Goal: Task Accomplishment & Management: Complete application form

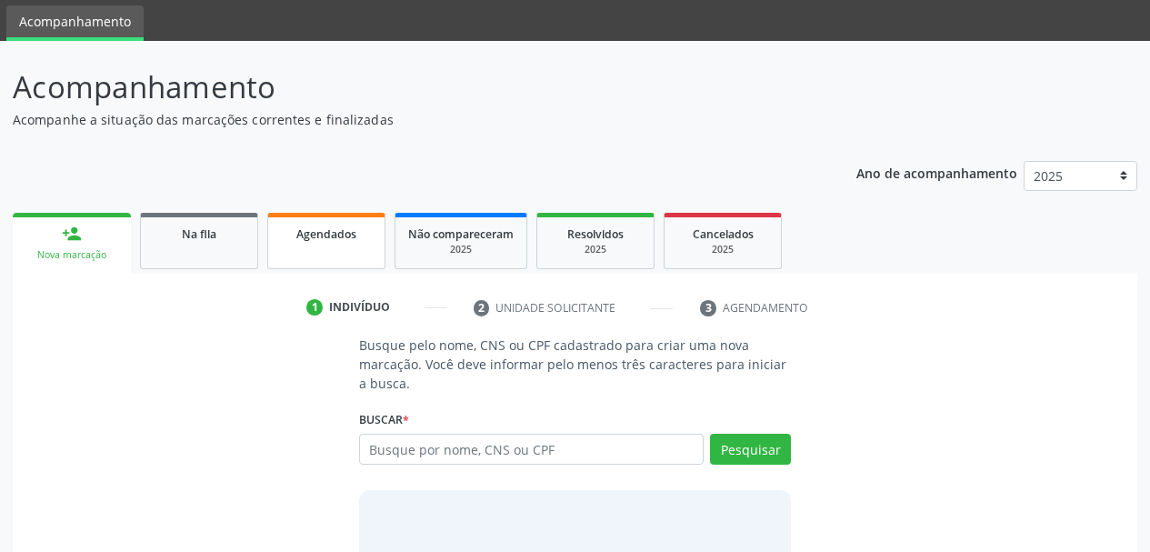
scroll to position [91, 0]
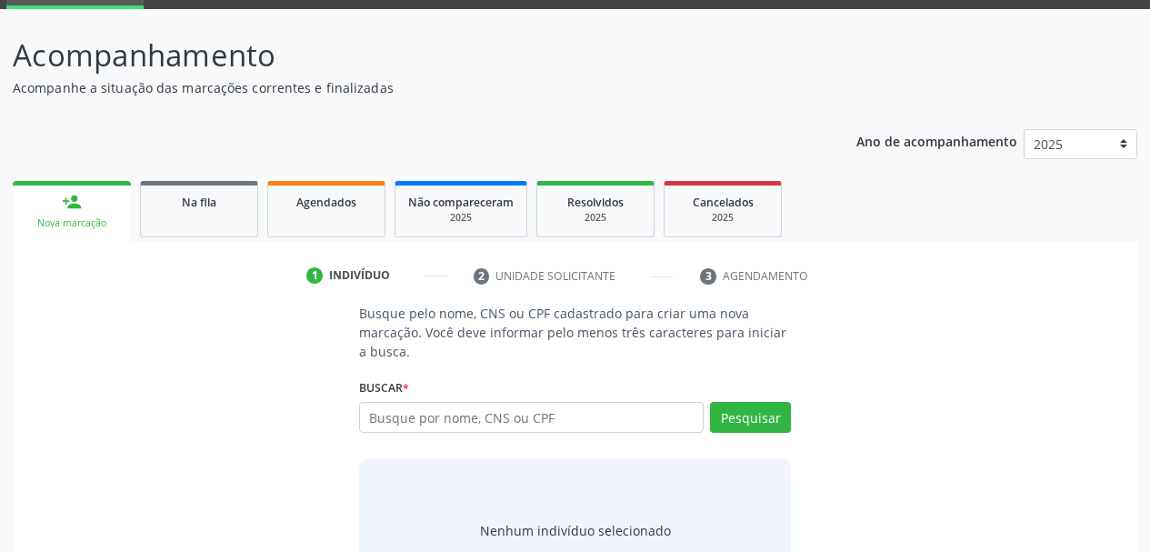
click at [436, 428] on input "text" at bounding box center [531, 417] width 345 height 31
click at [448, 412] on input "text" at bounding box center [531, 417] width 345 height 31
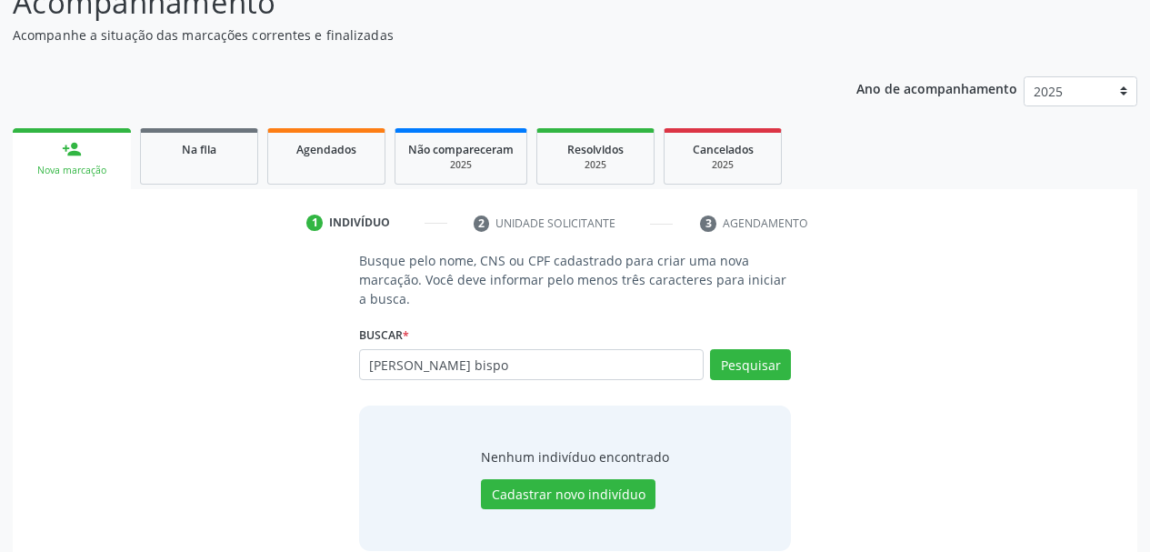
scroll to position [168, 0]
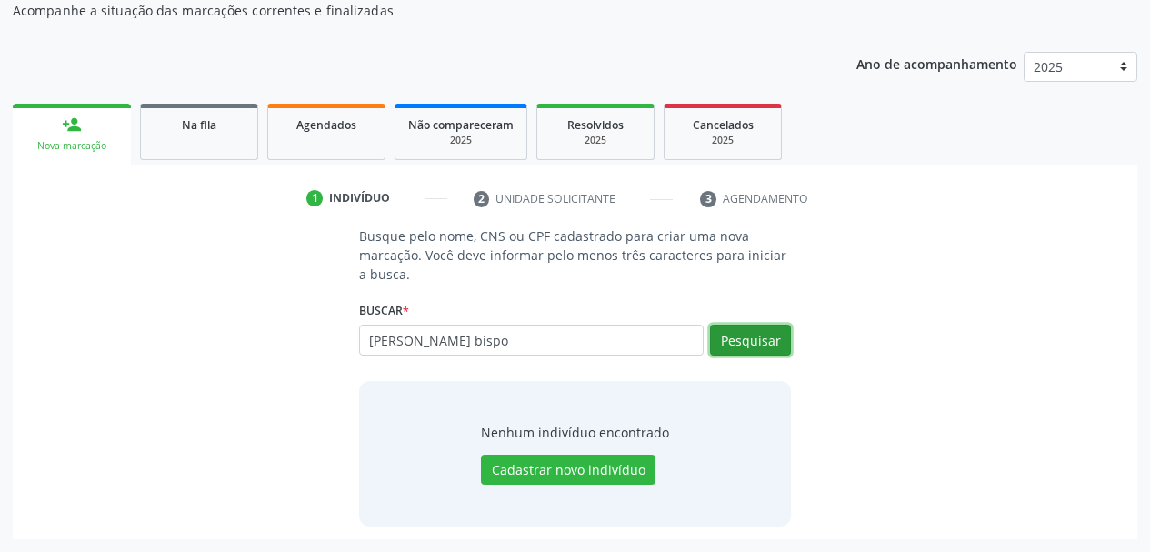
click at [749, 349] on button "Pesquisar" at bounding box center [750, 340] width 81 height 31
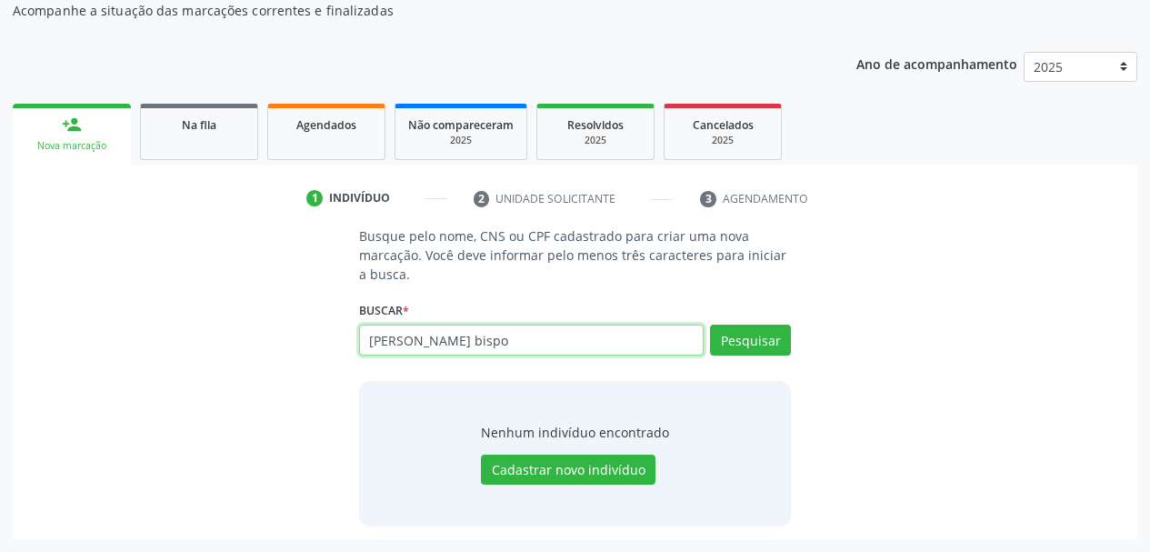
drag, startPoint x: 521, startPoint y: 350, endPoint x: 240, endPoint y: 315, distance: 283.0
click at [240, 315] on div "Busque pelo nome, CNS ou CPF cadastrado para criar uma nova marcação. Você deve…" at bounding box center [574, 375] width 1099 height 299
type input "708900777721017"
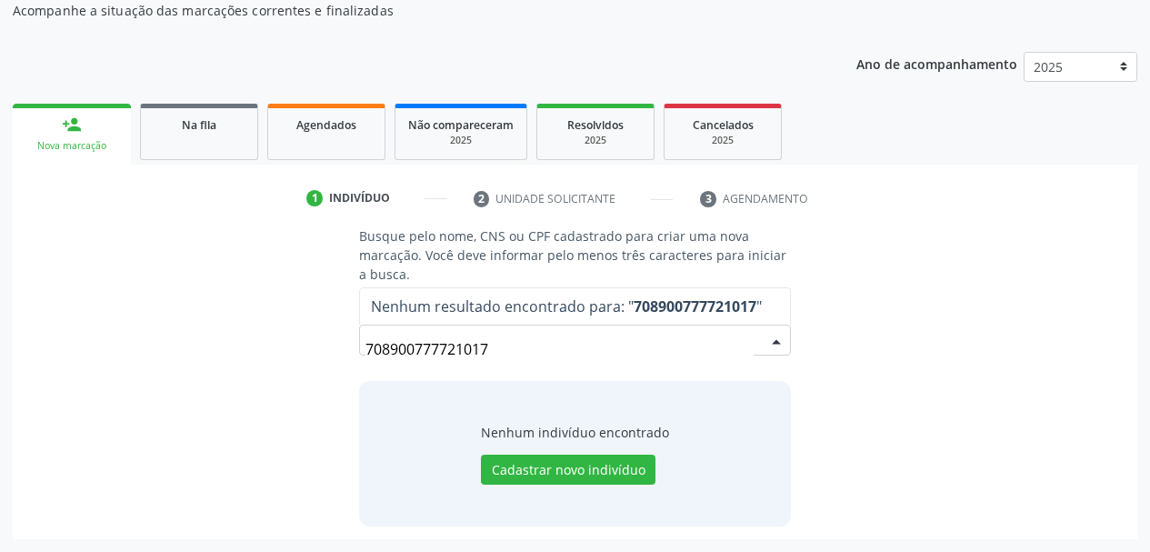
drag, startPoint x: 347, startPoint y: 359, endPoint x: 228, endPoint y: 362, distance: 119.1
click at [228, 362] on div "Busque pelo nome, CNS ou CPF cadastrado para criar uma nova marcação. Você deve…" at bounding box center [574, 375] width 1099 height 299
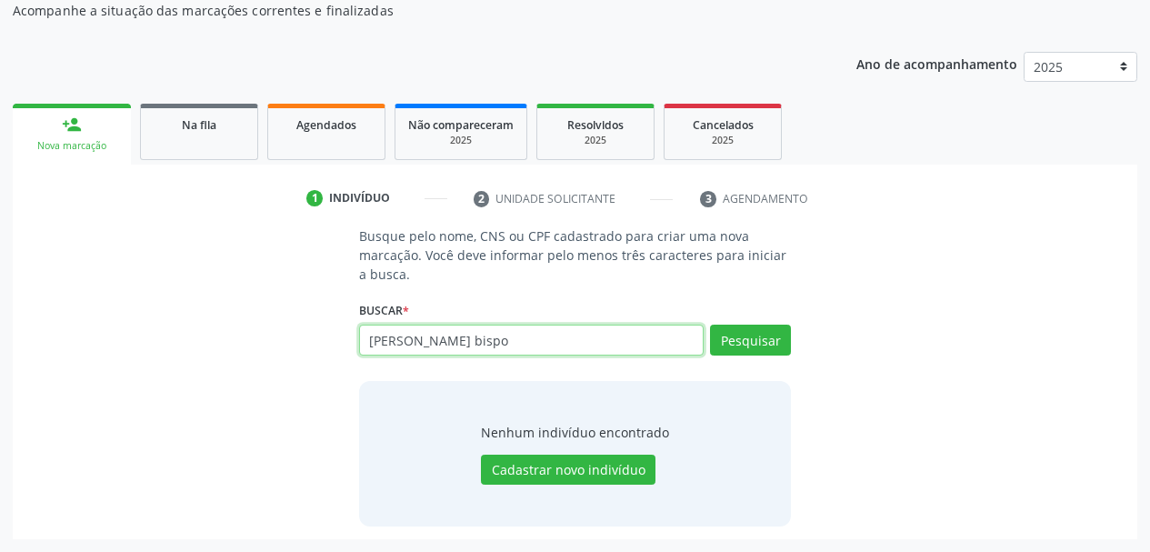
drag, startPoint x: 540, startPoint y: 348, endPoint x: 173, endPoint y: 359, distance: 367.4
click at [174, 358] on div "Busque pelo nome, CNS ou CPF cadastrado para criar uma nova marcação. Você deve…" at bounding box center [574, 375] width 1099 height 299
paste input "020.646.975-60"
type input "020.646.975-60"
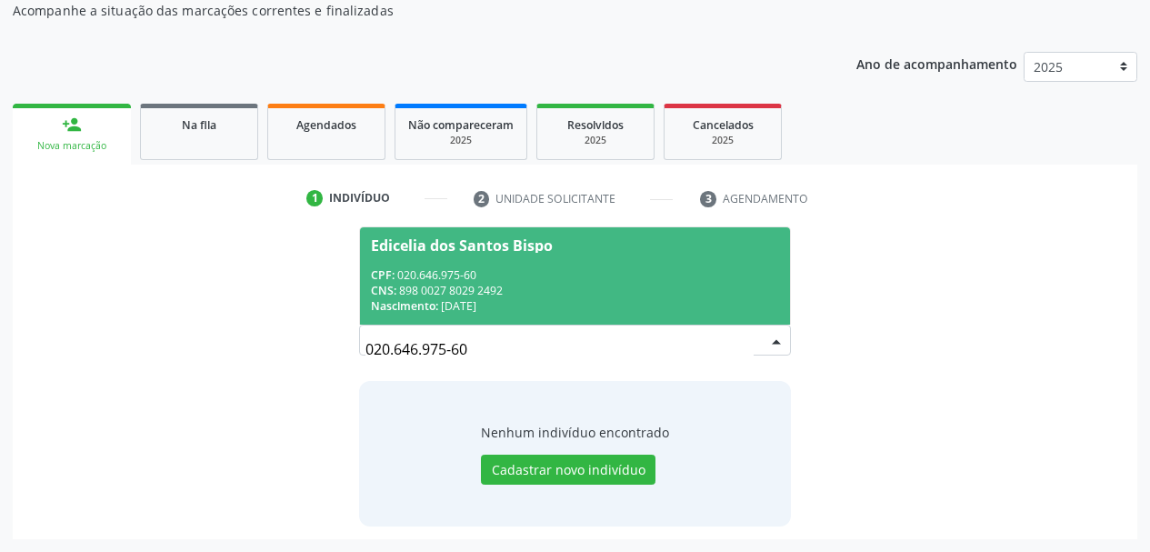
click at [457, 277] on div "CPF: 020.646.975-60" at bounding box center [575, 274] width 409 height 15
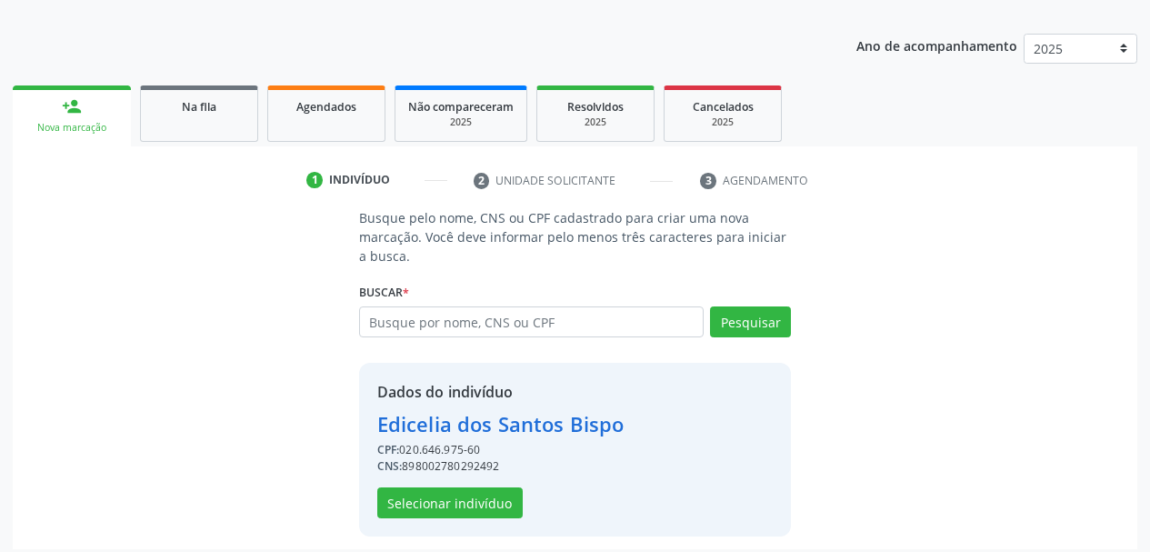
scroll to position [196, 0]
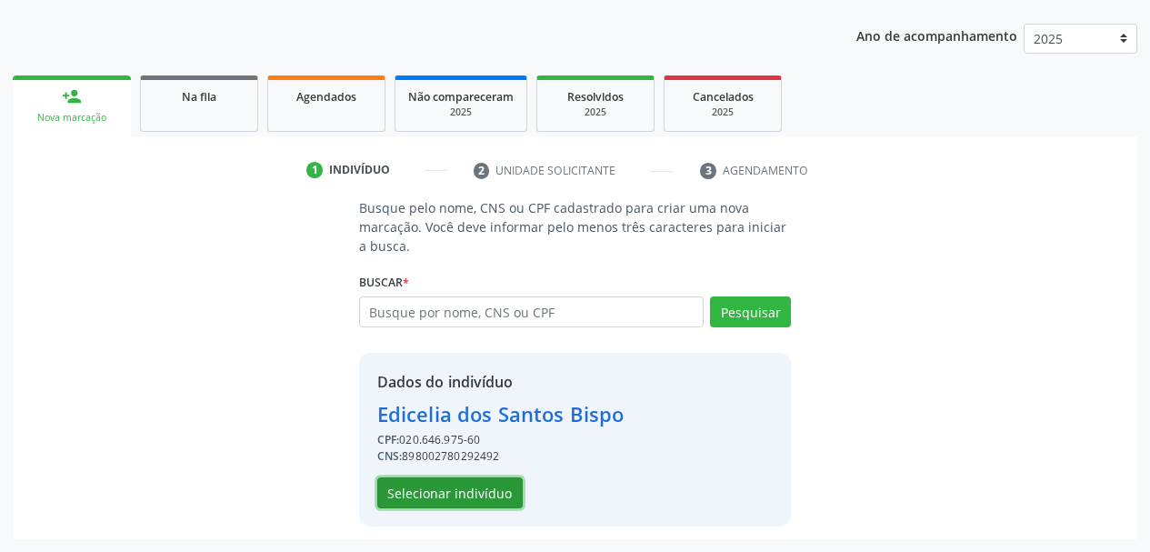
click at [463, 492] on button "Selecionar indivíduo" at bounding box center [449, 492] width 145 height 31
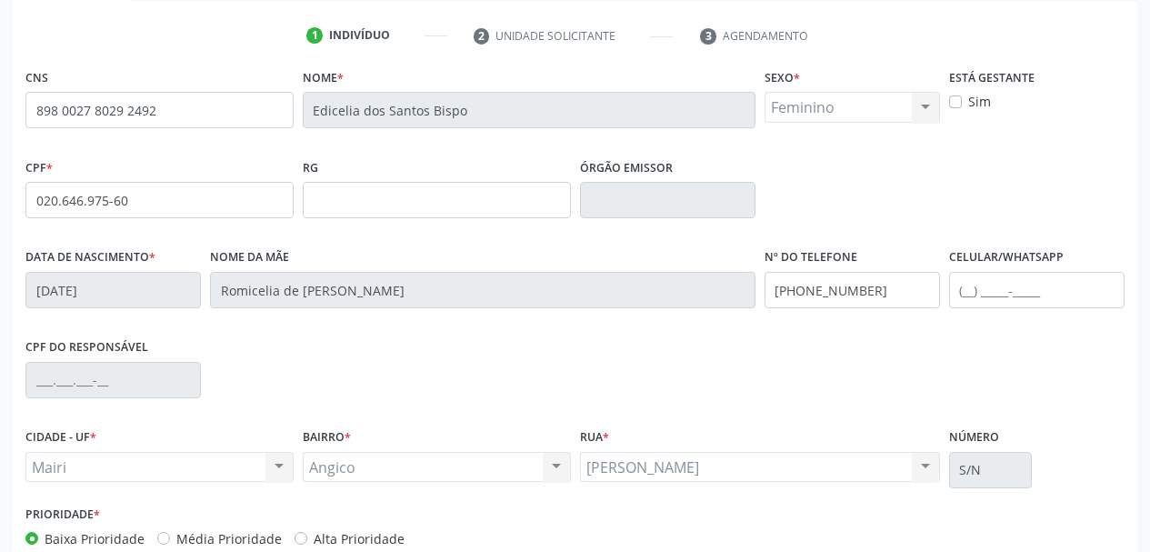
scroll to position [434, 0]
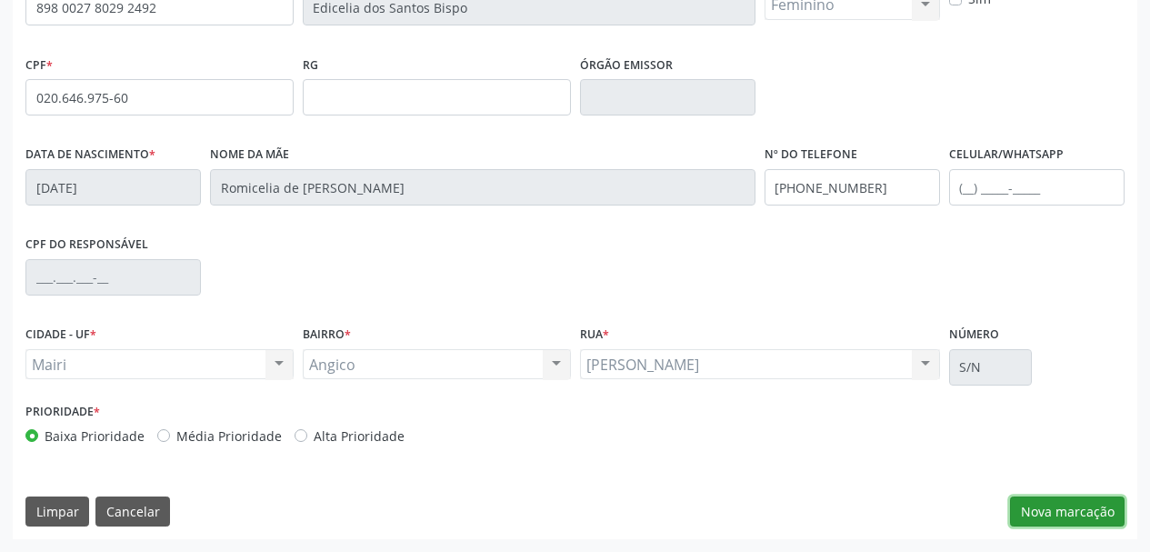
click at [1092, 502] on button "Nova marcação" at bounding box center [1067, 511] width 115 height 31
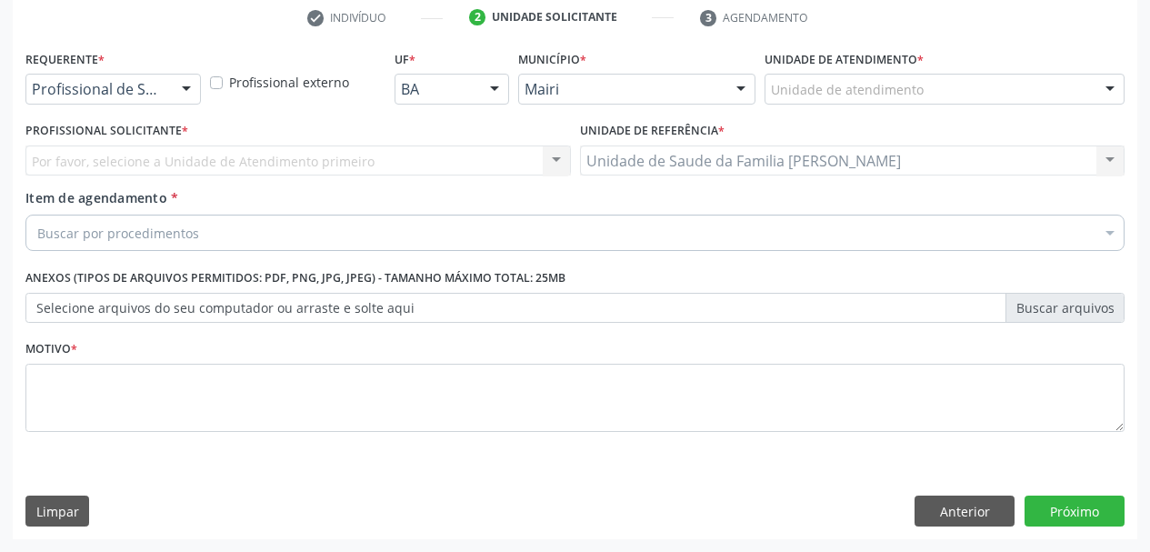
click at [922, 98] on div "Unidade de atendimento" at bounding box center [944, 89] width 360 height 31
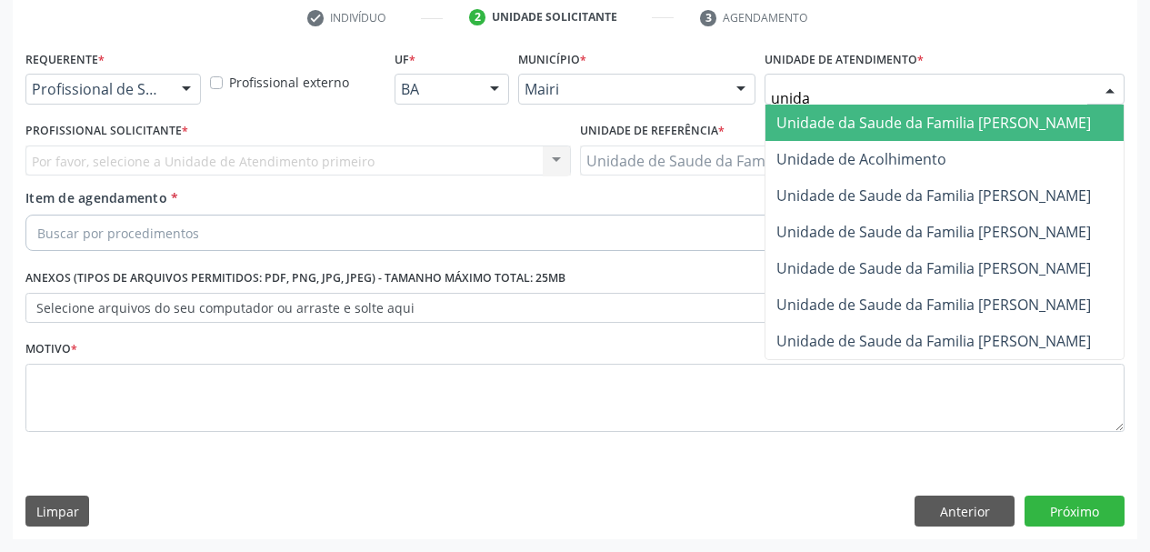
type input "unidad"
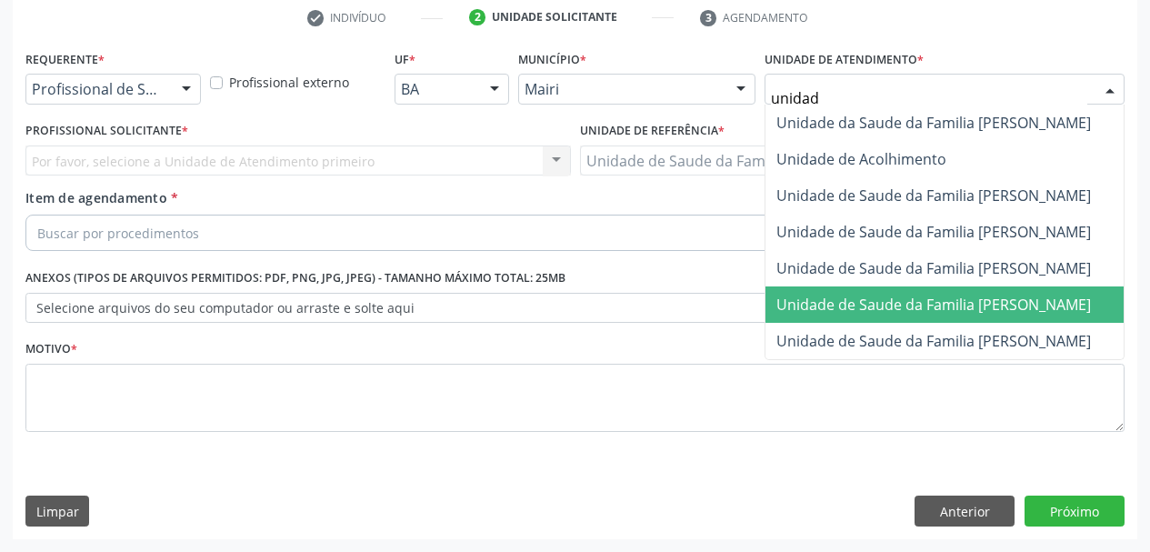
click at [1013, 305] on span "Unidade de Saude da Familia [PERSON_NAME]" at bounding box center [933, 305] width 315 height 20
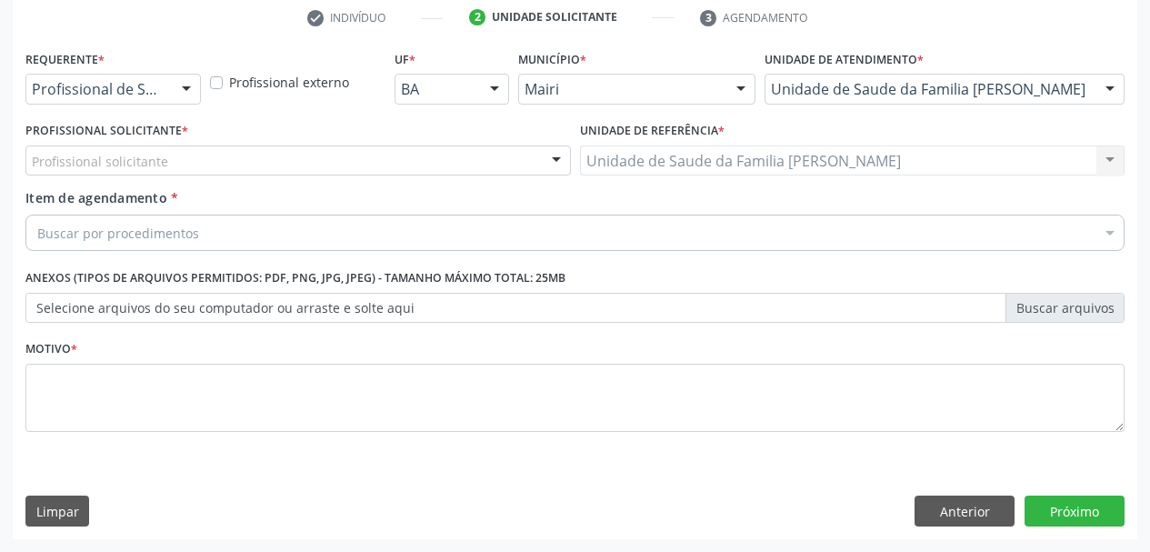
click at [178, 164] on div "Profissional solicitante" at bounding box center [297, 160] width 545 height 31
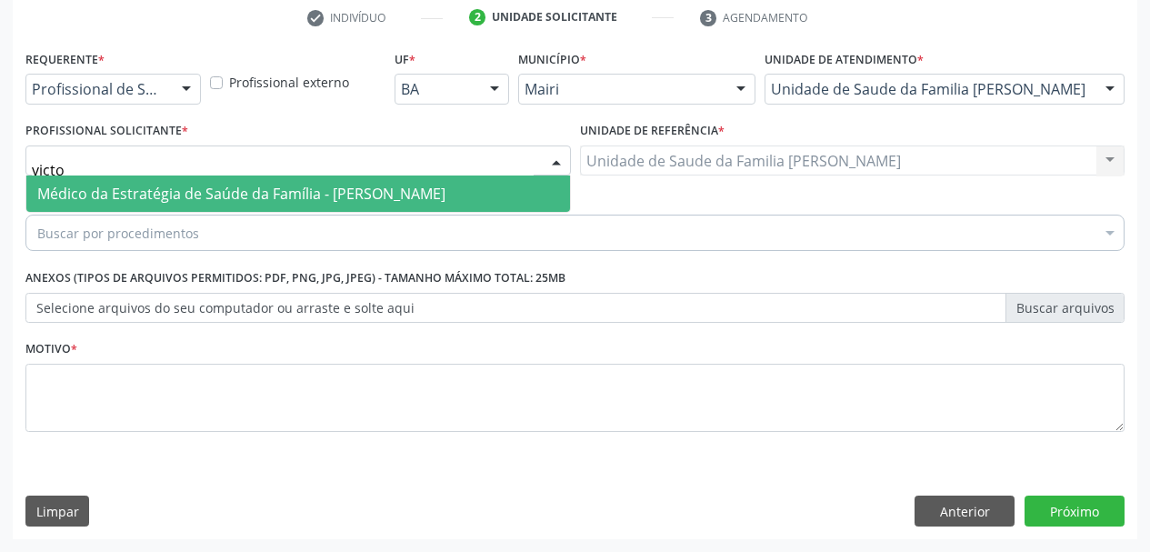
type input "victor"
click at [190, 194] on span "Médico da Estratégia de Saúde da Família - Victor Oliveira Carneiro" at bounding box center [241, 194] width 408 height 20
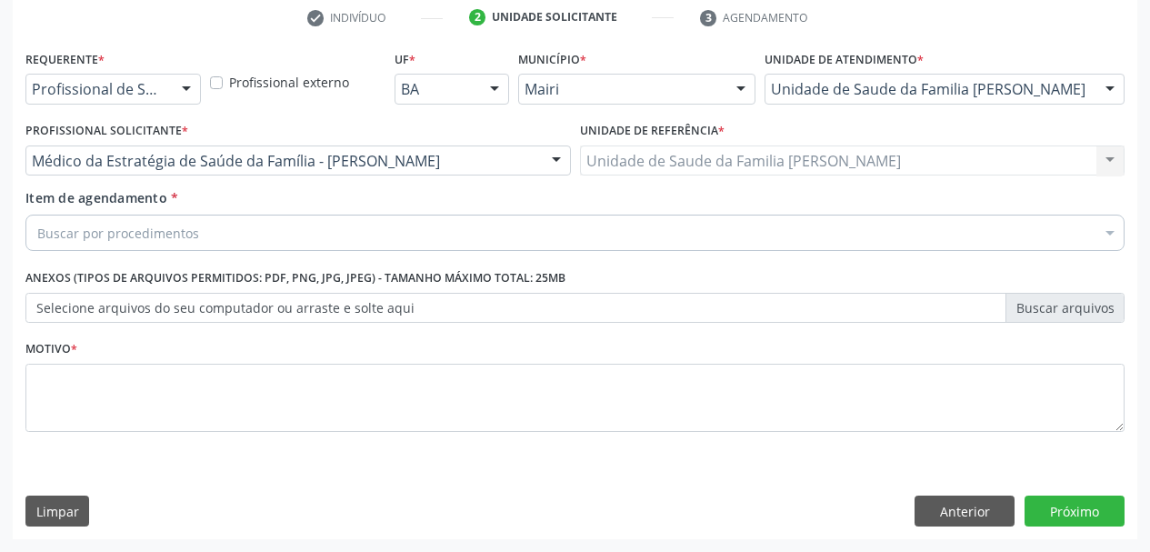
click at [188, 245] on div "Buscar por procedimentos" at bounding box center [574, 233] width 1099 height 36
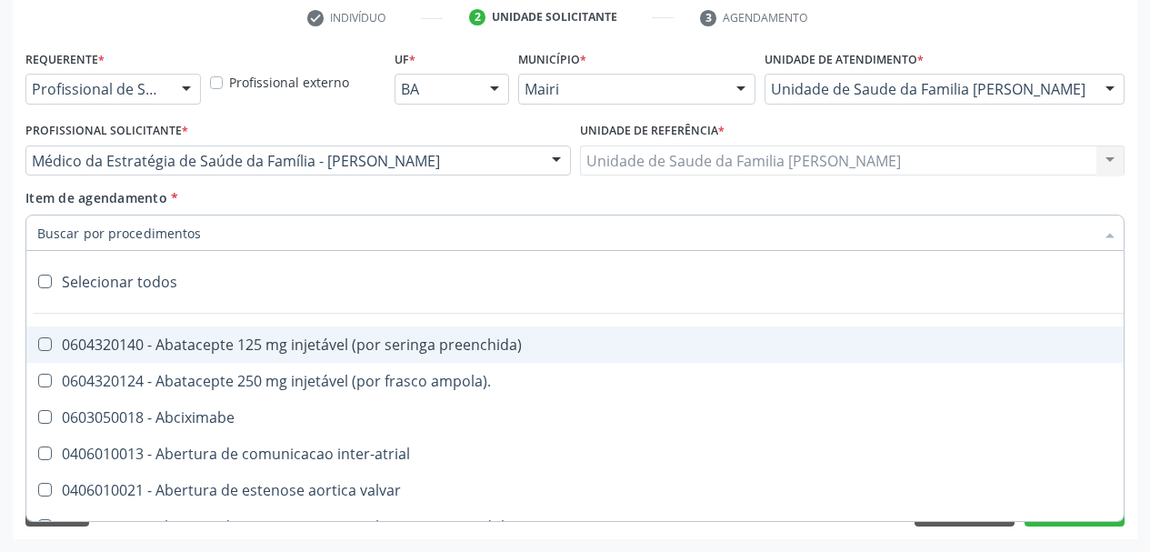
click at [192, 222] on input "Item de agendamento *" at bounding box center [565, 233] width 1057 height 36
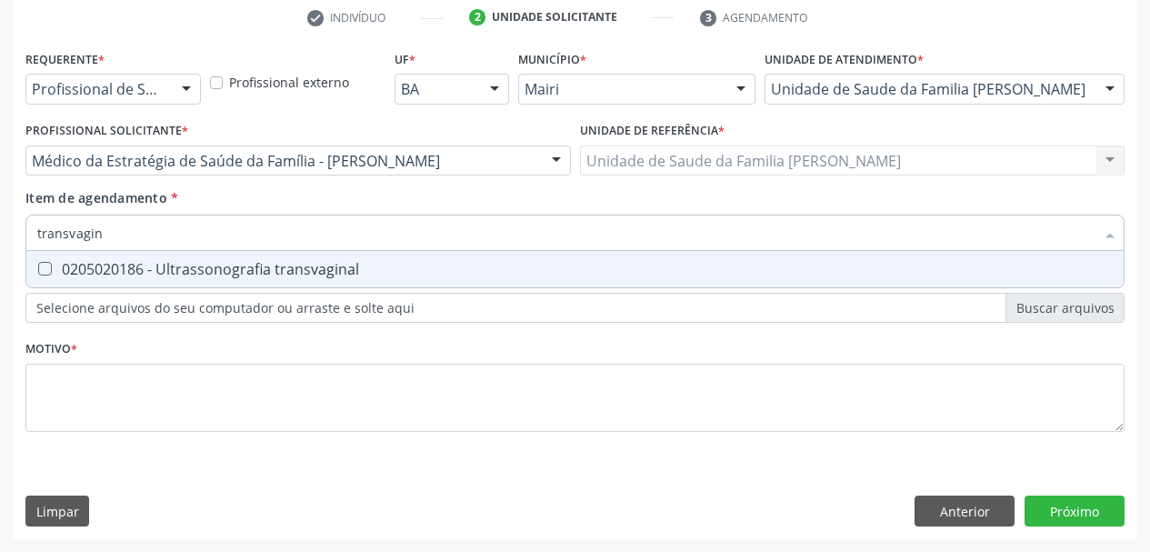
type input "transvagina"
click at [234, 268] on div "0205020186 - Ultrassonografia transvaginal" at bounding box center [574, 269] width 1075 height 15
checkbox transvaginal "true"
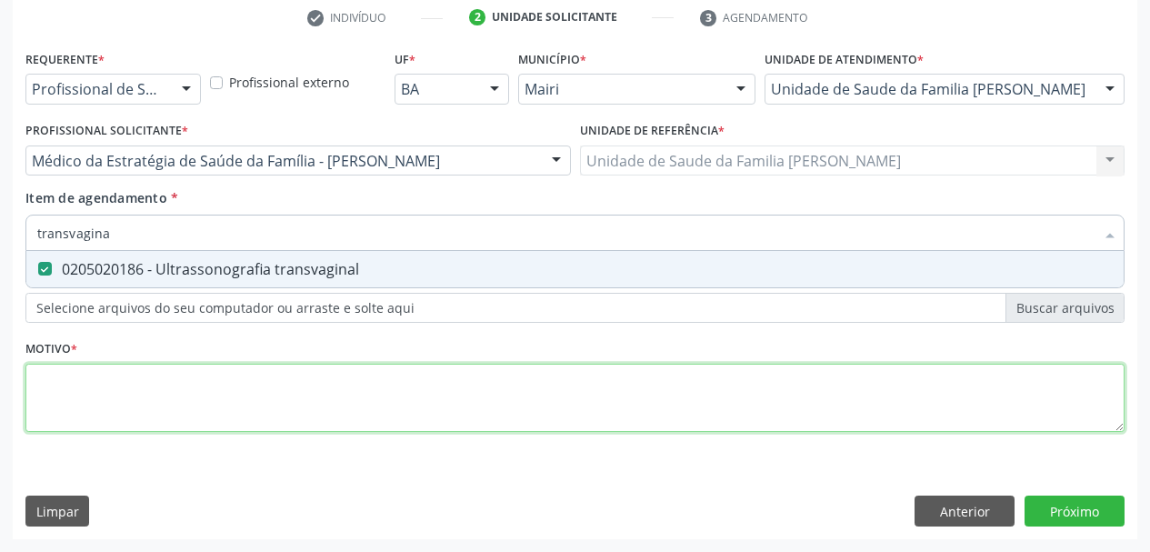
click at [221, 408] on div "Requerente * Profissional de Saúde Profissional de Saúde Paciente Nenhum result…" at bounding box center [574, 251] width 1099 height 412
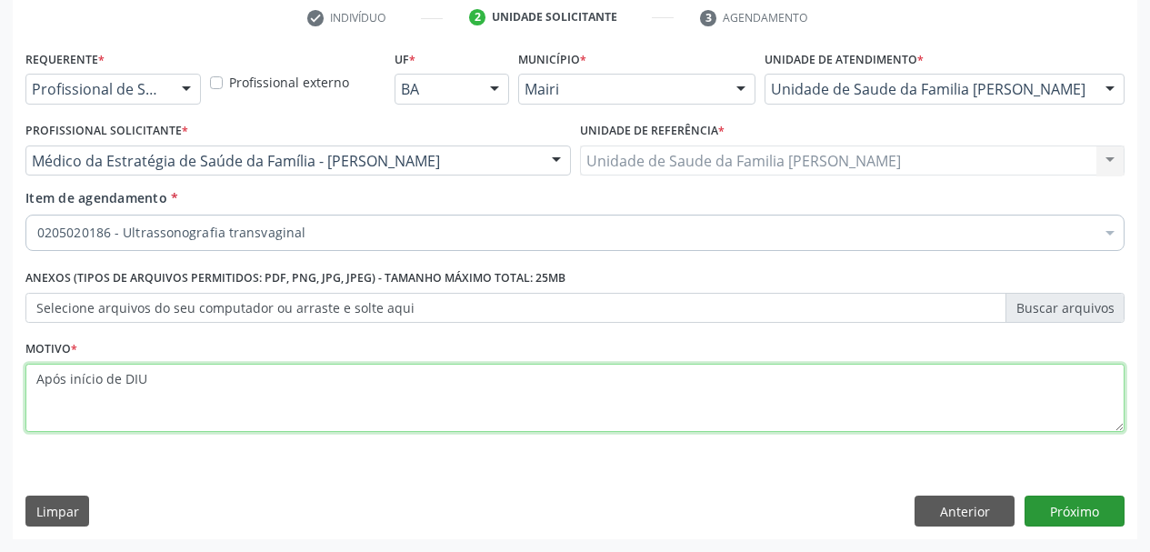
type textarea "Após início de DIU"
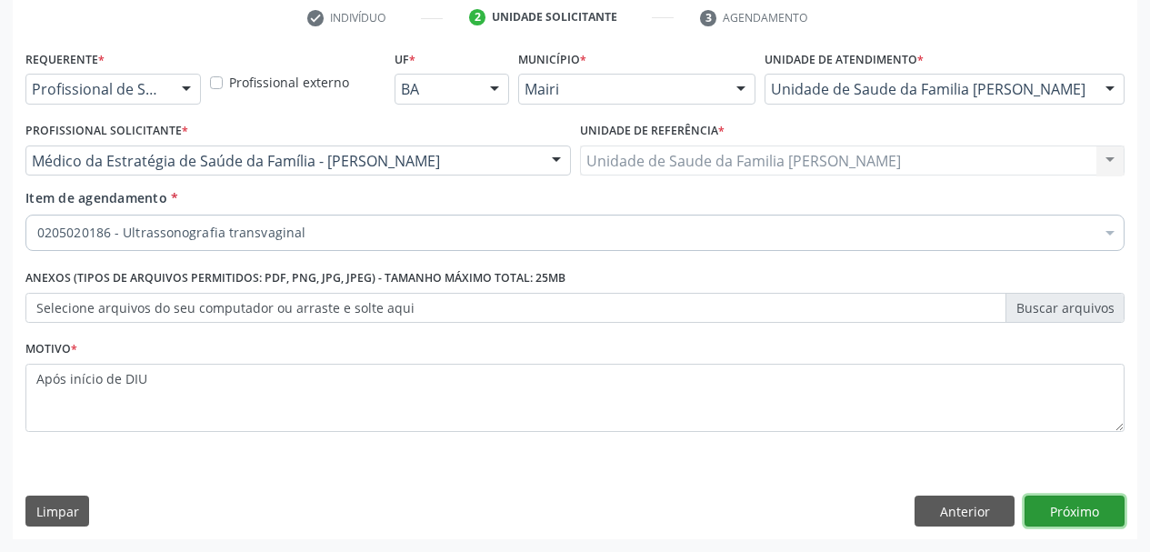
click at [1035, 501] on button "Próximo" at bounding box center [1074, 510] width 100 height 31
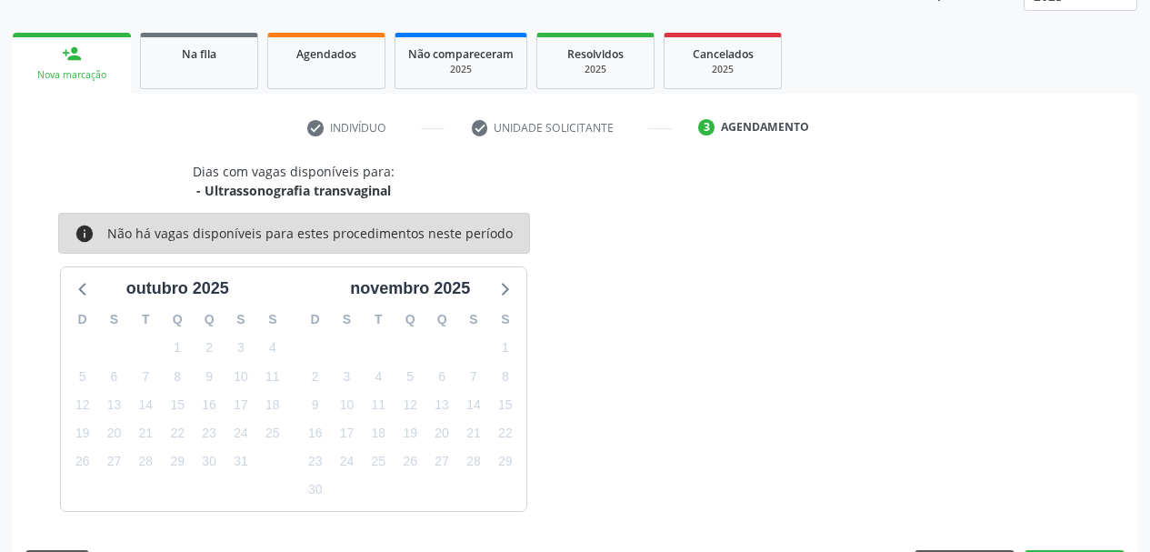
scroll to position [293, 0]
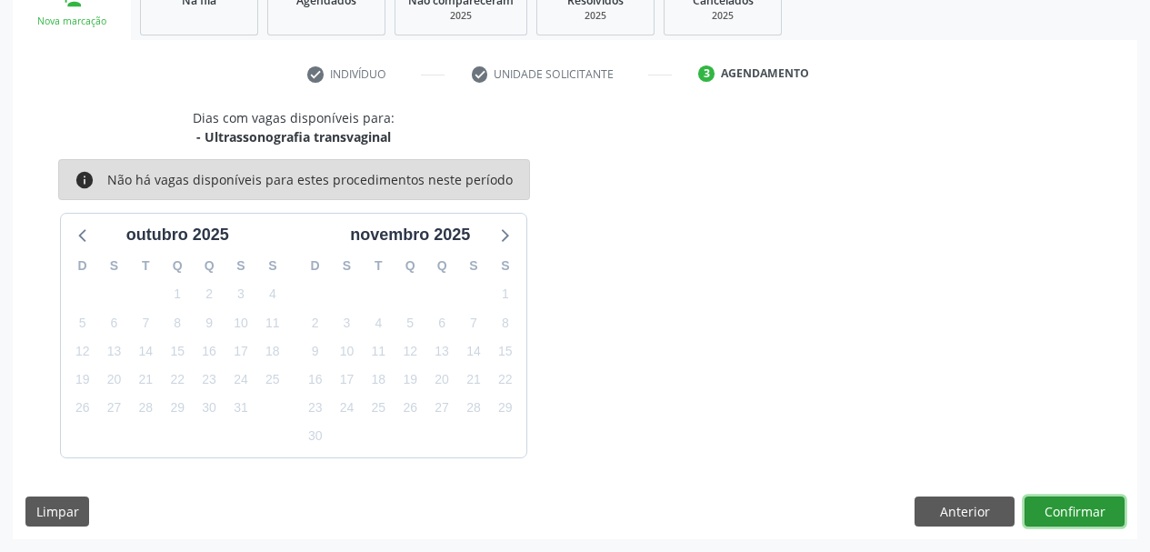
click at [1063, 504] on button "Confirmar" at bounding box center [1074, 511] width 100 height 31
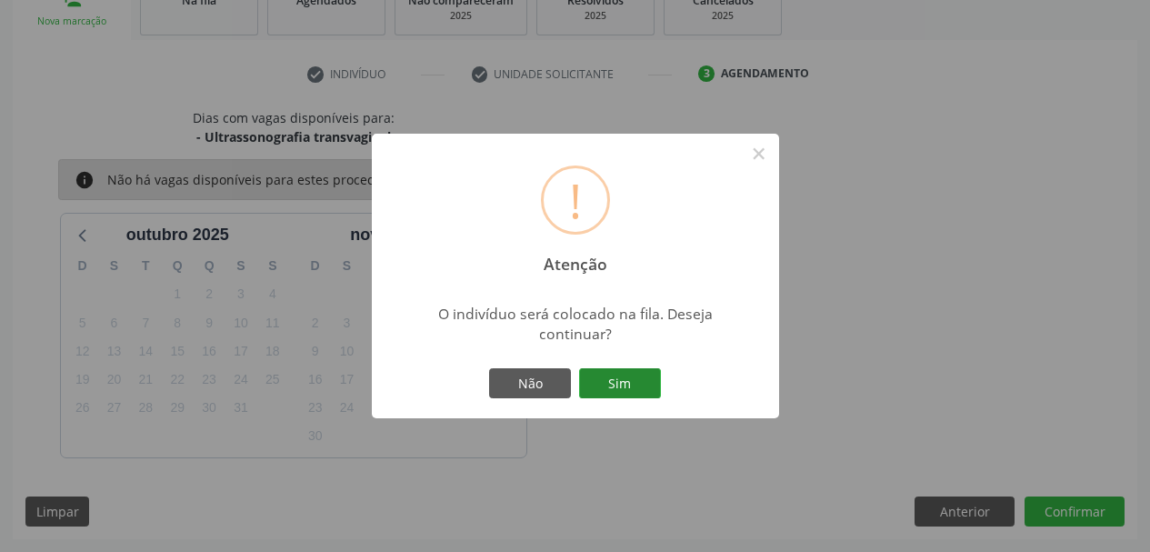
click at [629, 384] on button "Sim" at bounding box center [620, 383] width 82 height 31
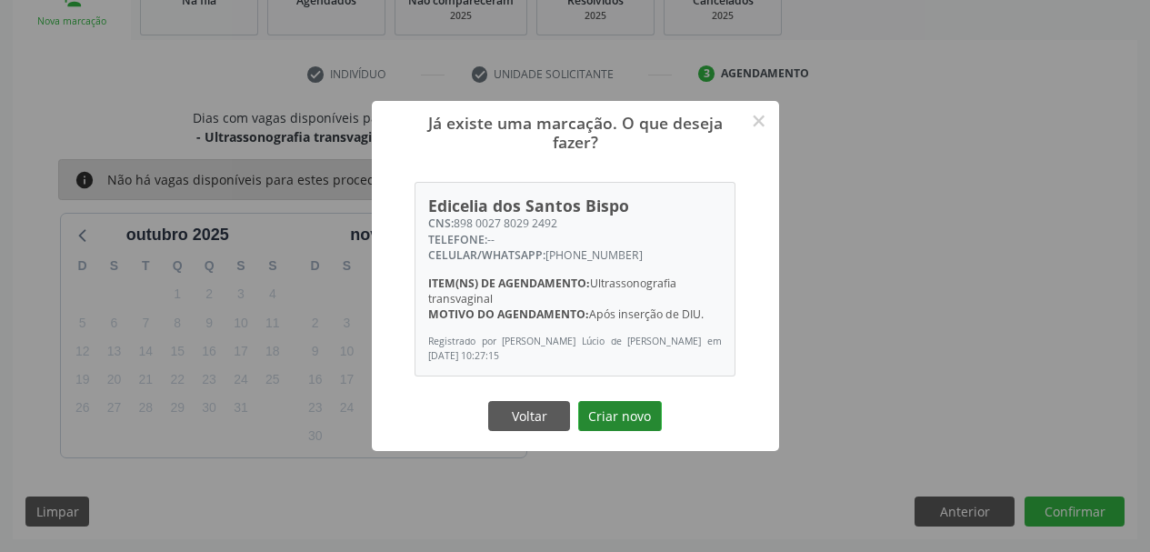
click at [624, 413] on button "Criar novo" at bounding box center [620, 416] width 84 height 31
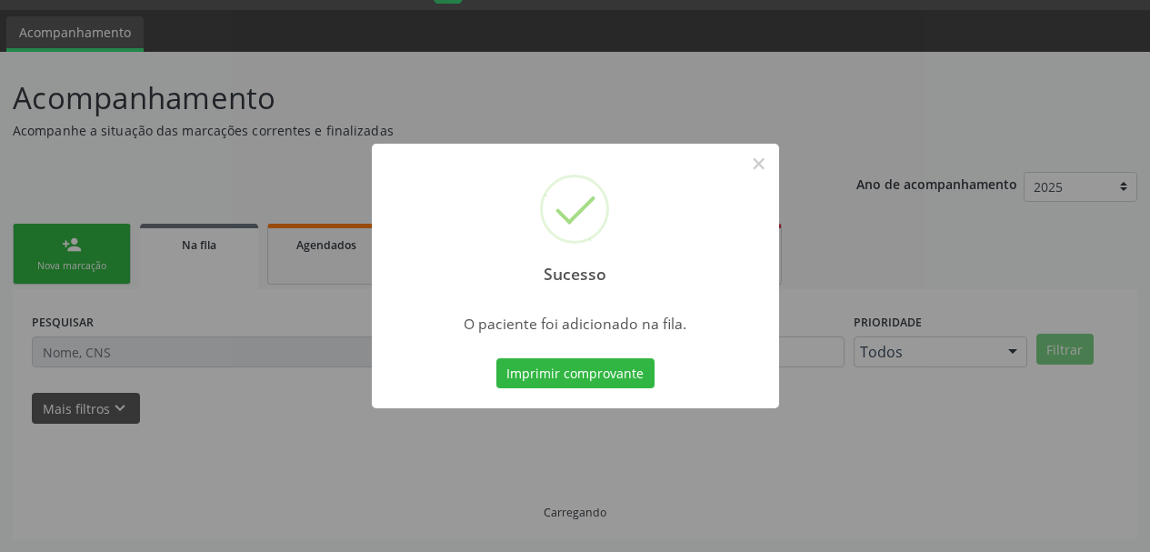
scroll to position [48, 0]
click at [759, 165] on button "×" at bounding box center [759, 163] width 31 height 31
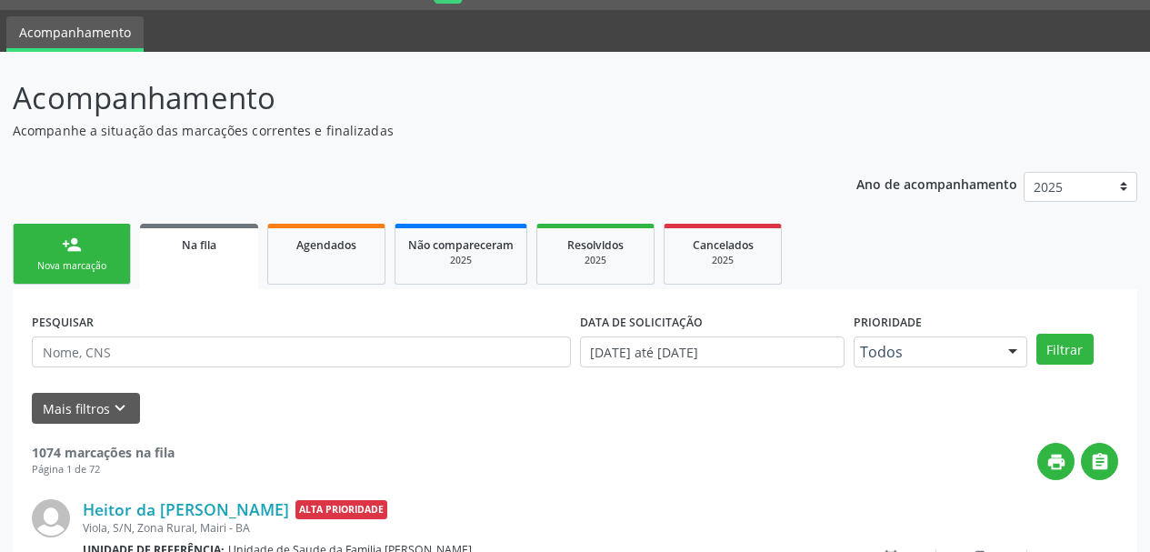
click at [79, 250] on div "person_add" at bounding box center [72, 245] width 20 height 20
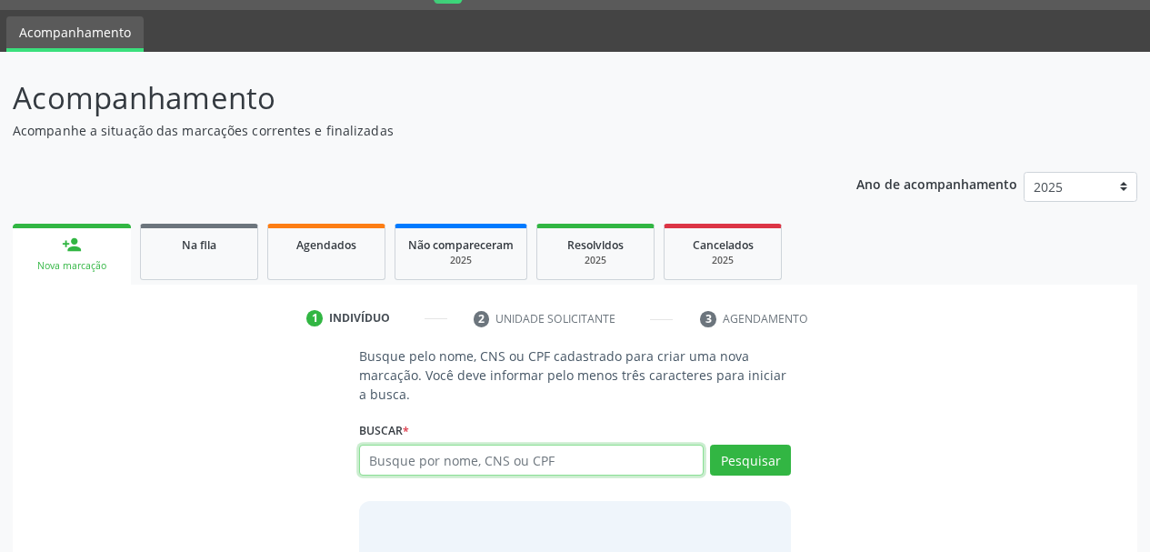
click at [410, 469] on input "text" at bounding box center [531, 459] width 345 height 31
type input "samantha moreira"
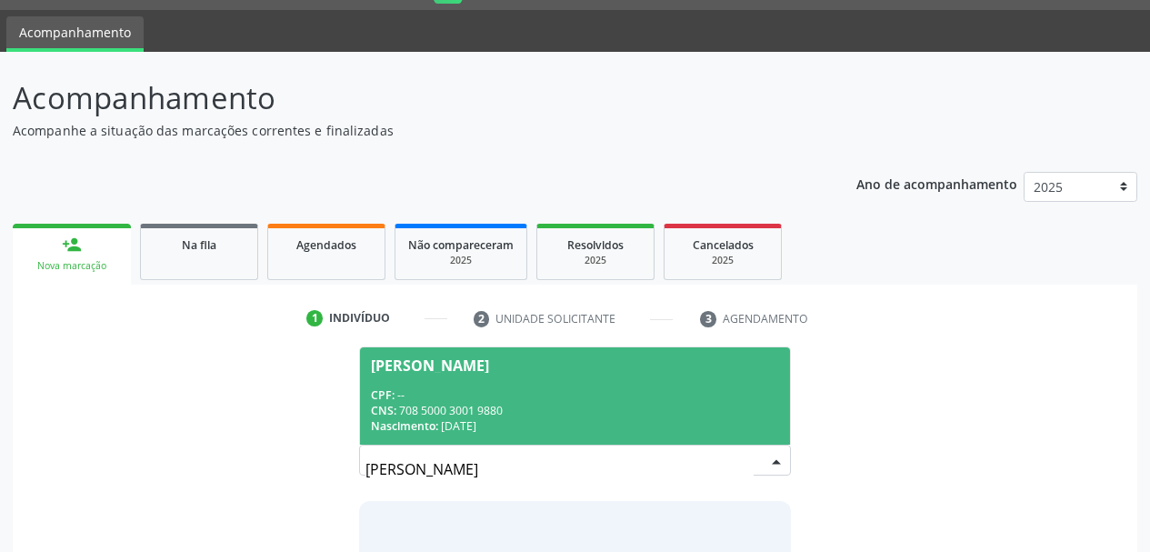
click at [533, 387] on div "CPF: --" at bounding box center [575, 394] width 409 height 15
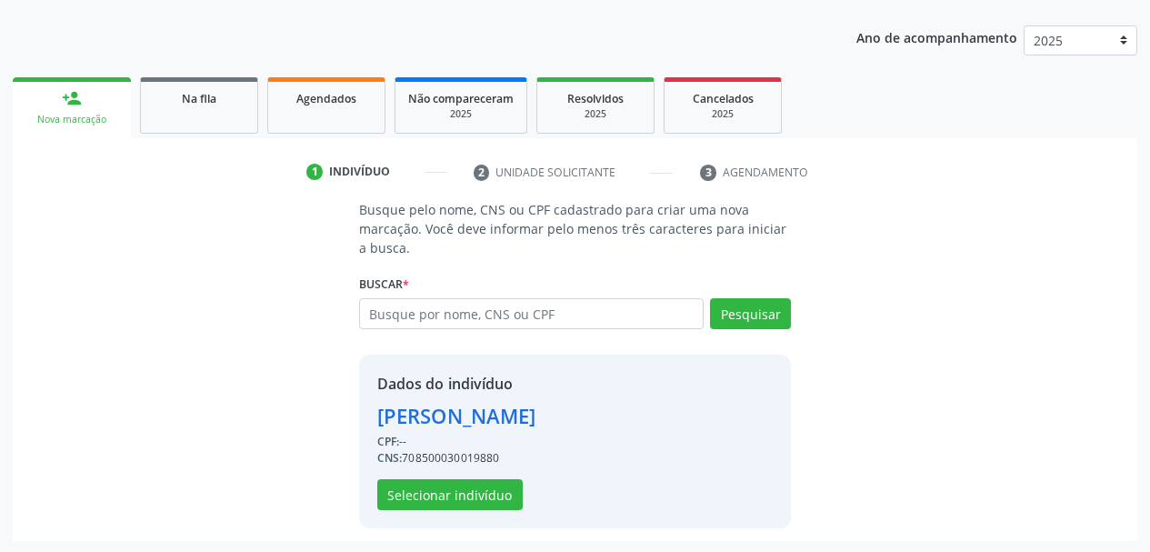
scroll to position [196, 0]
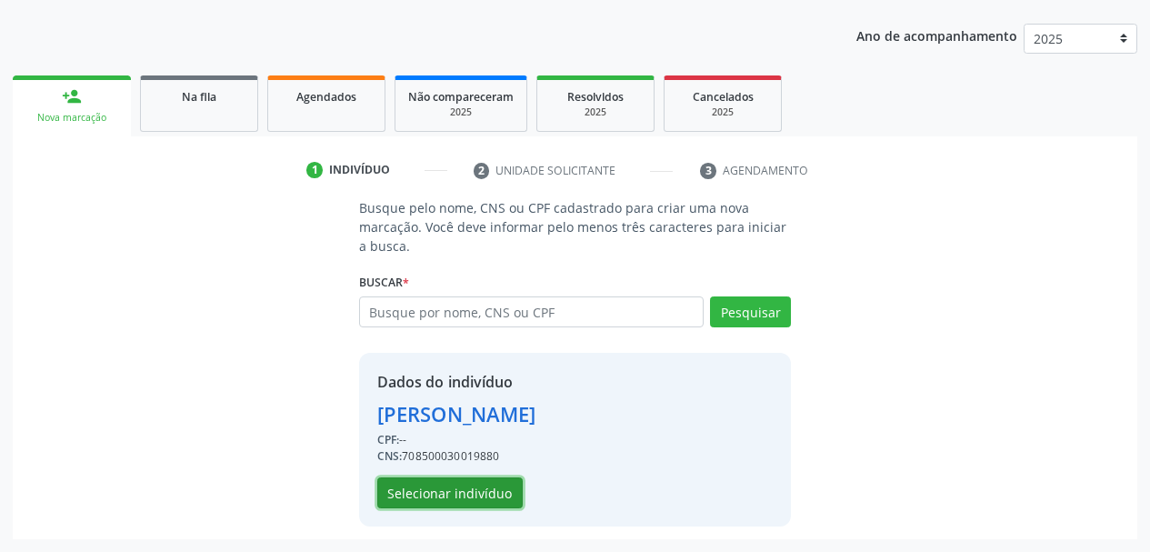
click at [407, 495] on button "Selecionar indivíduo" at bounding box center [449, 492] width 145 height 31
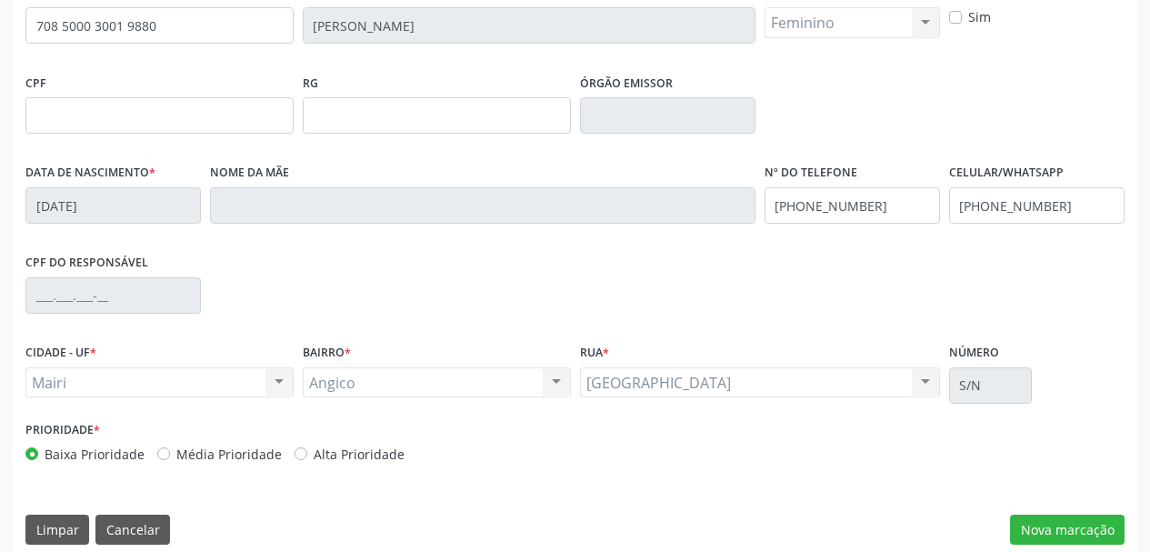
scroll to position [434, 0]
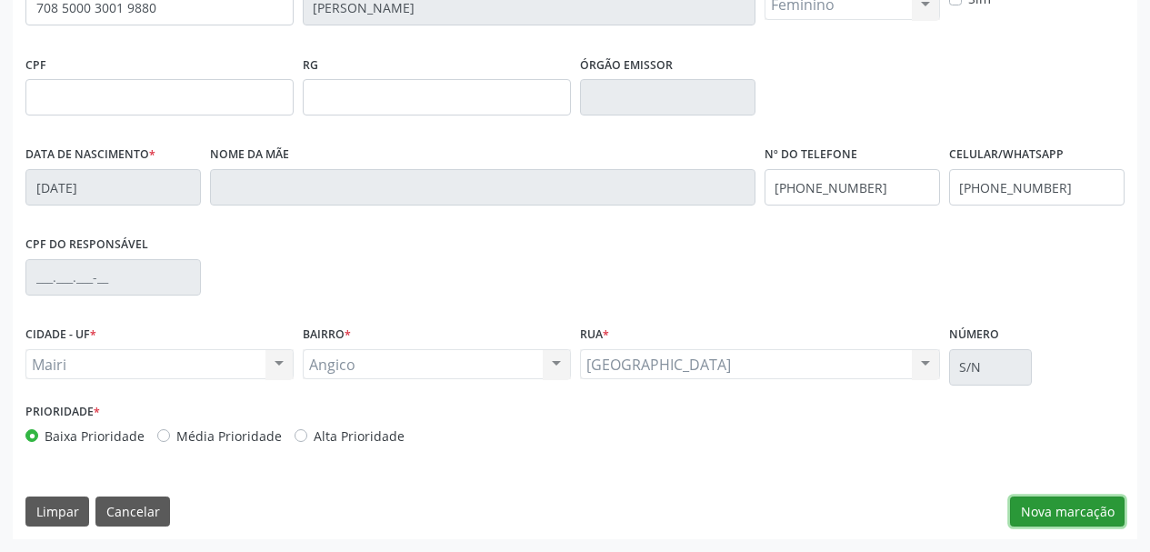
click at [1037, 509] on button "Nova marcação" at bounding box center [1067, 511] width 115 height 31
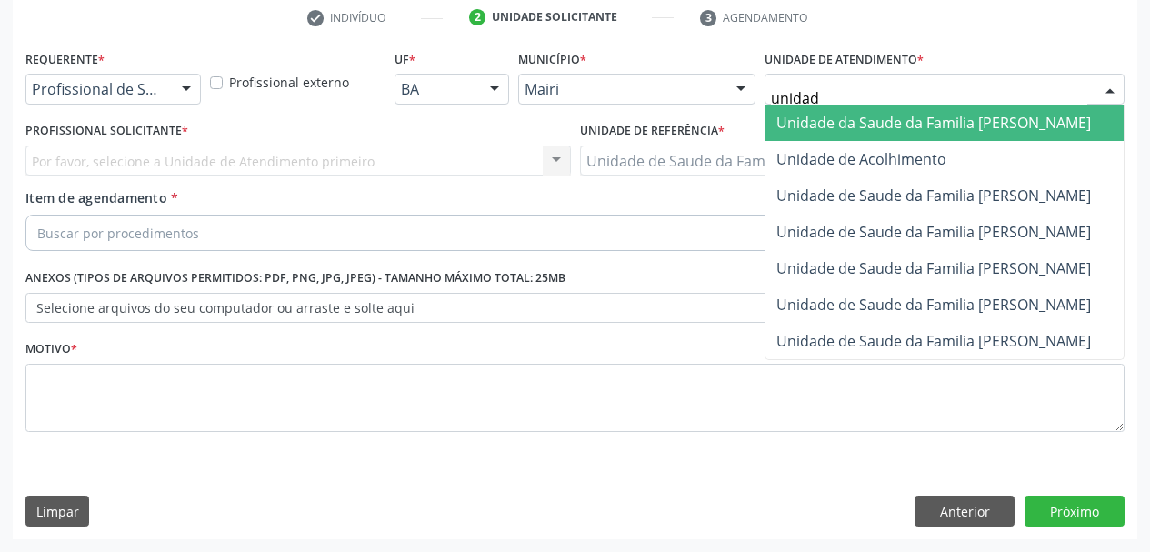
type input "unidade"
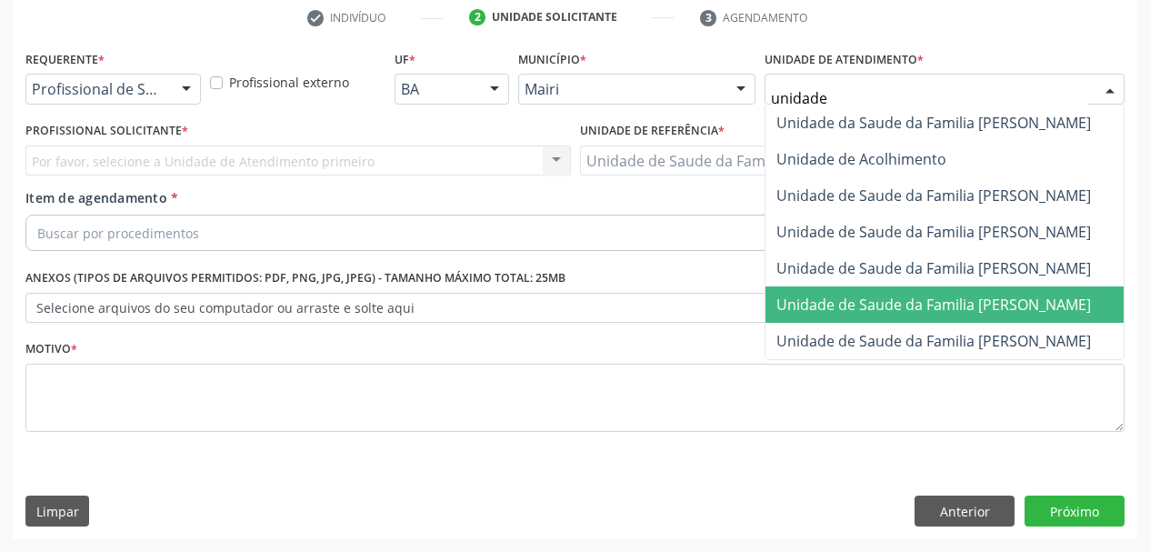
click at [904, 314] on span "Unidade de Saude da Familia [PERSON_NAME]" at bounding box center [933, 305] width 315 height 20
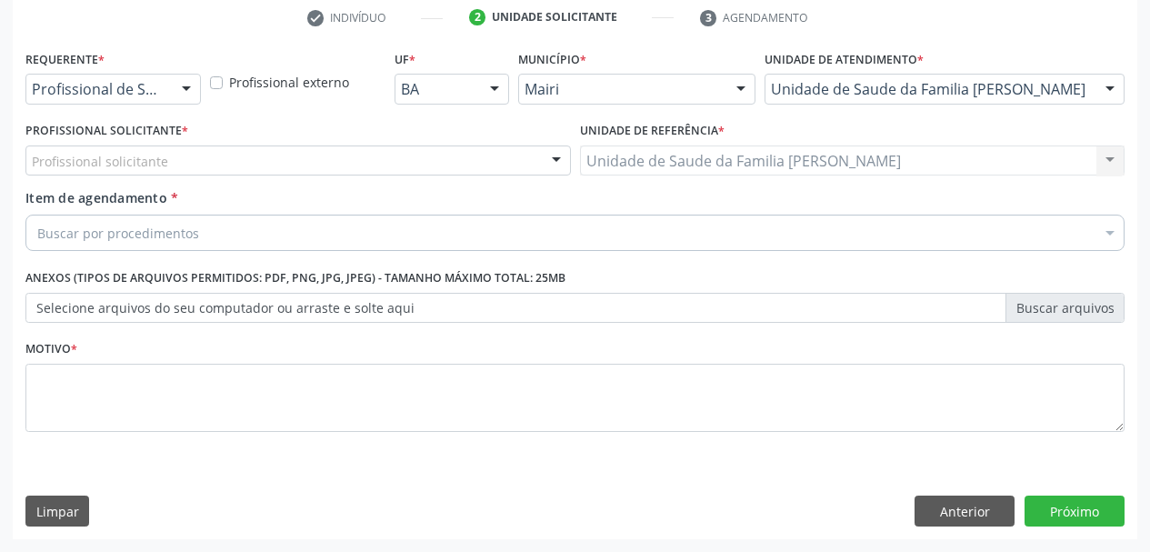
click at [182, 161] on div "Profissional solicitante" at bounding box center [297, 160] width 545 height 31
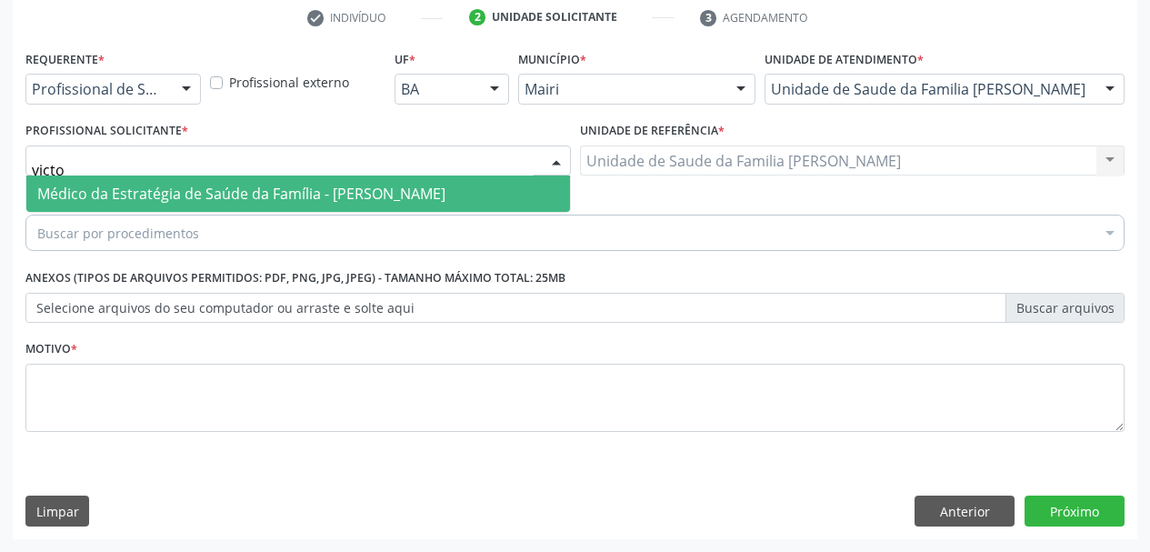
type input "victor"
click at [180, 193] on span "Médico da Estratégia de Saúde da Família - Victor Oliveira Carneiro" at bounding box center [241, 194] width 408 height 20
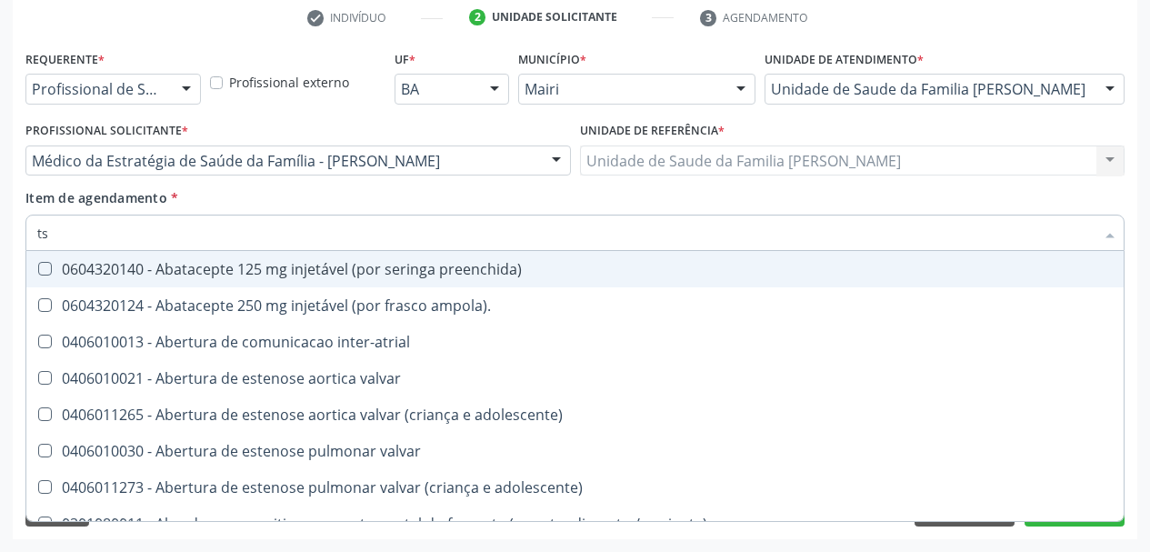
type input "tsh"
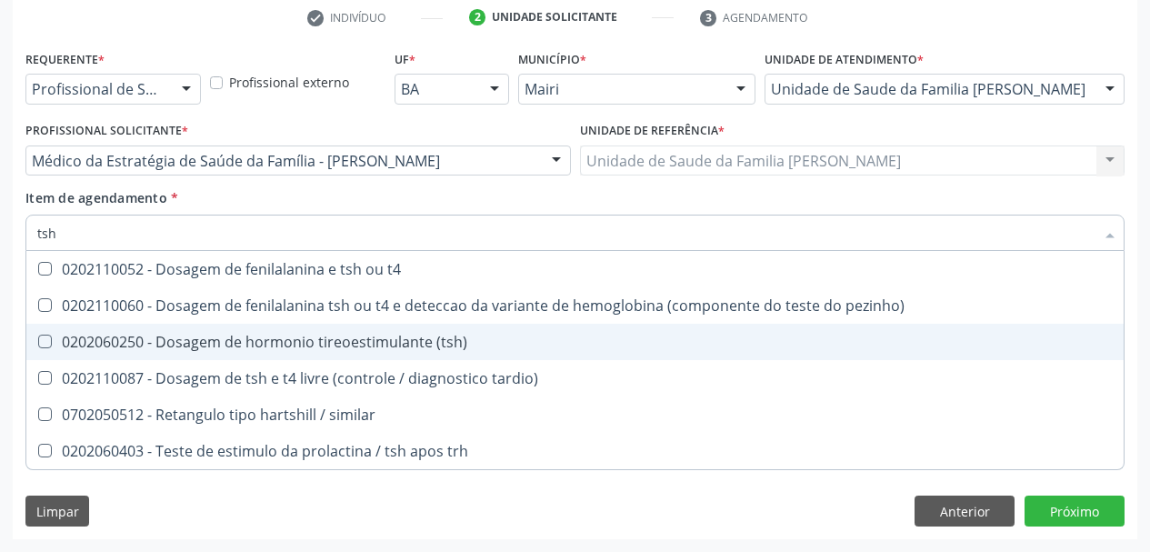
click at [278, 327] on span "0202060250 - Dosagem de hormonio tireoestimulante (tsh)" at bounding box center [574, 342] width 1097 height 36
checkbox \(tsh\) "true"
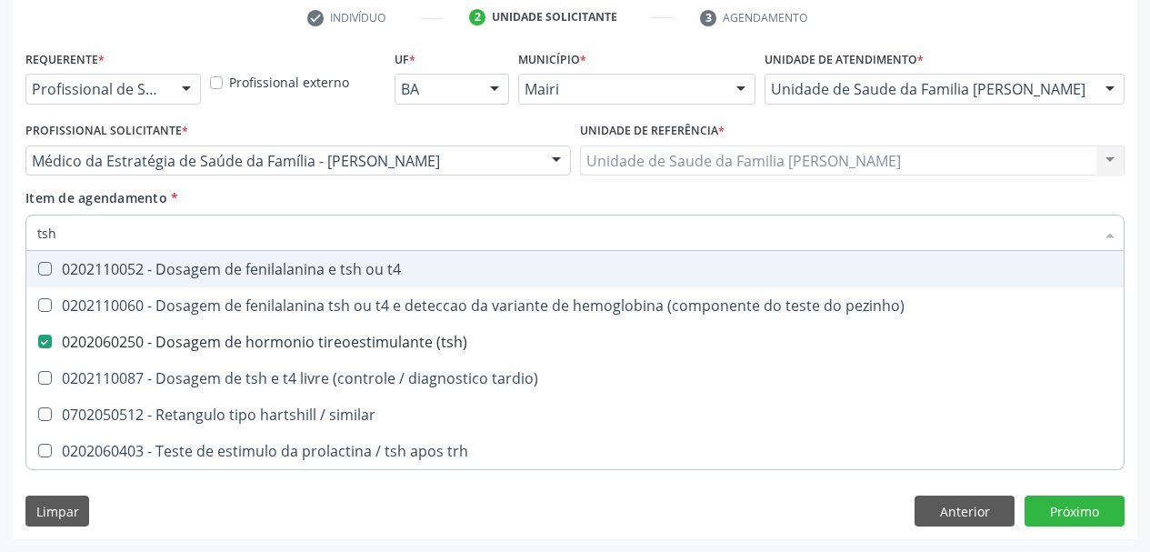
drag, startPoint x: 83, startPoint y: 231, endPoint x: 0, endPoint y: 239, distance: 83.1
click at [0, 239] on div "Acompanhamento Acompanhe a situação das marcações correntes e finalizadas Relat…" at bounding box center [575, 151] width 1150 height 801
type input "t"
checkbox \(tsh\) "false"
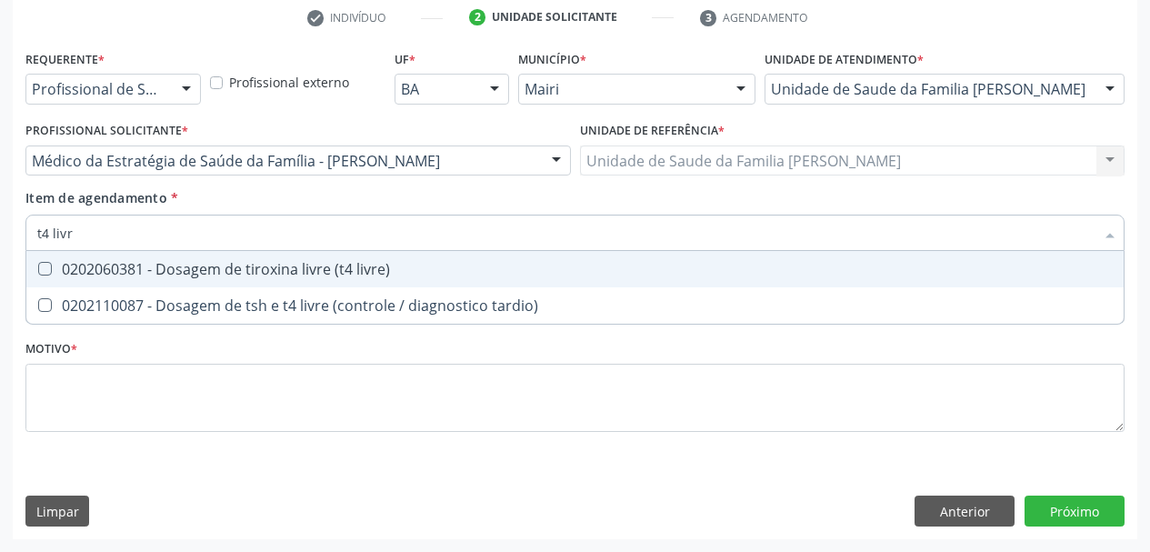
type input "t4 livre"
click at [77, 269] on div "0202060381 - Dosagem de tiroxina livre (t4 livre)" at bounding box center [574, 269] width 1075 height 15
checkbox livre\) "true"
click at [6, 273] on div "Acompanhamento Acompanhe a situação das marcações correntes e finalizadas Relat…" at bounding box center [575, 151] width 1150 height 801
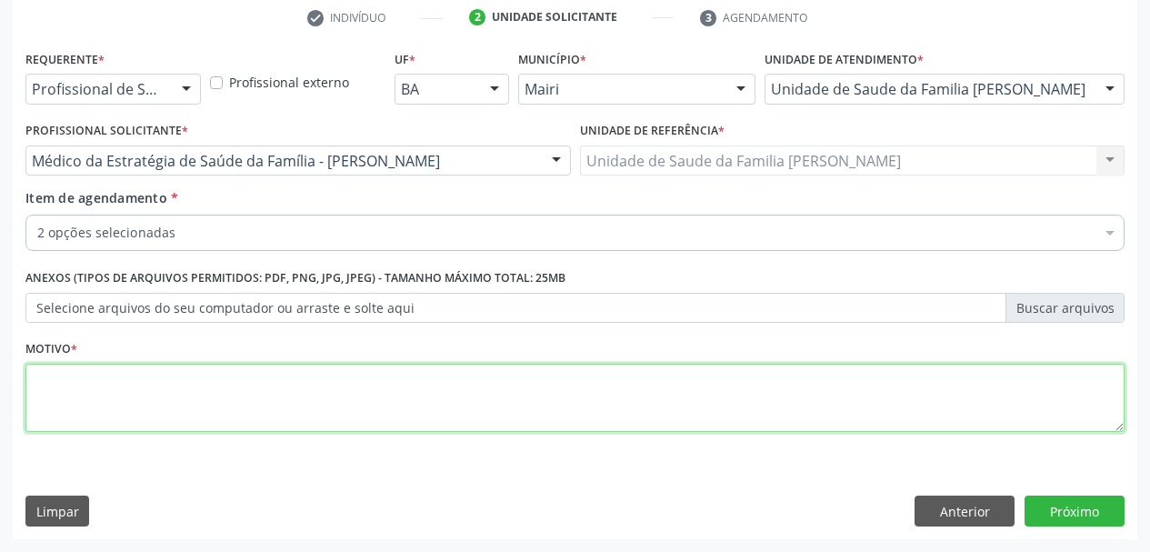
click at [85, 396] on textarea at bounding box center [574, 398] width 1099 height 69
type textarea "Tireoidopatia + CID10: N32"
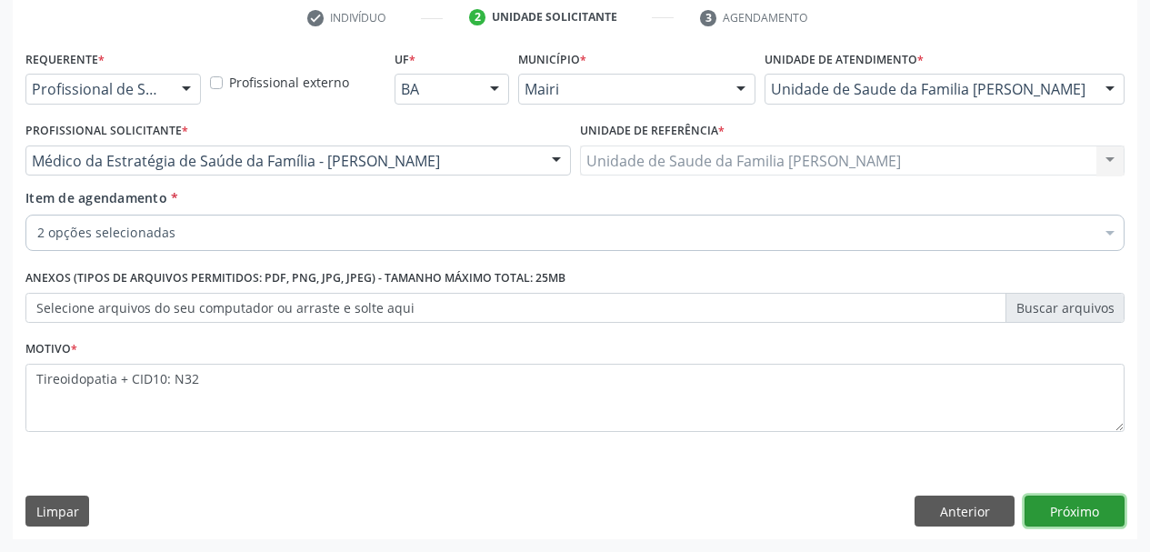
click at [1099, 504] on button "Próximo" at bounding box center [1074, 510] width 100 height 31
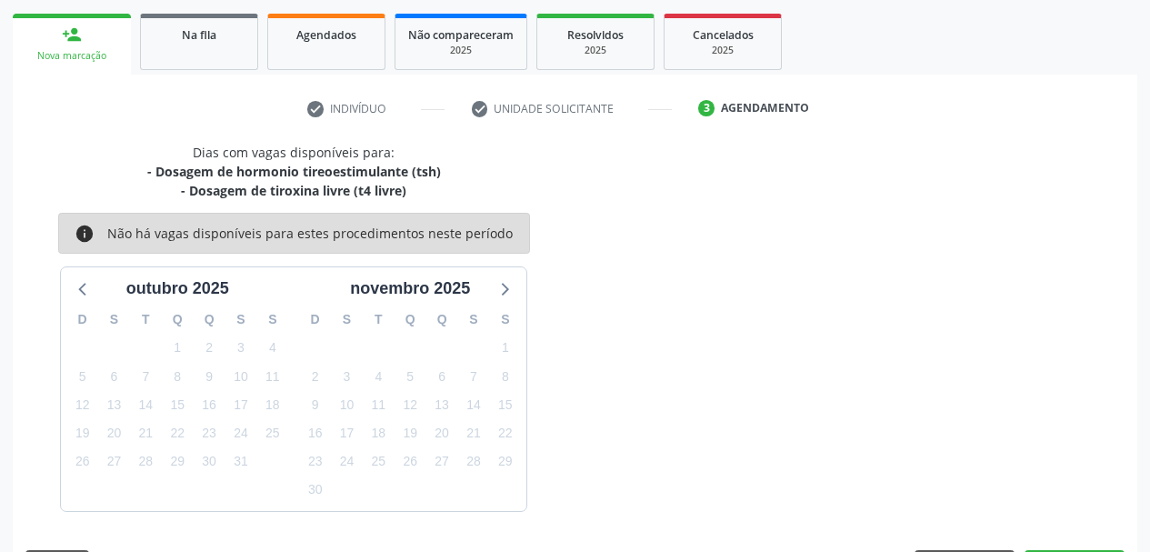
scroll to position [312, 0]
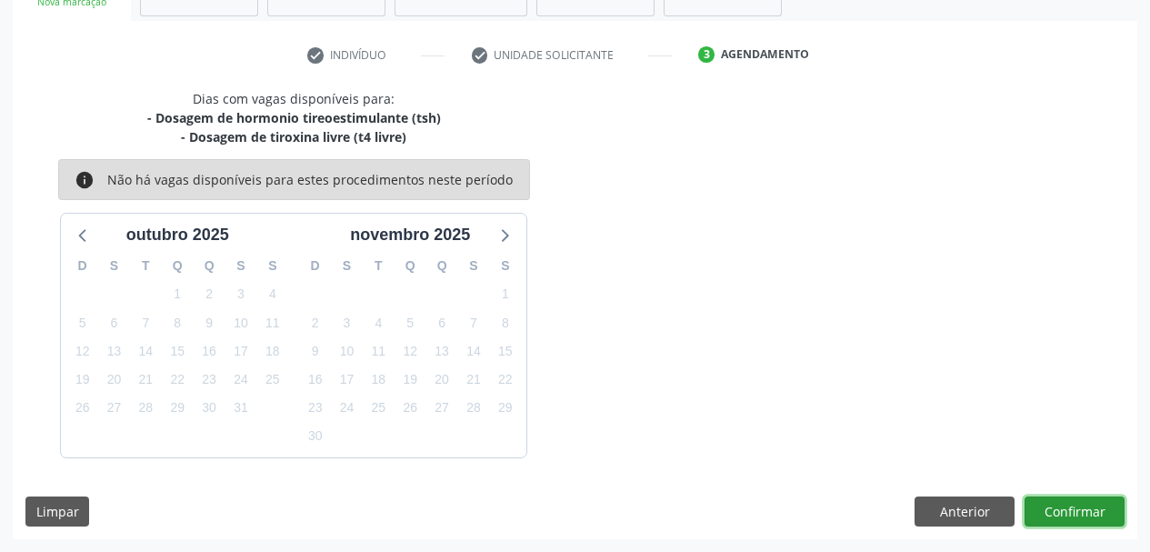
click at [1064, 512] on button "Confirmar" at bounding box center [1074, 511] width 100 height 31
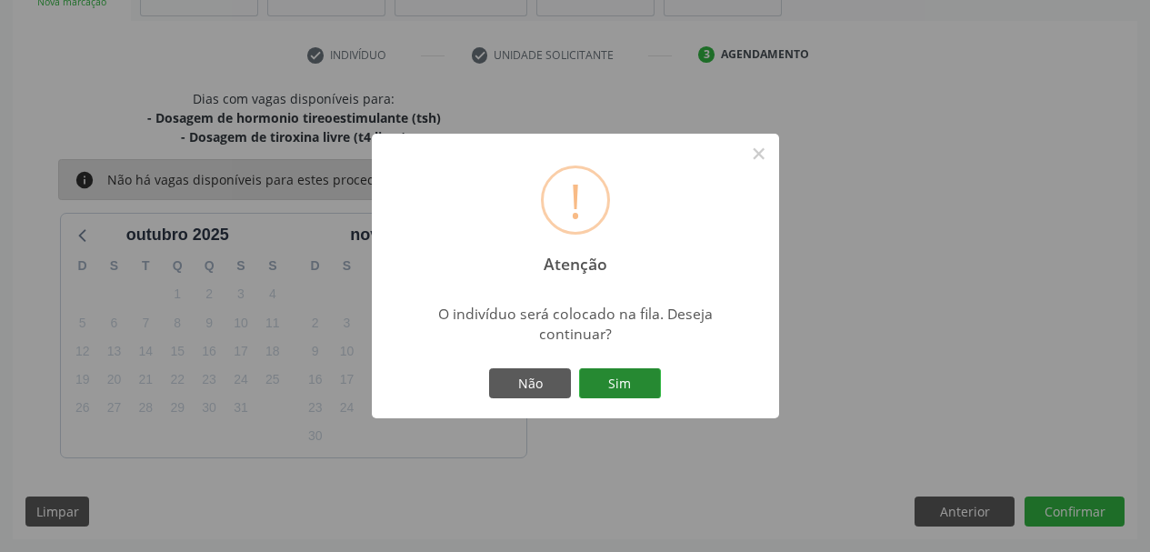
click at [613, 390] on button "Sim" at bounding box center [620, 383] width 82 height 31
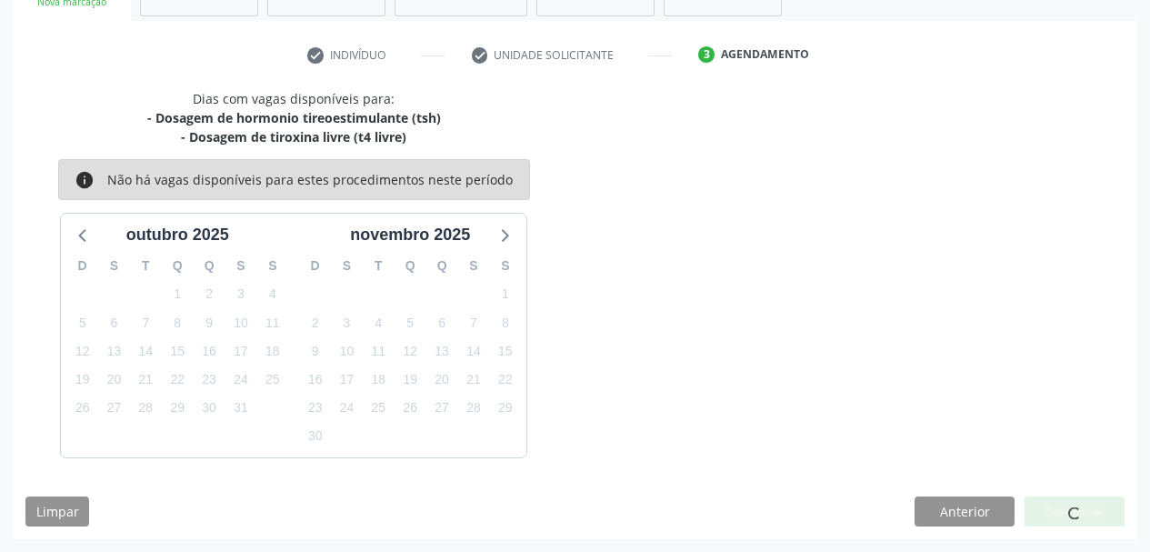
scroll to position [48, 0]
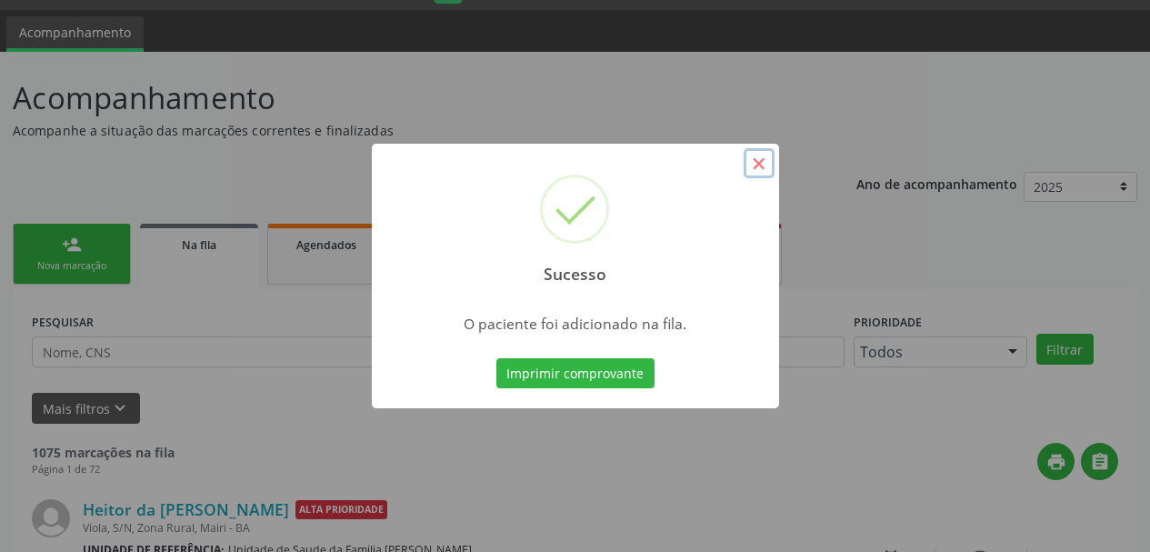
click at [760, 162] on button "×" at bounding box center [759, 163] width 31 height 31
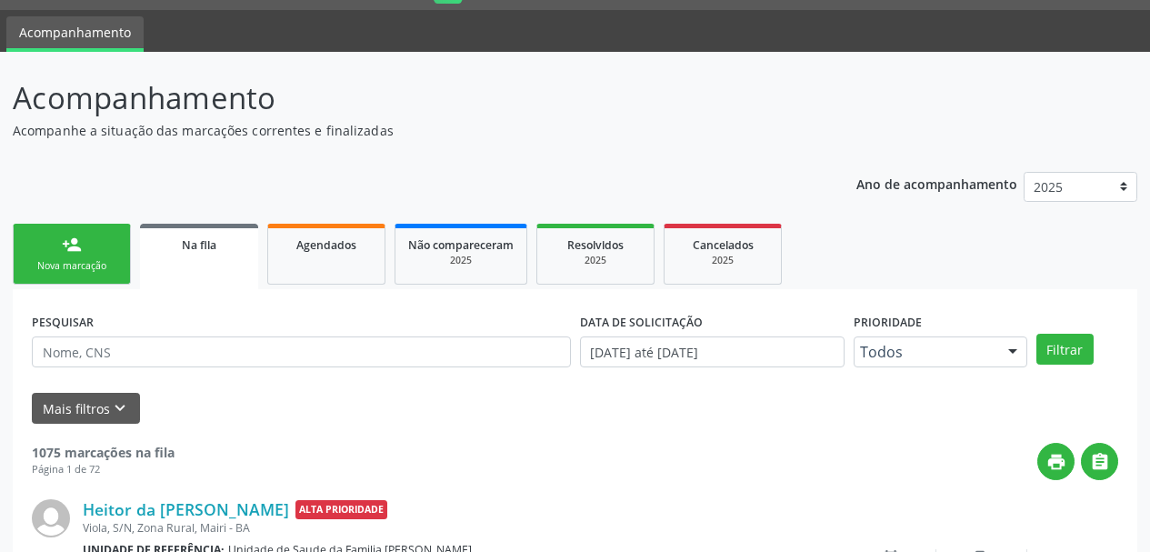
click at [100, 228] on link "person_add Nova marcação" at bounding box center [72, 254] width 118 height 61
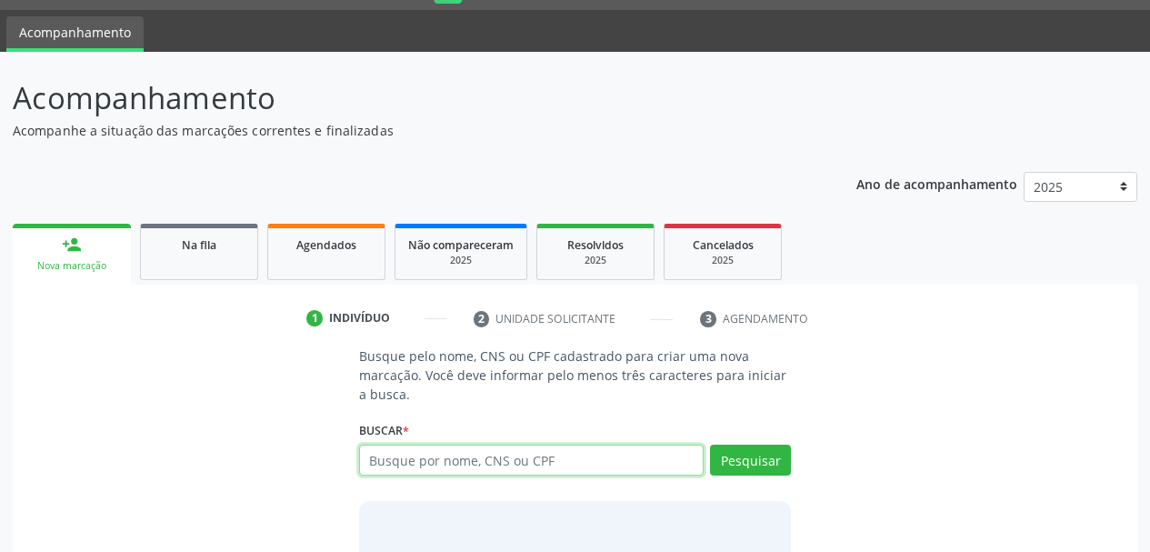
click at [446, 464] on input "text" at bounding box center [531, 459] width 345 height 31
type input "epifanio menezes de santana"
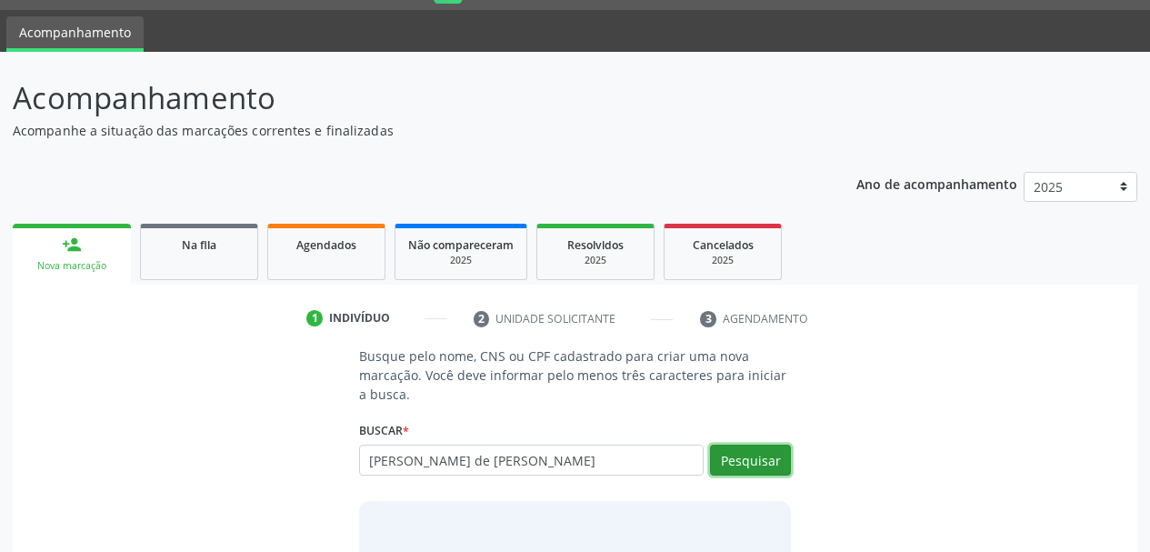
click at [744, 465] on button "Pesquisar" at bounding box center [750, 459] width 81 height 31
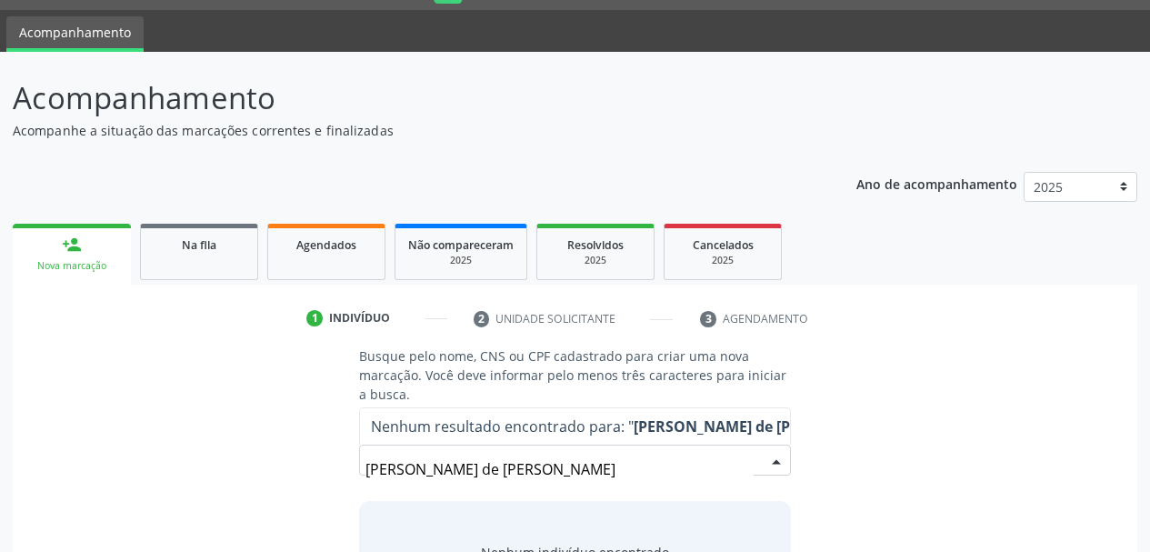
click at [505, 477] on input "epifanio menezes de santana" at bounding box center [559, 469] width 389 height 36
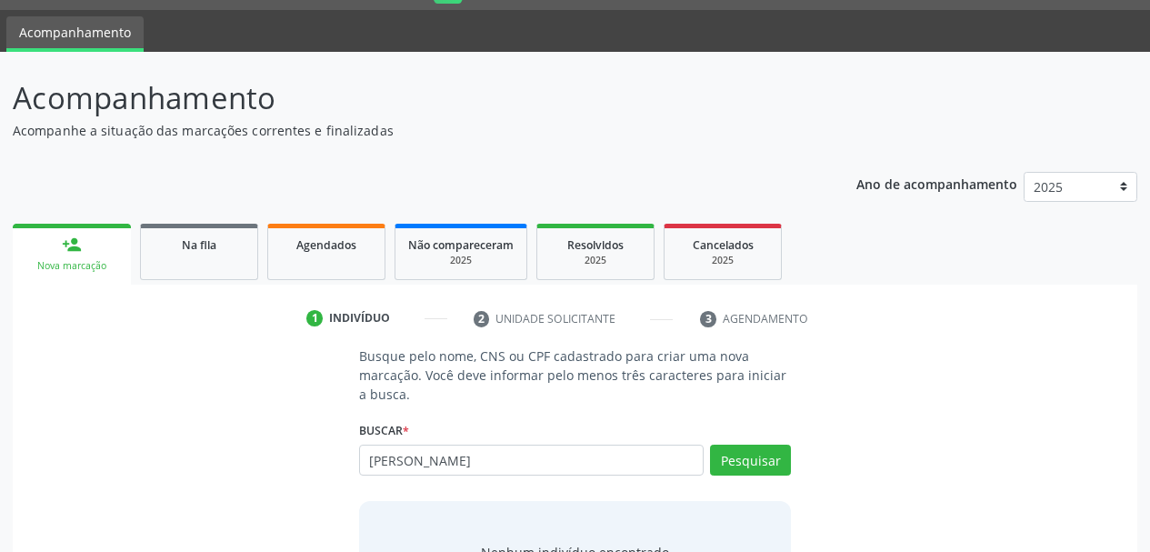
click at [485, 455] on input "epifanio menezes d santana" at bounding box center [531, 459] width 345 height 31
type input "epifanio menezes santana"
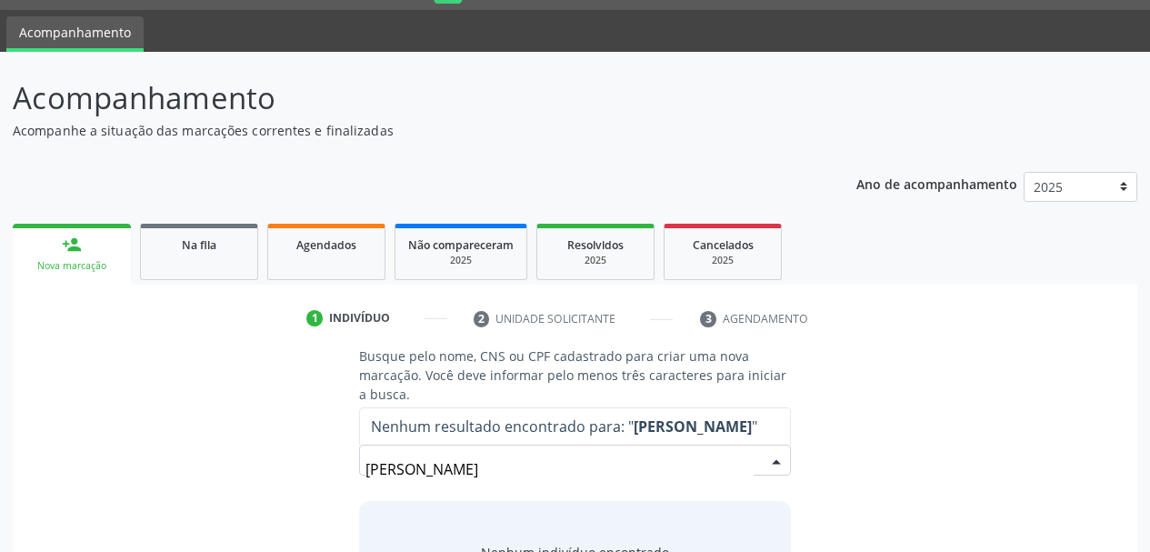
drag, startPoint x: 560, startPoint y: 475, endPoint x: 262, endPoint y: 494, distance: 298.7
click at [262, 494] on div "Busque pelo nome, CNS ou CPF cadastrado para criar uma nova marcação. Você deve…" at bounding box center [574, 495] width 1099 height 299
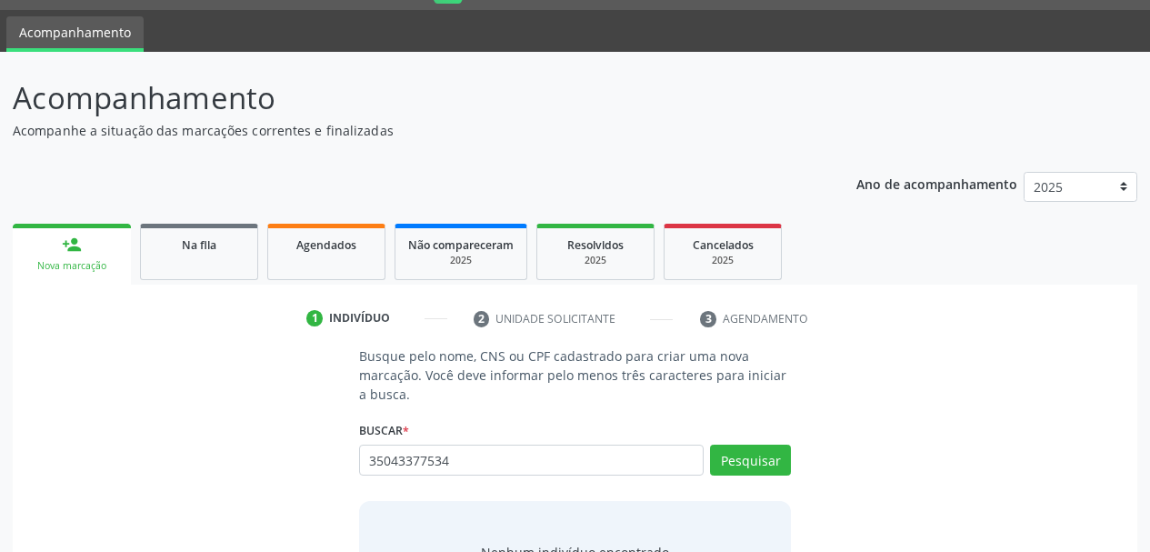
type input "35043377534"
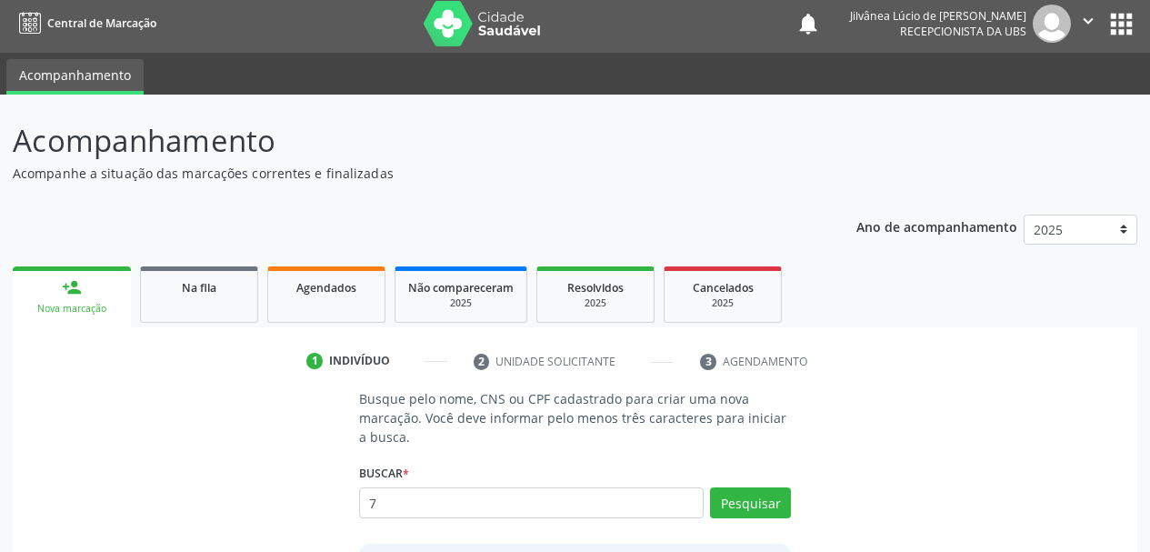
scroll to position [0, 0]
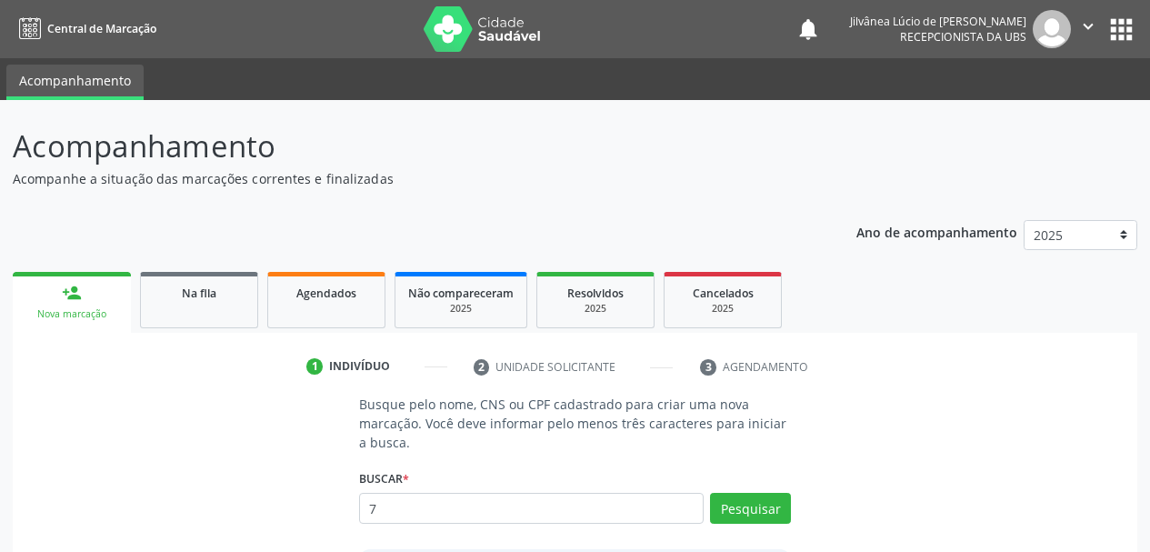
click at [451, 504] on input "7" at bounding box center [531, 508] width 345 height 31
type input "700701951917977"
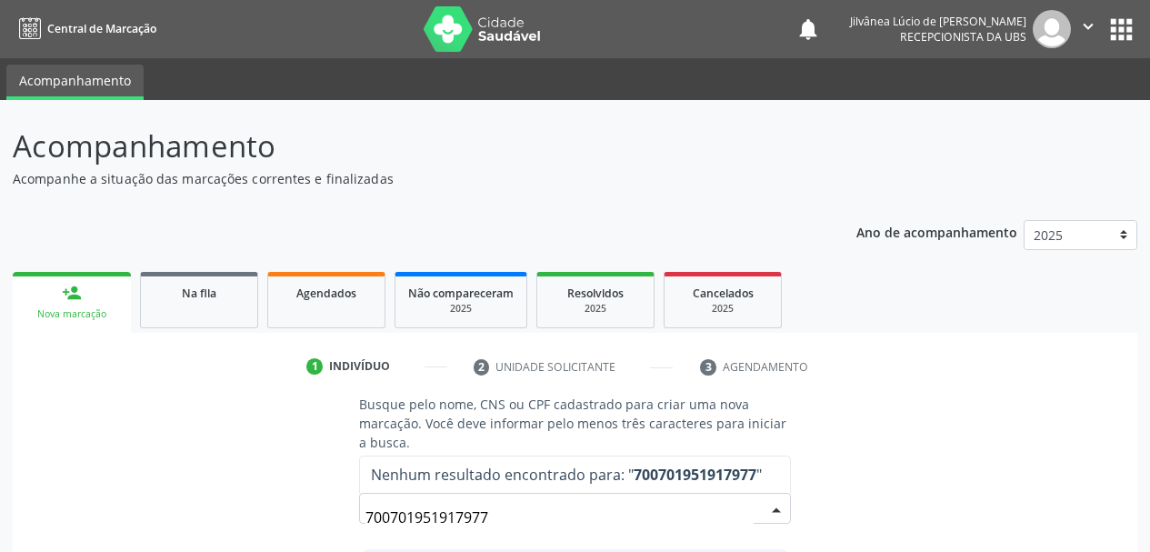
click at [1087, 25] on icon "" at bounding box center [1088, 26] width 20 height 20
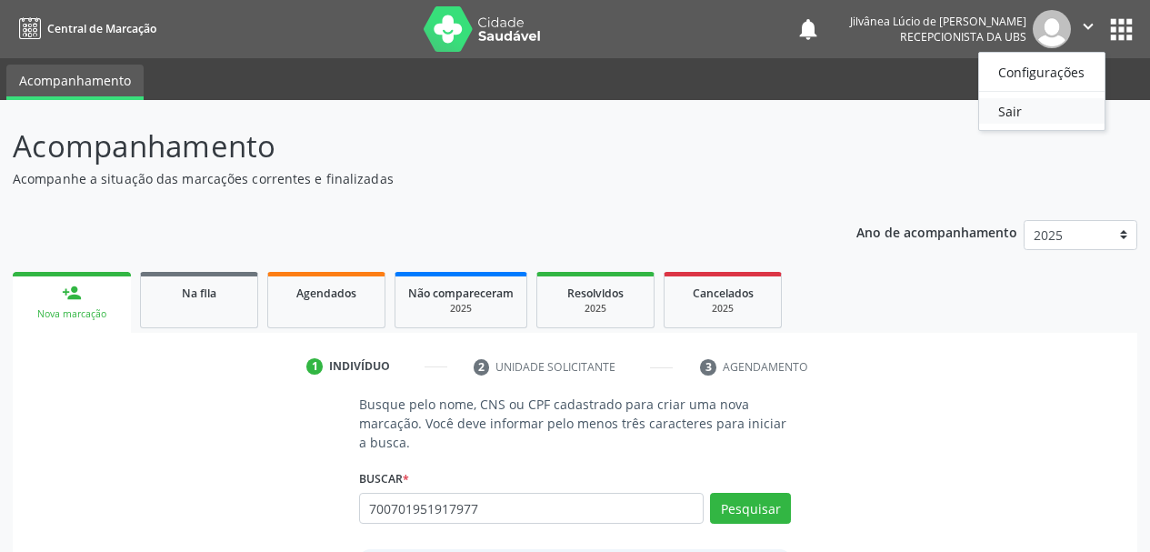
click at [1023, 112] on link "Sair" at bounding box center [1041, 110] width 125 height 25
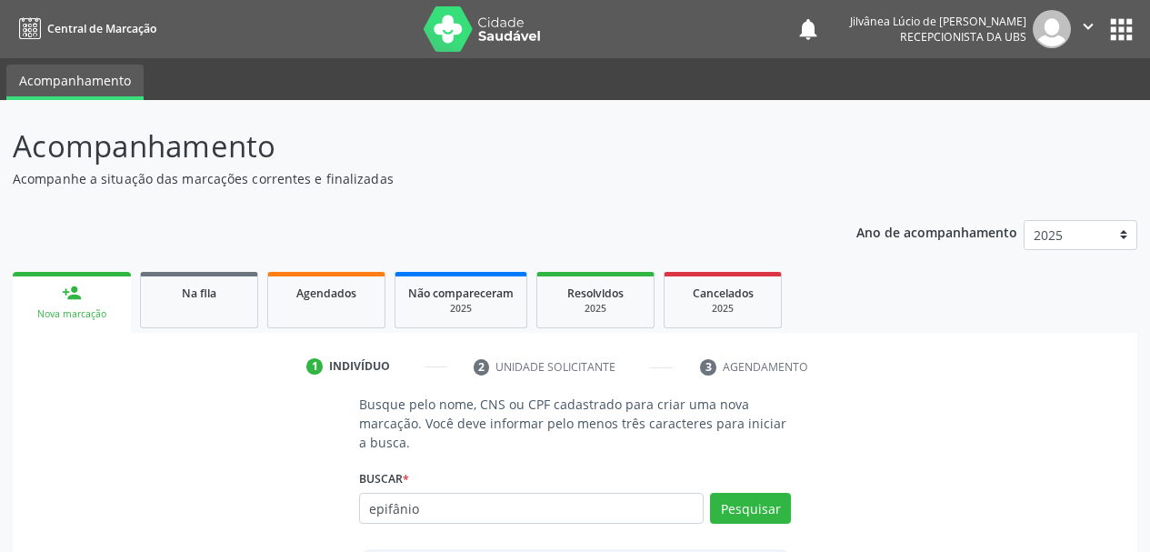
type input "epifânio"
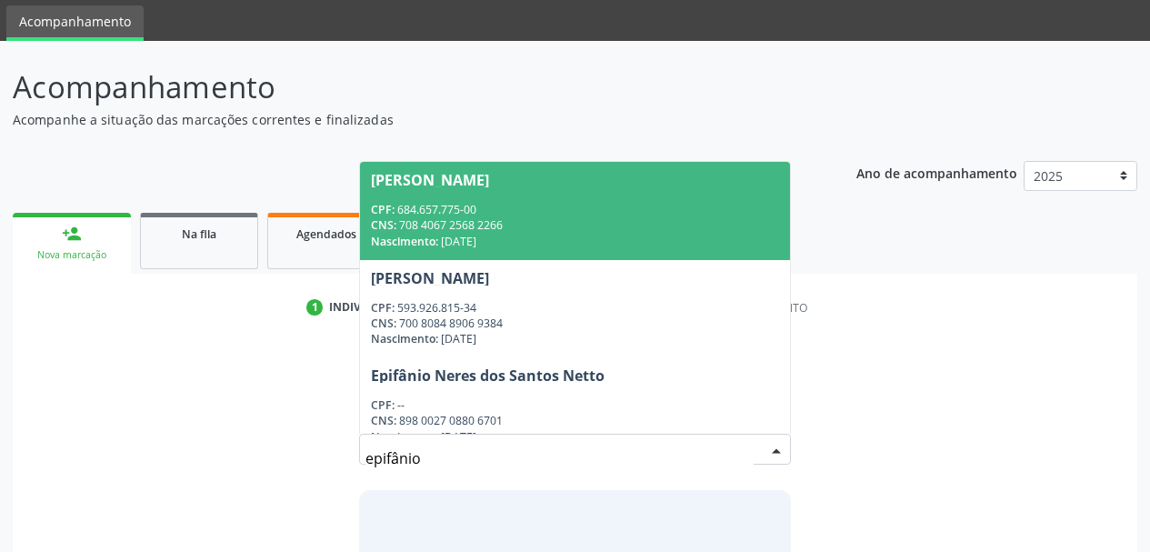
scroll to position [91, 0]
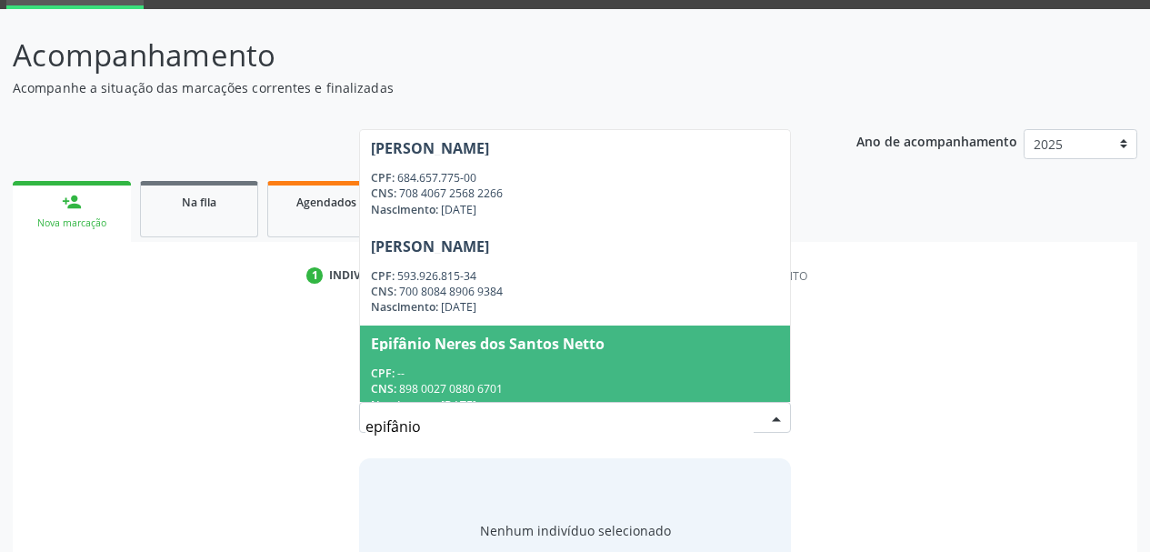
click at [399, 430] on input "epifânio" at bounding box center [559, 426] width 389 height 36
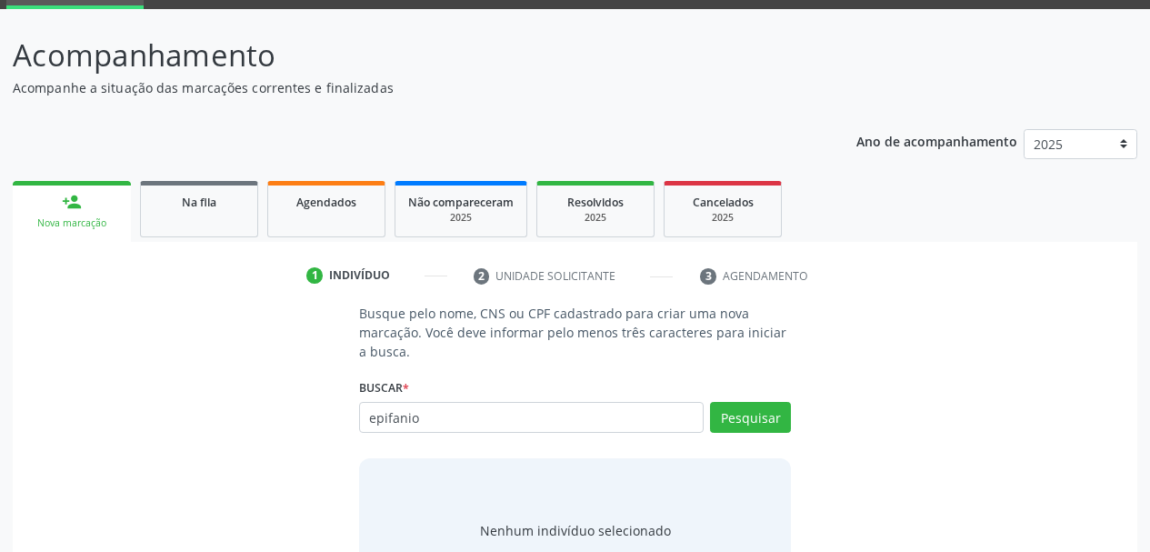
type input "epifanio"
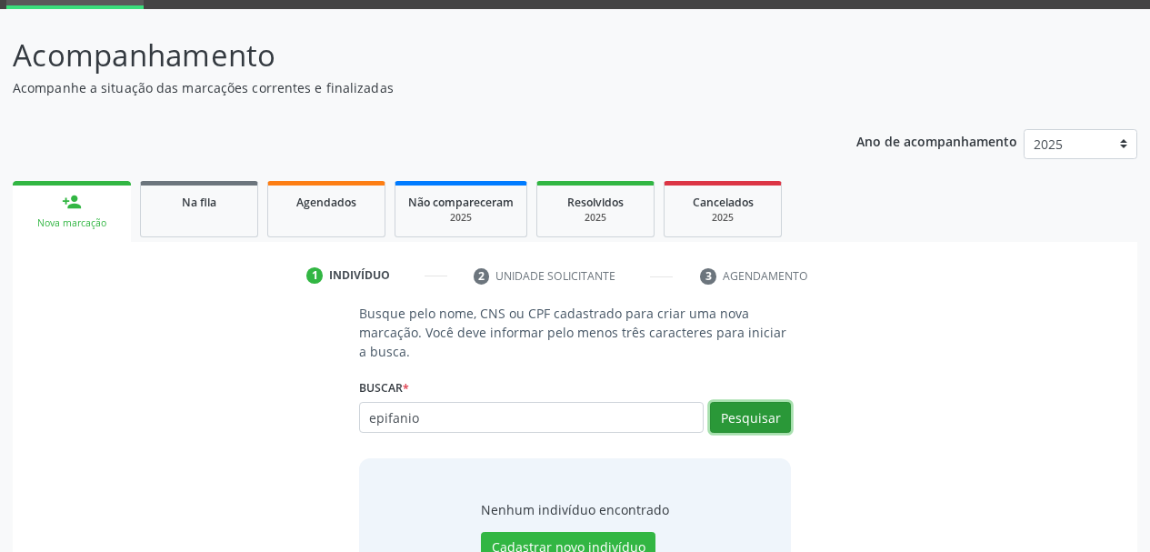
click at [716, 428] on button "Pesquisar" at bounding box center [750, 417] width 81 height 31
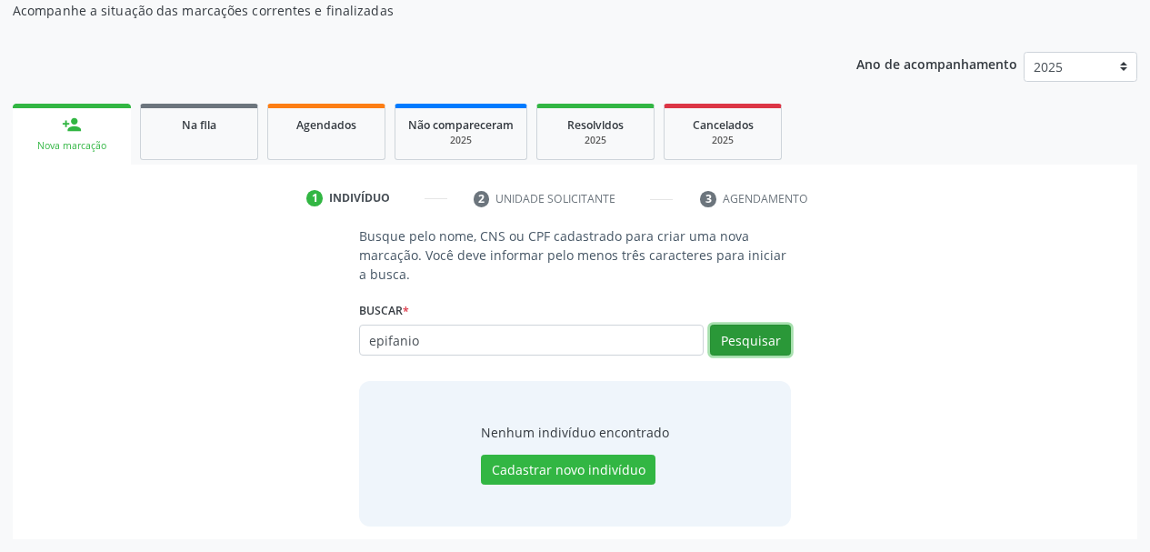
click at [742, 328] on button "Pesquisar" at bounding box center [750, 340] width 81 height 31
click at [241, 119] on div "Na fila" at bounding box center [199, 124] width 91 height 19
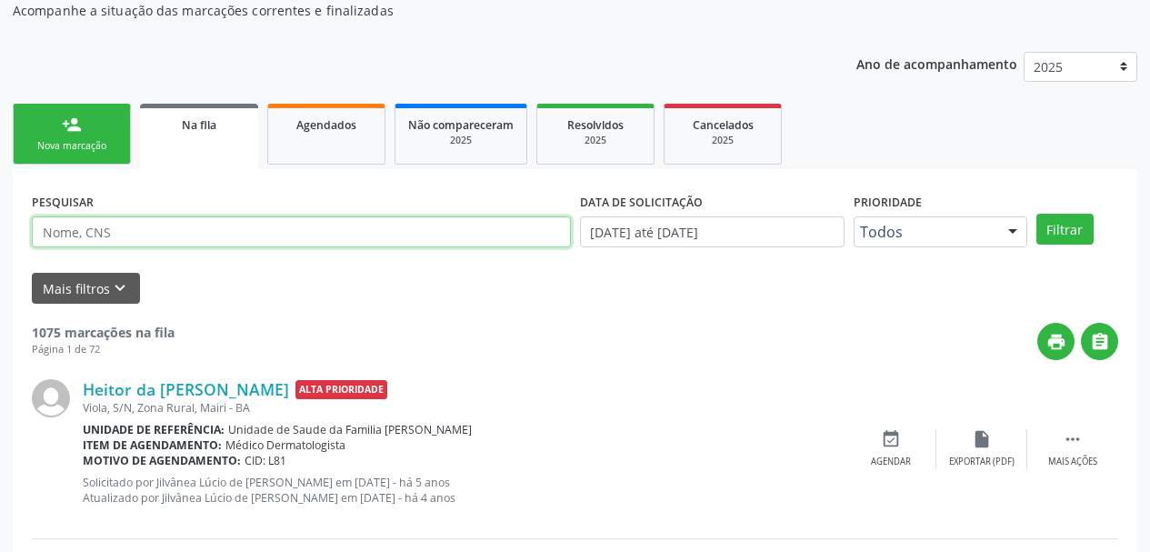
click at [260, 242] on input "text" at bounding box center [301, 231] width 539 height 31
type input "epifanio"
click at [1036, 214] on button "Filtrar" at bounding box center [1064, 229] width 57 height 31
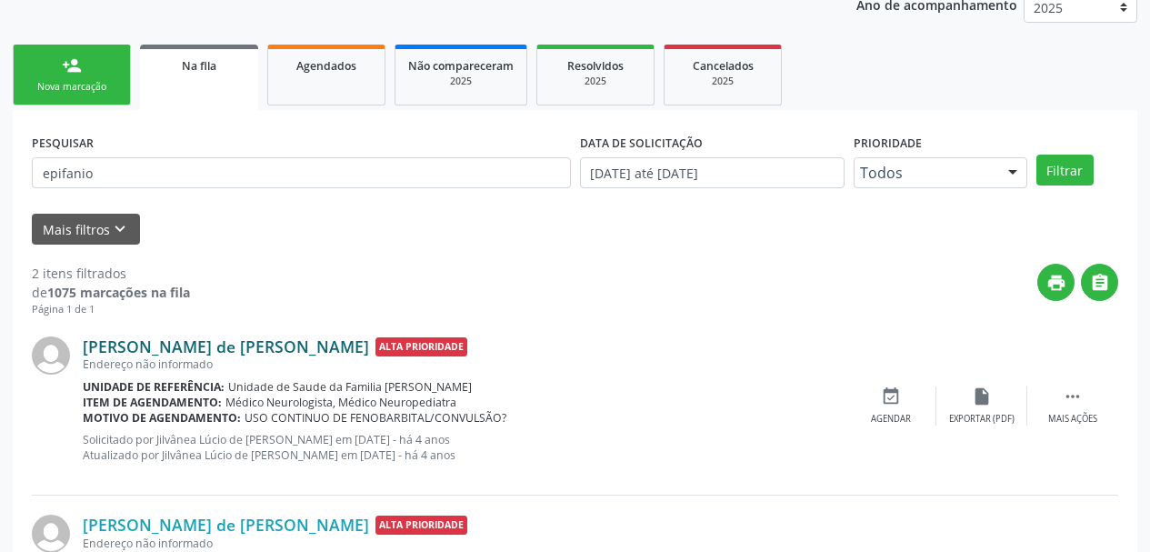
scroll to position [259, 0]
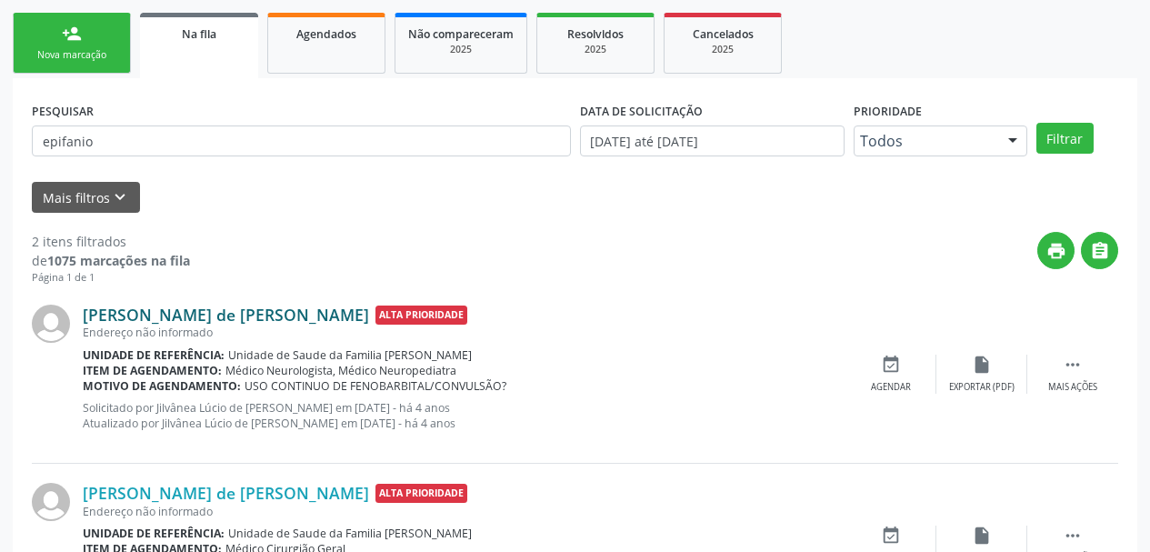
click at [237, 315] on link "Epifanio Meneses de Santana" at bounding box center [226, 315] width 286 height 20
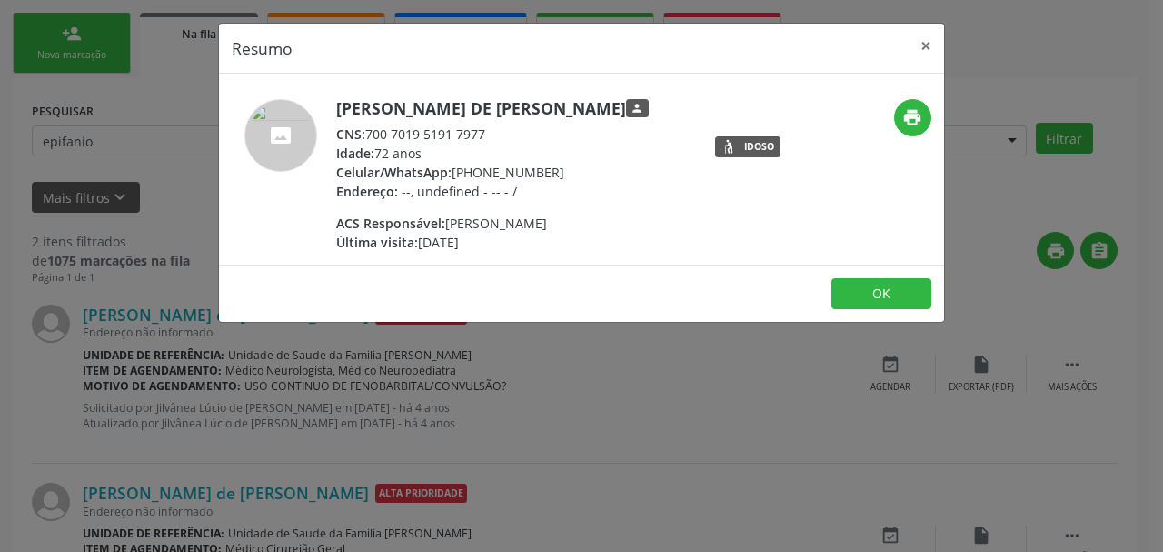
drag, startPoint x: 496, startPoint y: 133, endPoint x: 369, endPoint y: 137, distance: 127.3
click at [369, 137] on div "CNS: 700 7019 5191 7977" at bounding box center [492, 134] width 313 height 19
copy div "700 7019 5191 7977"
click at [936, 48] on button "×" at bounding box center [926, 46] width 36 height 45
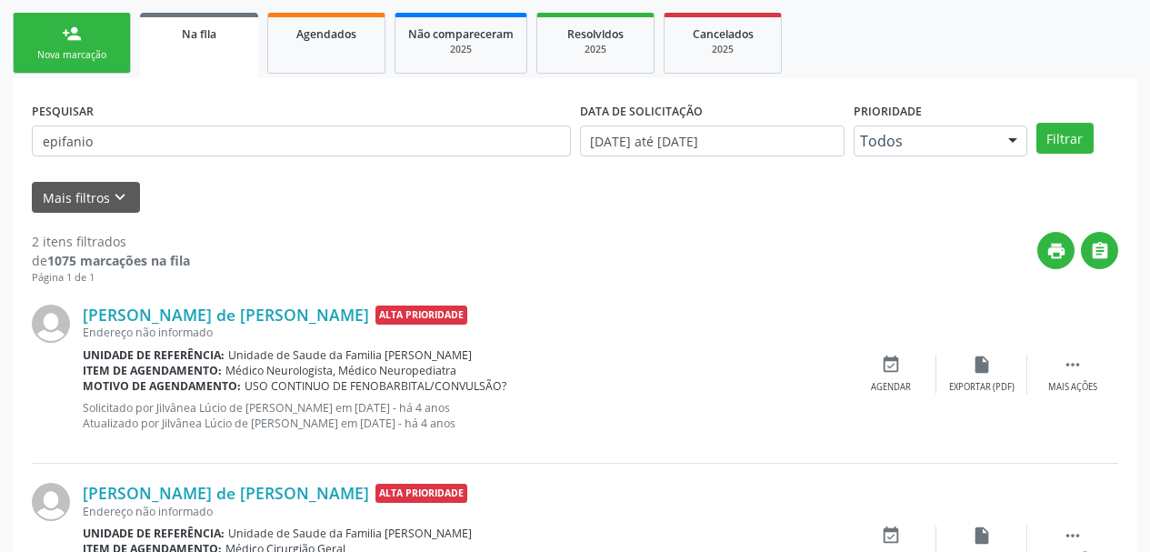
click at [102, 55] on div "Nova marcação" at bounding box center [71, 55] width 91 height 14
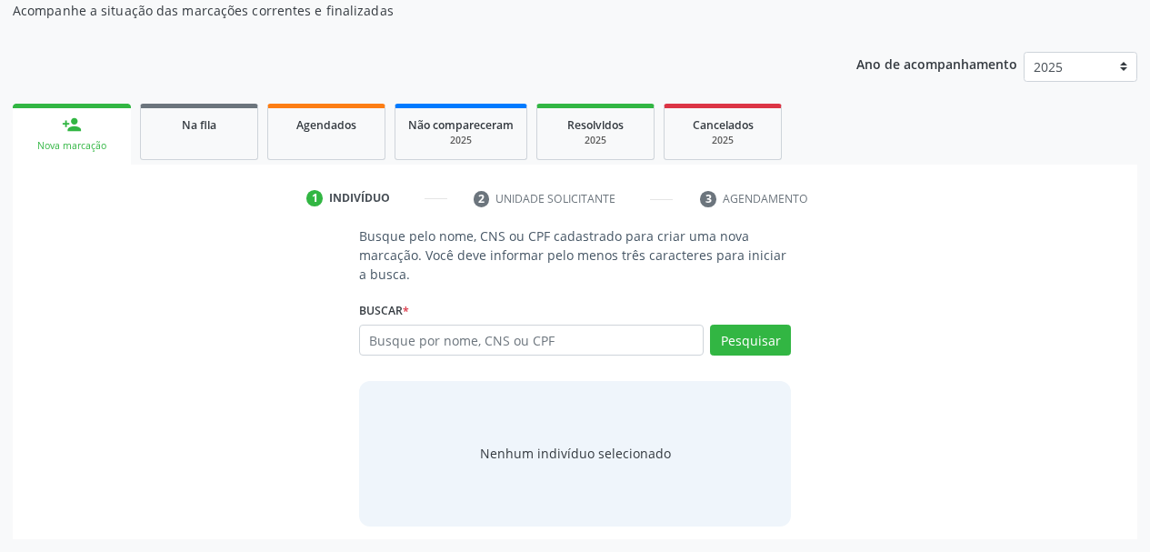
scroll to position [168, 0]
click at [429, 335] on input "text" at bounding box center [531, 340] width 345 height 31
paste input "700 7019 5191 7977"
type input "700 7019 5191 7977"
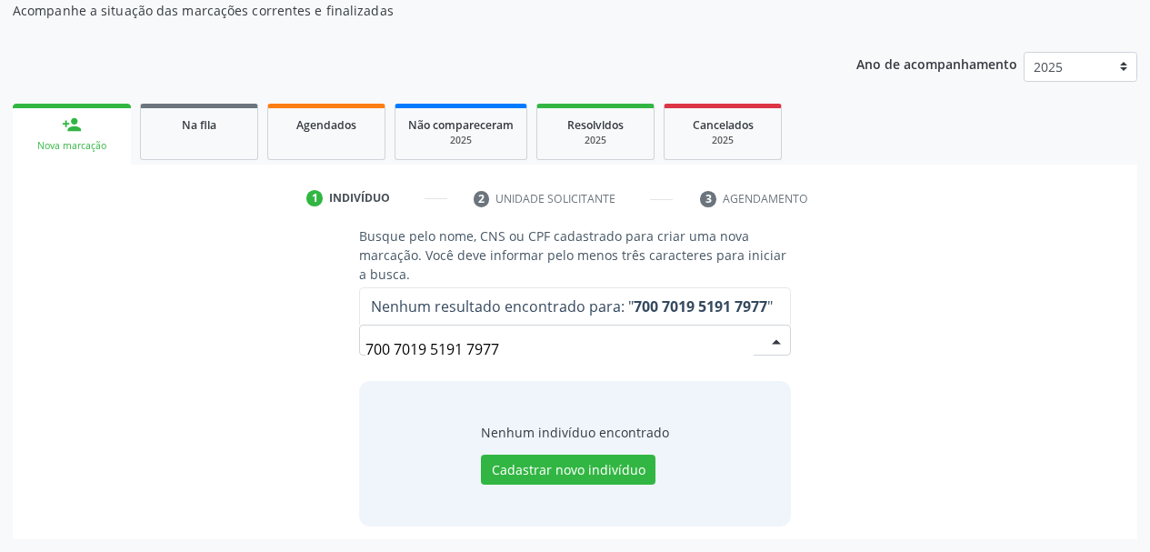
drag, startPoint x: 520, startPoint y: 347, endPoint x: 298, endPoint y: 344, distance: 221.8
click at [298, 344] on div "Busque pelo nome, CNS ou CPF cadastrado para criar uma nova marcação. Você deve…" at bounding box center [574, 375] width 1099 height 299
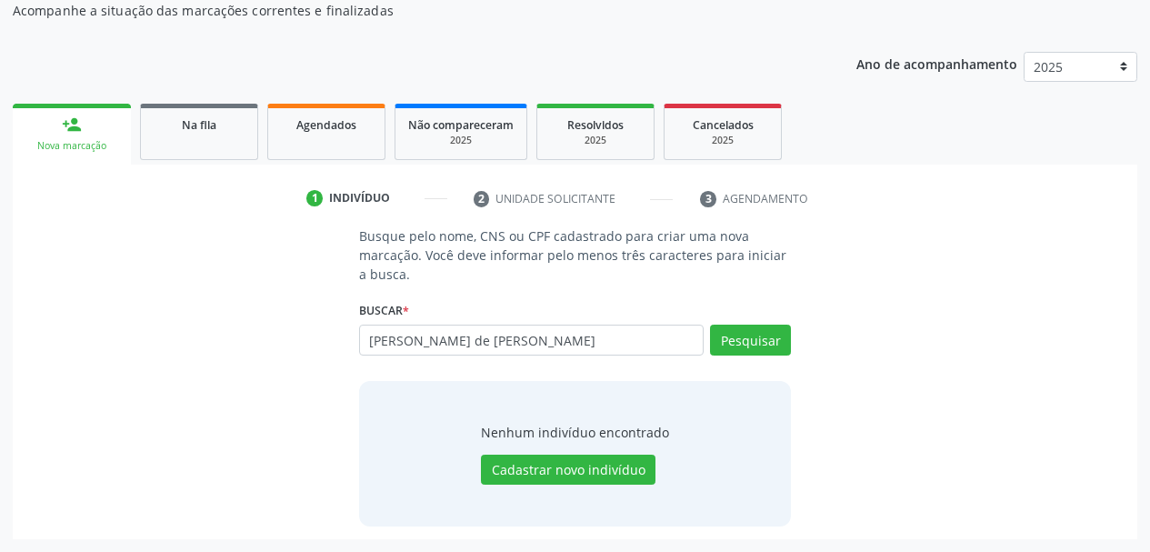
type input "[PERSON_NAME] de [PERSON_NAME]"
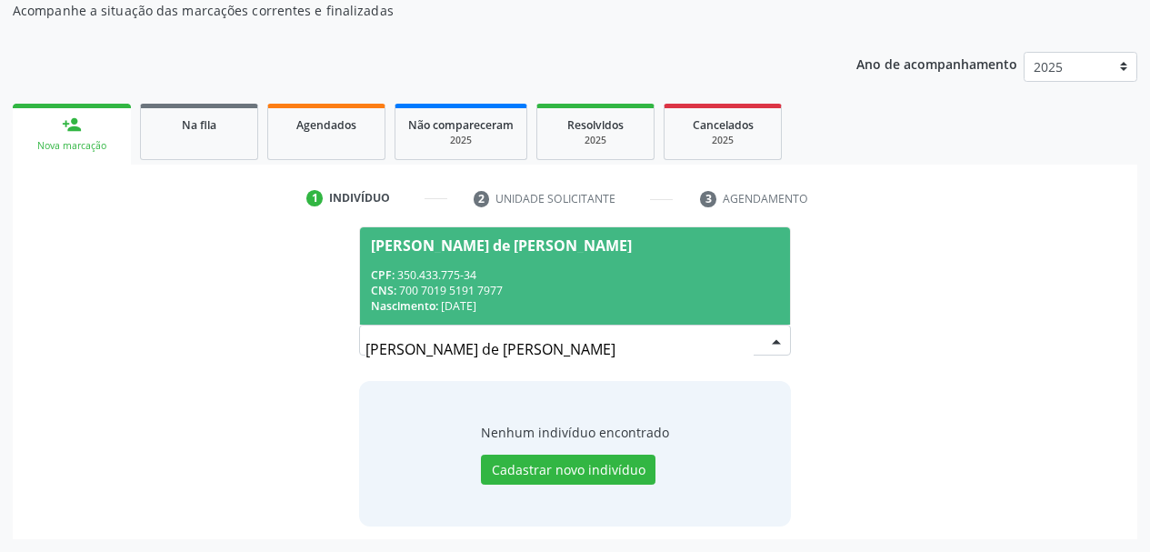
click at [517, 262] on span "Epifanio Meneses de Santana CPF: 350.433.775-34 CNS: 700 7019 5191 7977 Nascime…" at bounding box center [575, 275] width 431 height 97
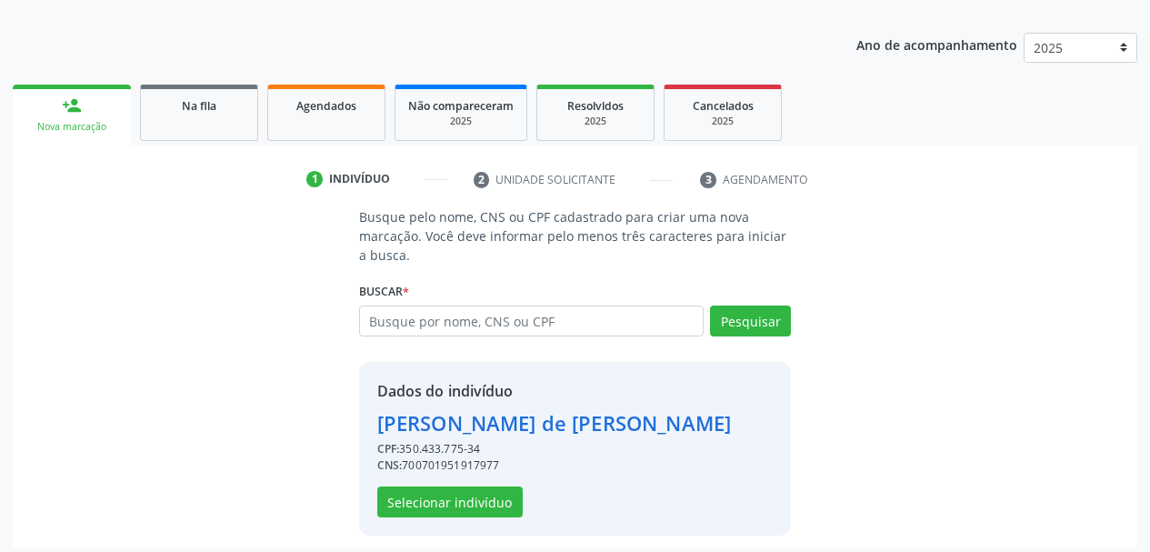
scroll to position [196, 0]
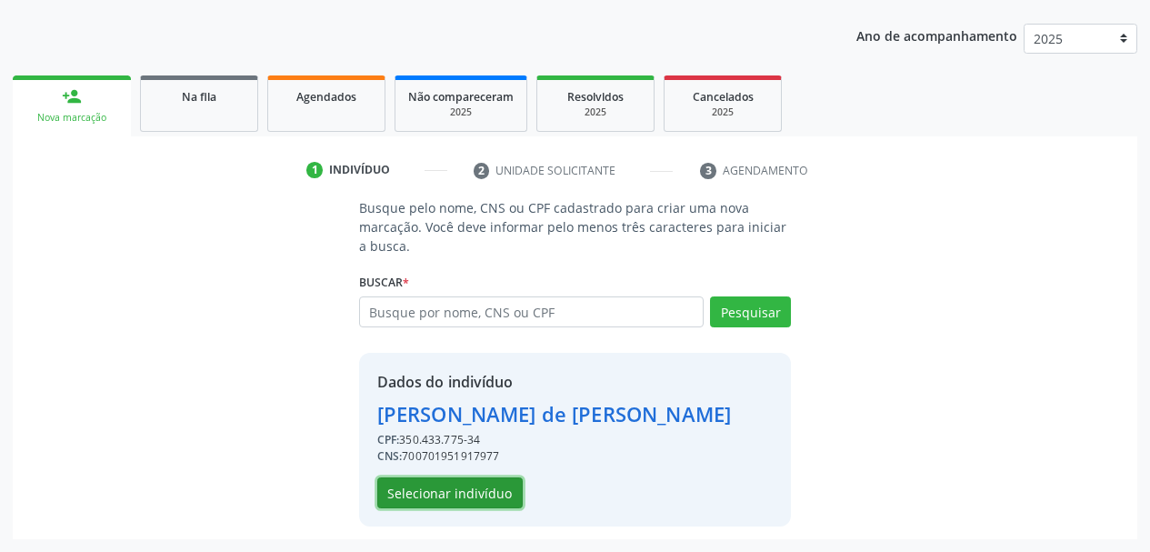
click at [484, 489] on button "Selecionar indivíduo" at bounding box center [449, 492] width 145 height 31
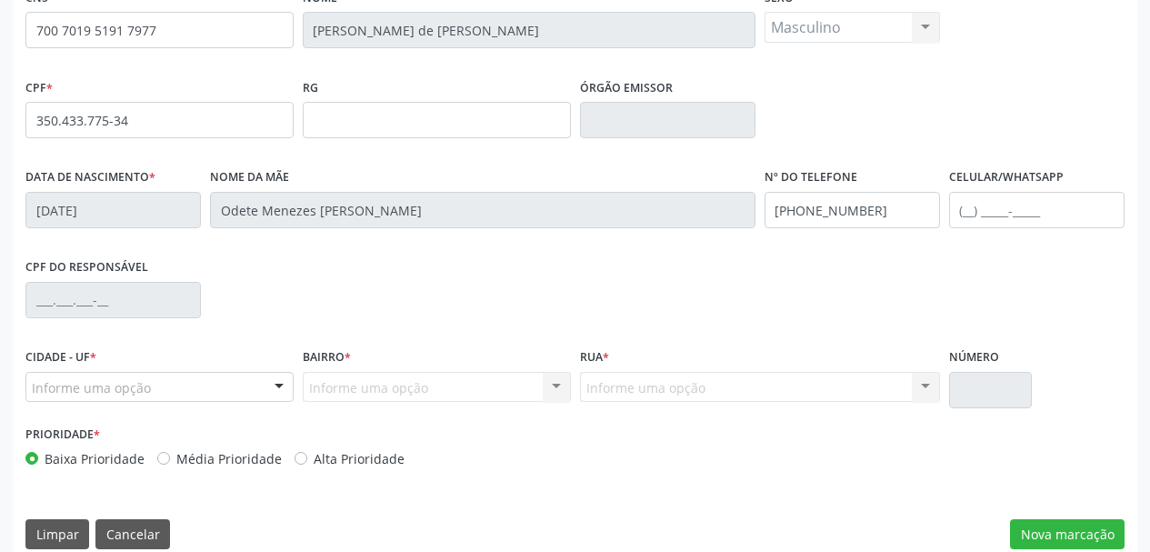
scroll to position [434, 0]
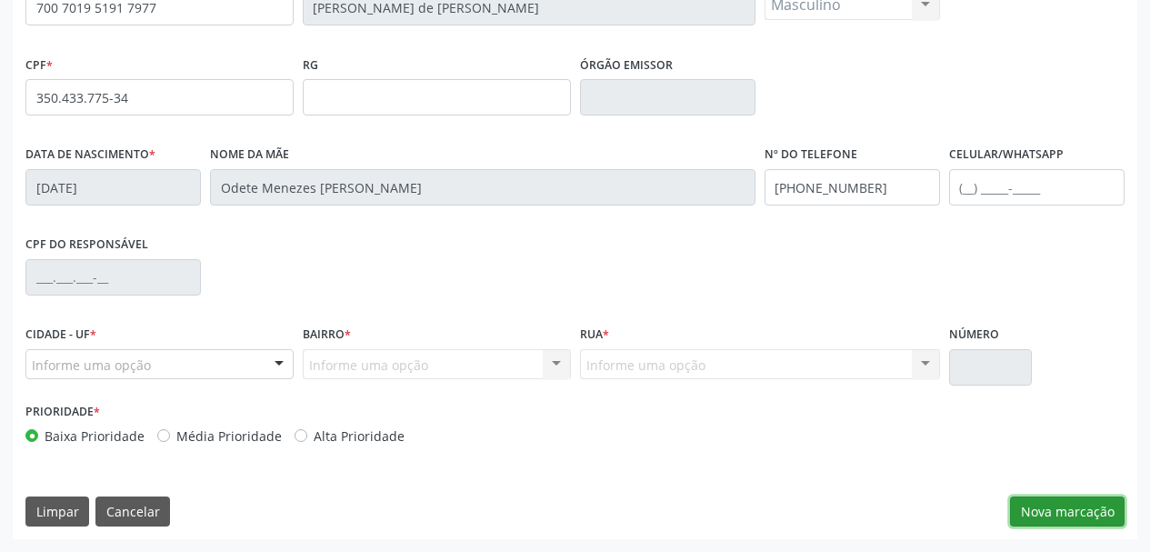
click at [1066, 504] on button "Nova marcação" at bounding box center [1067, 511] width 115 height 31
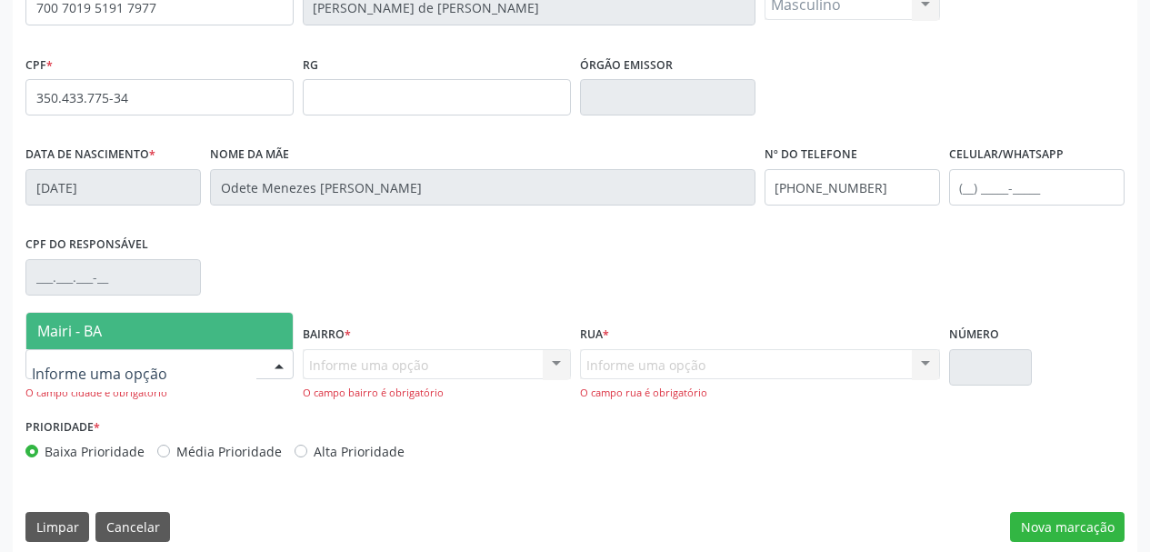
click at [120, 341] on span "Mairi - BA" at bounding box center [159, 331] width 266 height 36
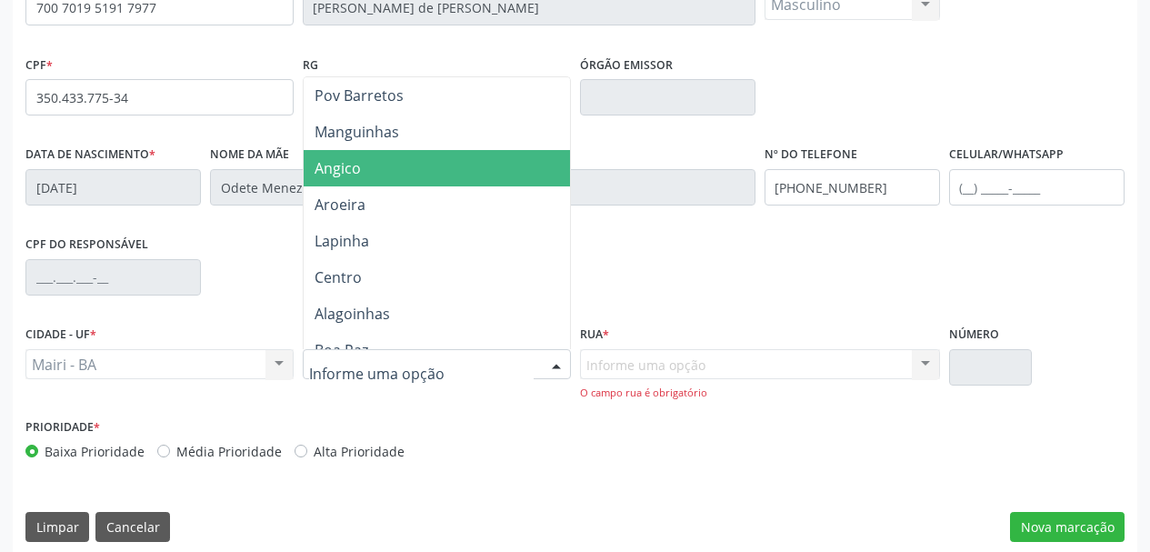
click at [356, 165] on span "Angico" at bounding box center [338, 168] width 46 height 20
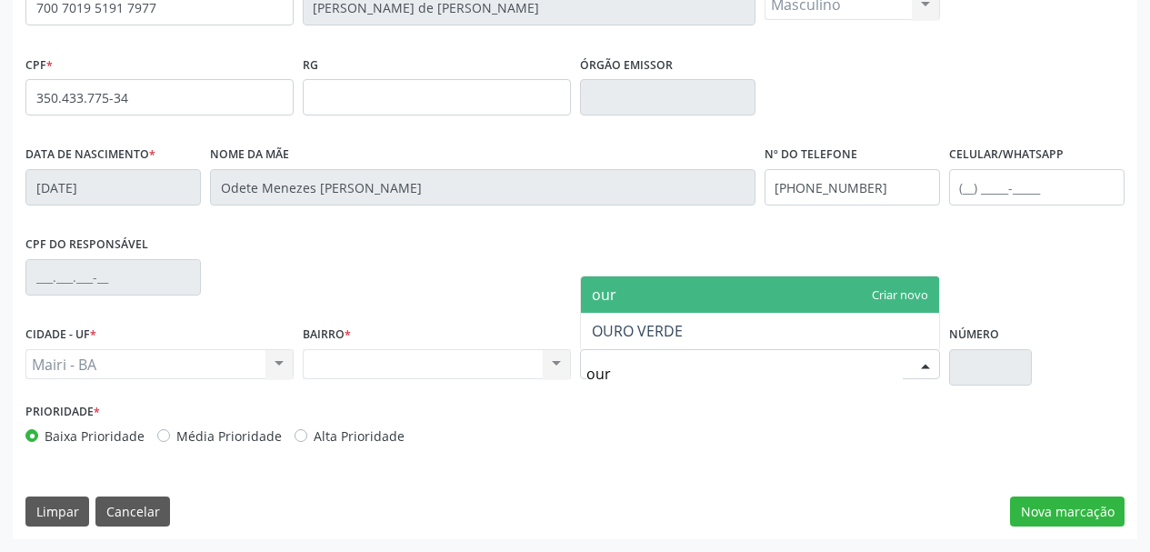
type input "ouro"
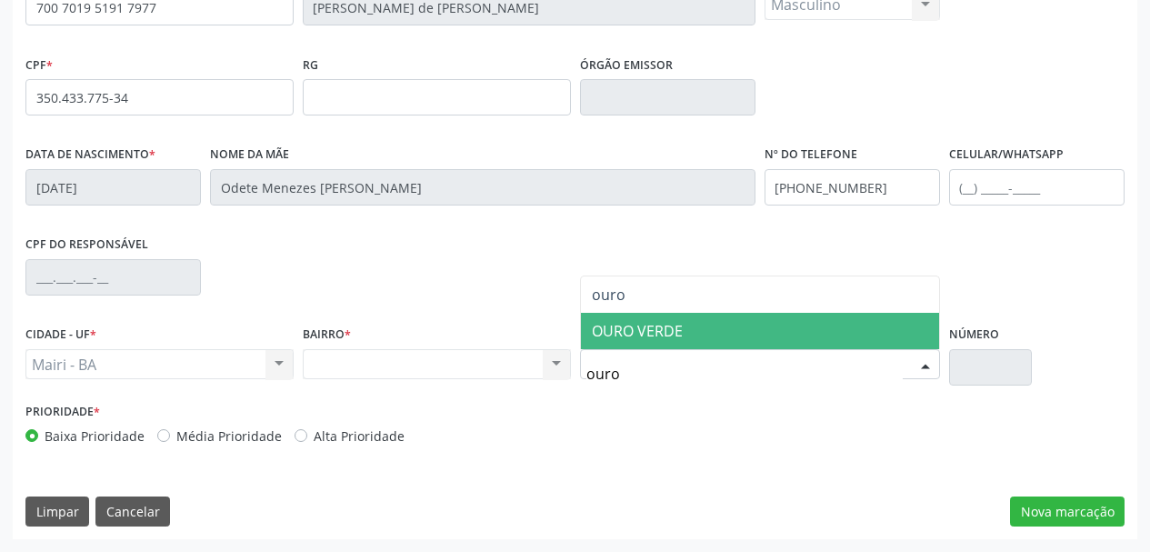
click at [646, 338] on span "OURO VERDE" at bounding box center [637, 331] width 91 height 20
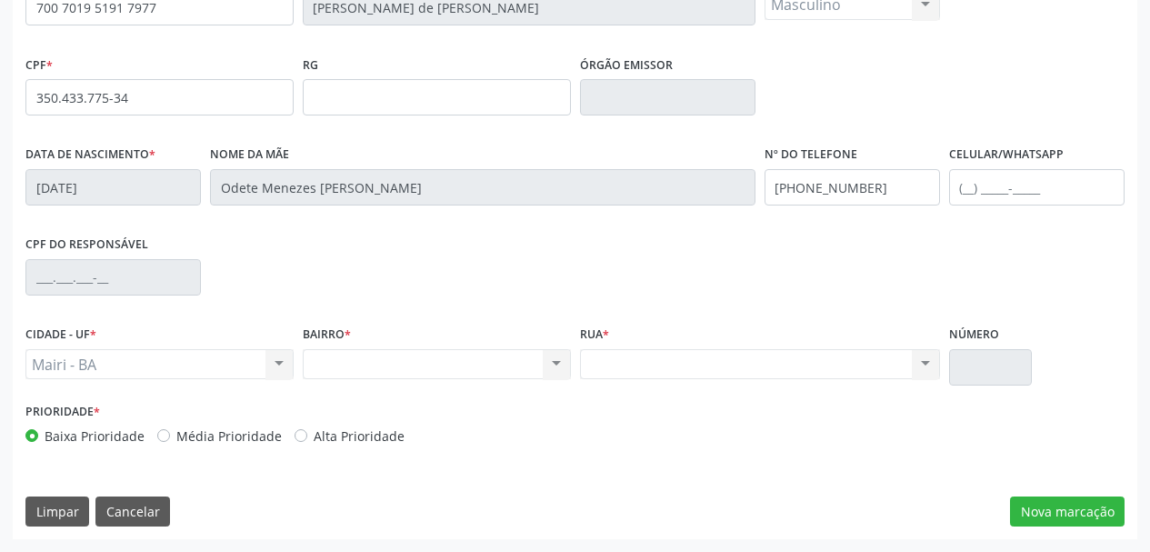
click at [710, 451] on div "Prioridade * Baixa Prioridade Média Prioridade Alta Prioridade" at bounding box center [575, 428] width 1108 height 60
click at [1033, 511] on button "Nova marcação" at bounding box center [1067, 511] width 115 height 31
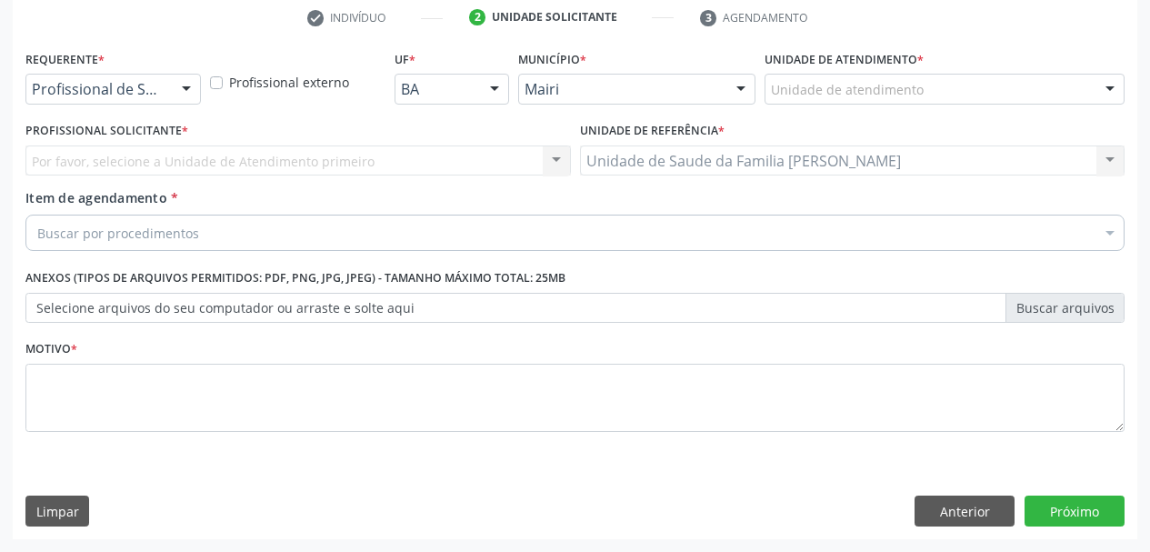
scroll to position [349, 0]
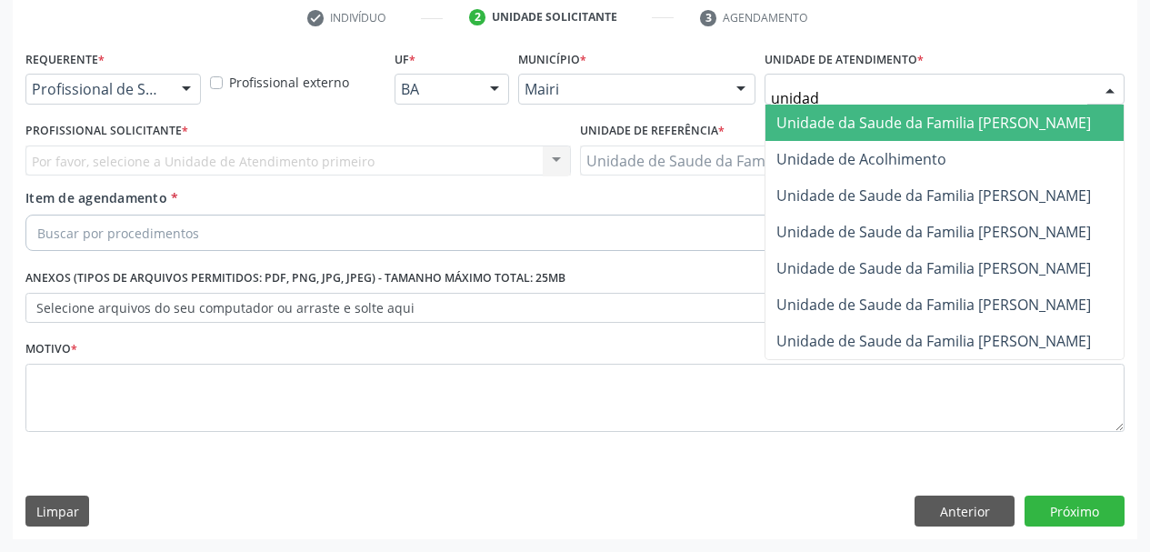
type input "unidade"
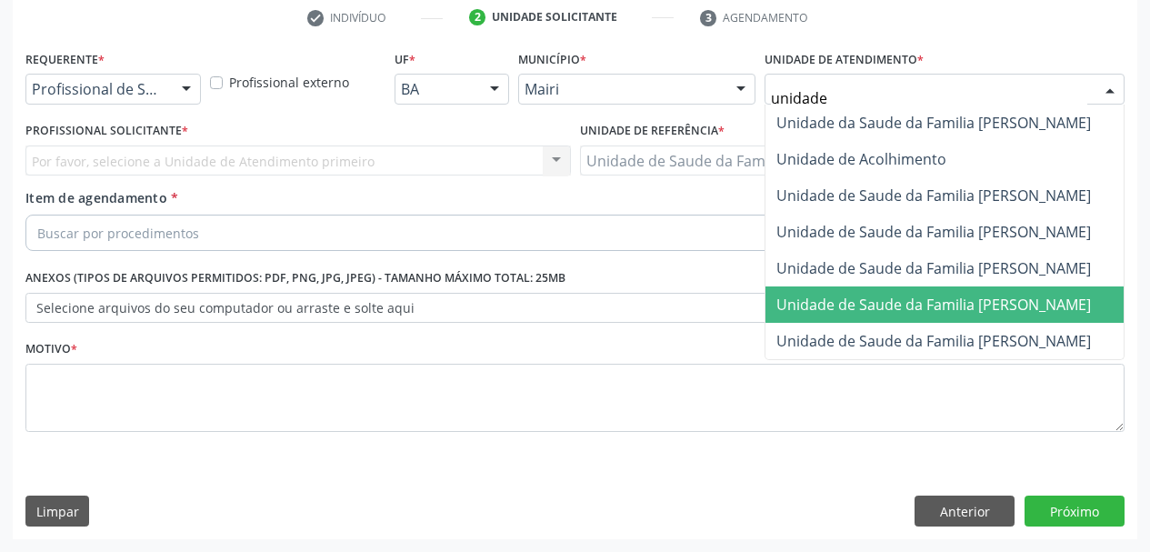
click at [961, 304] on span "Unidade de Saude da Familia [PERSON_NAME]" at bounding box center [933, 305] width 315 height 20
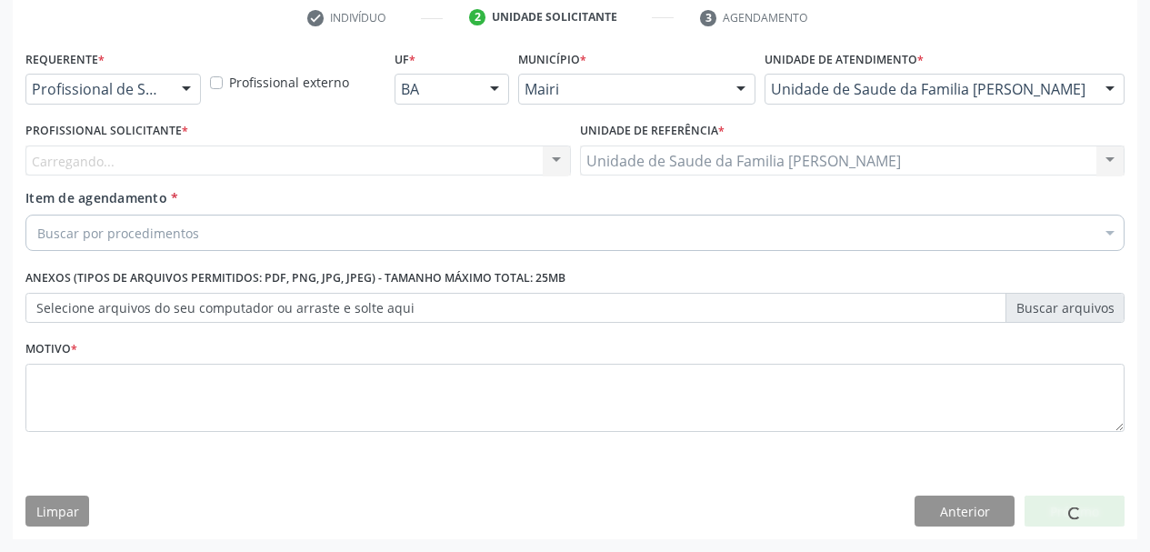
click at [248, 167] on div "Carregando... Nenhum resultado encontrado para: " " Não há nenhuma opção para s…" at bounding box center [297, 160] width 545 height 31
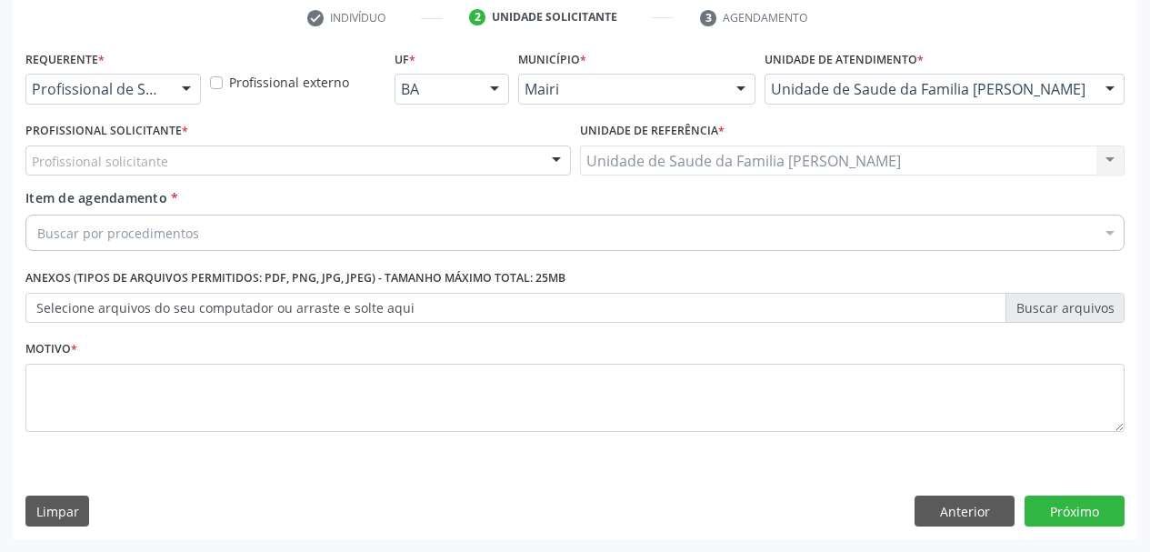
click at [248, 167] on div "Profissional solicitante" at bounding box center [297, 160] width 545 height 31
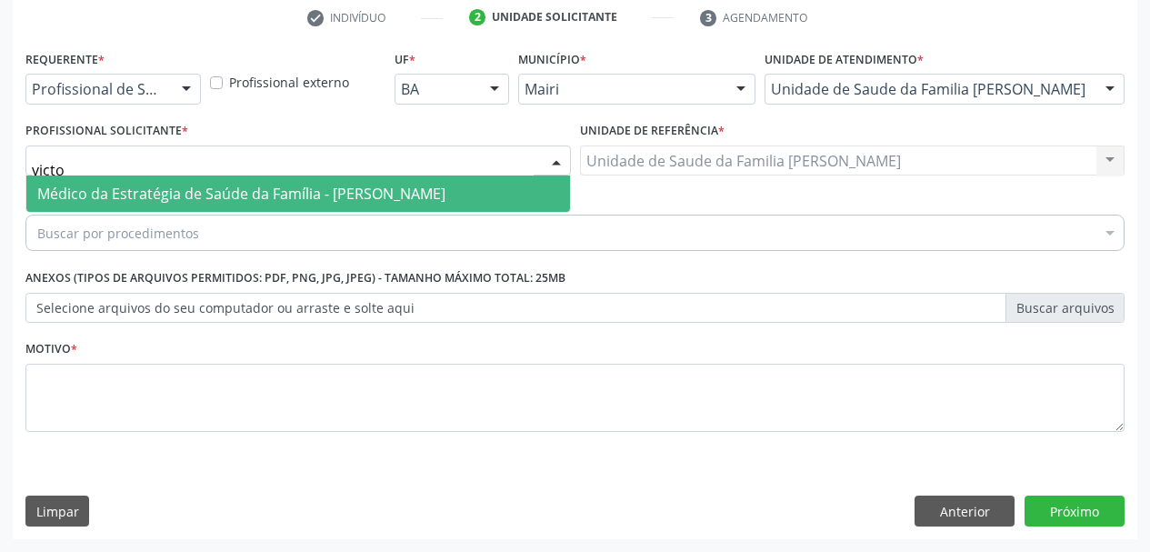
type input "victor"
click at [283, 185] on span "Médico da Estratégia de Saúde da Família - Victor Oliveira Carneiro" at bounding box center [241, 194] width 408 height 20
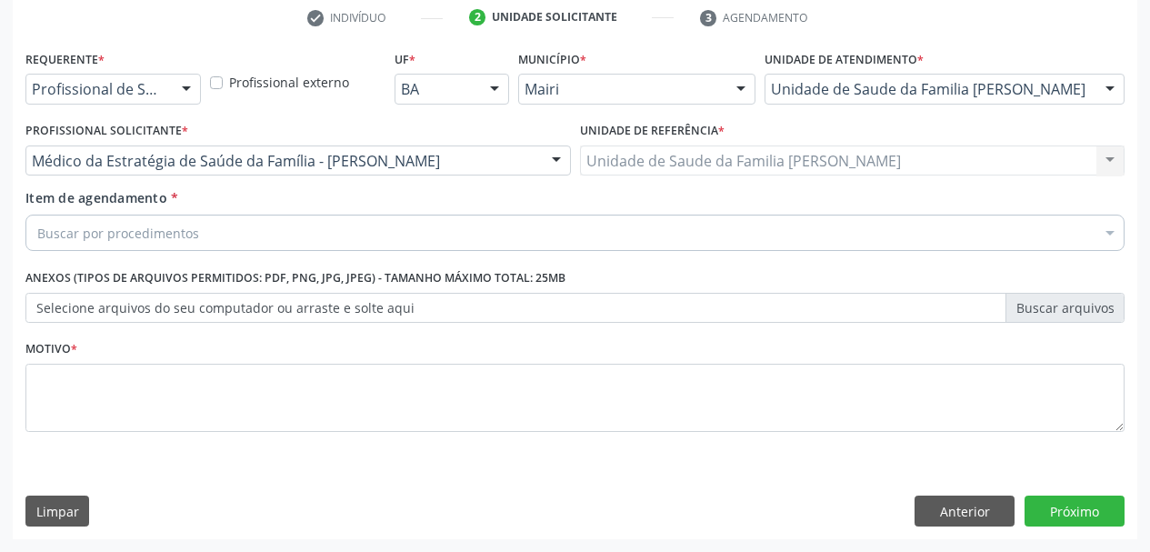
click at [245, 242] on div "Buscar por procedimentos" at bounding box center [574, 233] width 1099 height 36
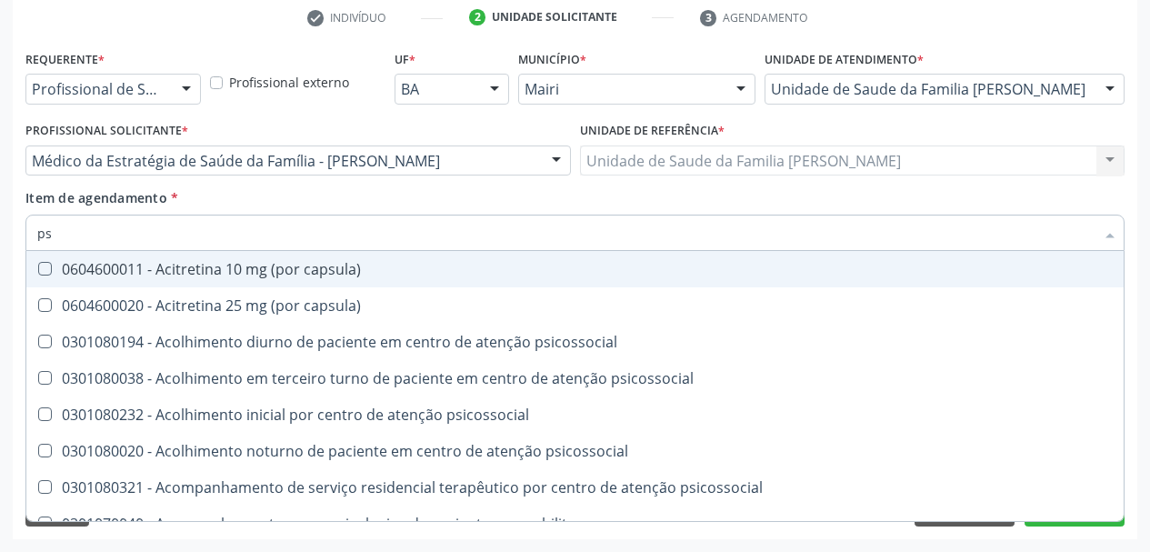
type input "psa"
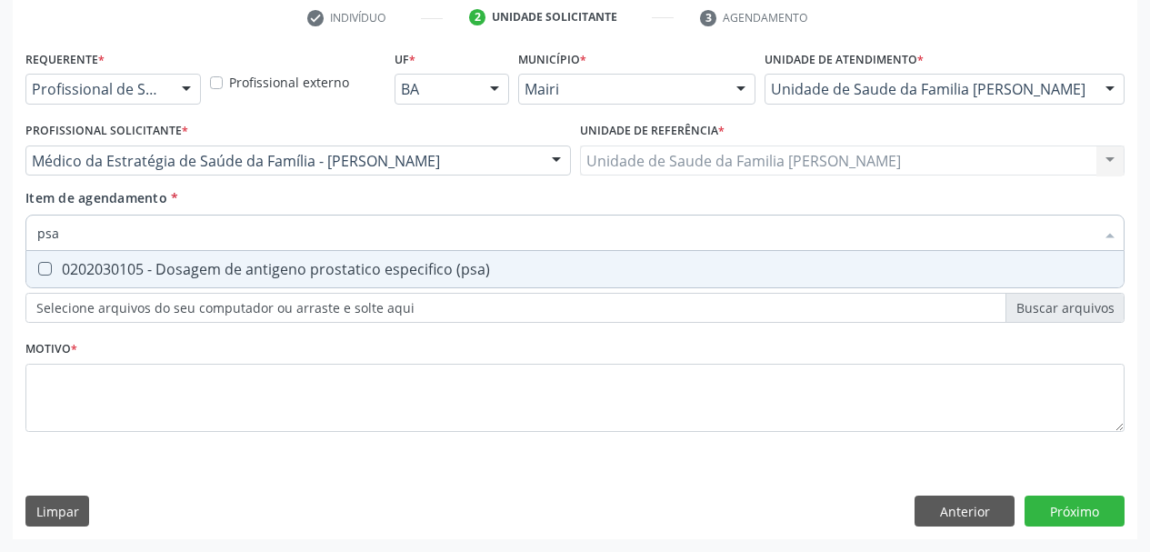
click at [266, 276] on div "0202030105 - Dosagem de antigeno prostatico especifico (psa)" at bounding box center [574, 269] width 1075 height 15
checkbox \(psa\) "true"
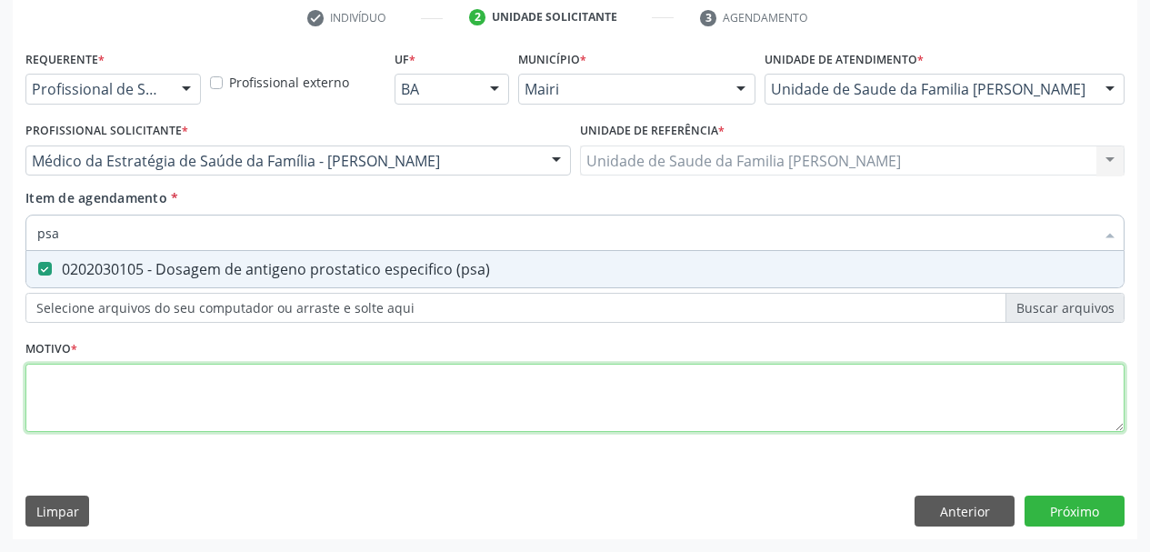
click at [215, 388] on div "Requerente * Profissional de Saúde Profissional de Saúde Paciente Nenhum result…" at bounding box center [574, 251] width 1099 height 412
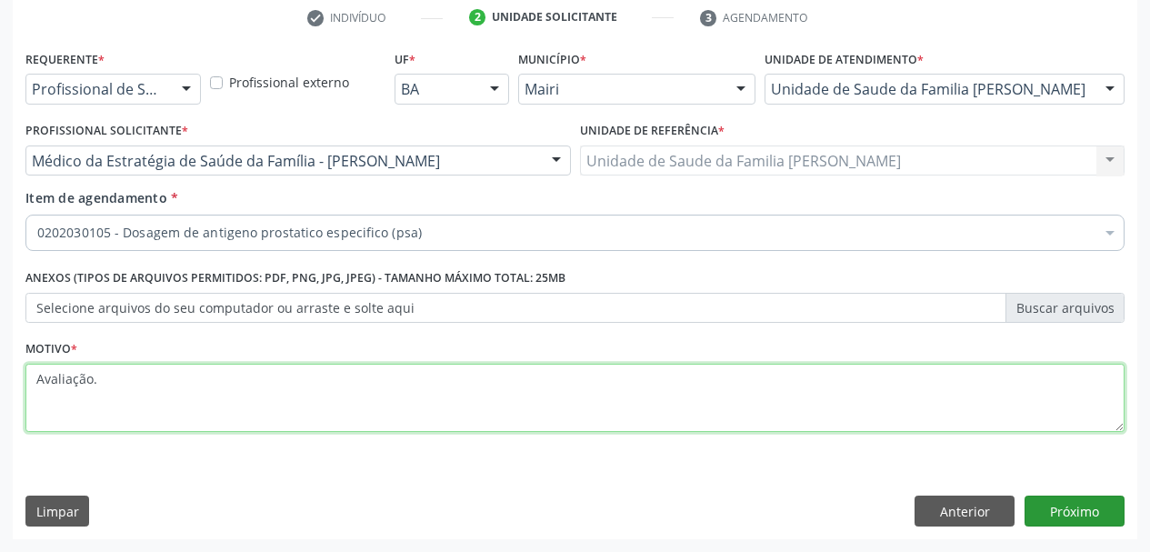
type textarea "Avaliação."
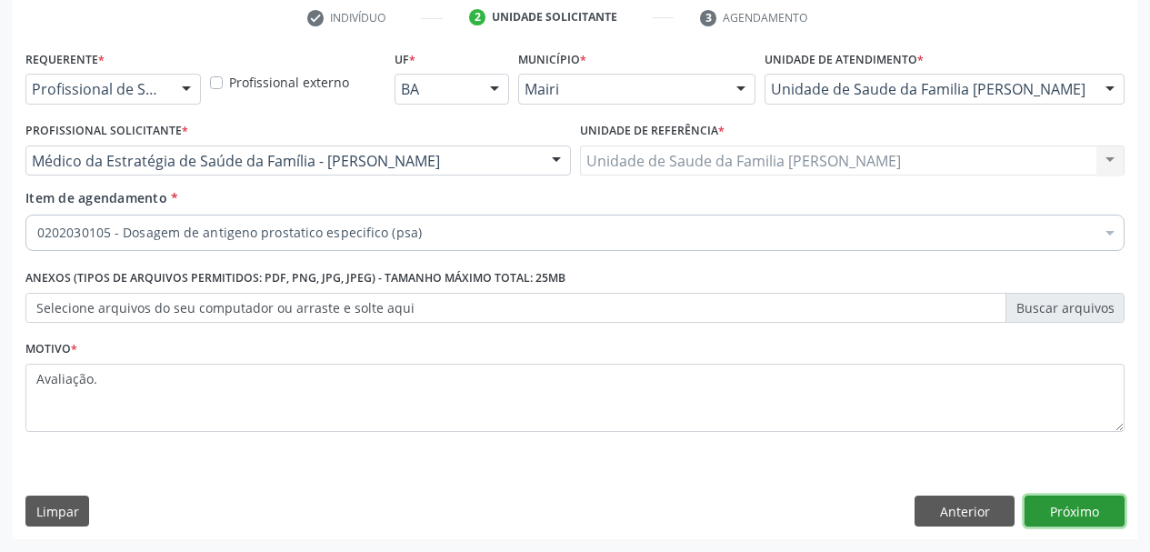
click at [1050, 510] on button "Próximo" at bounding box center [1074, 510] width 100 height 31
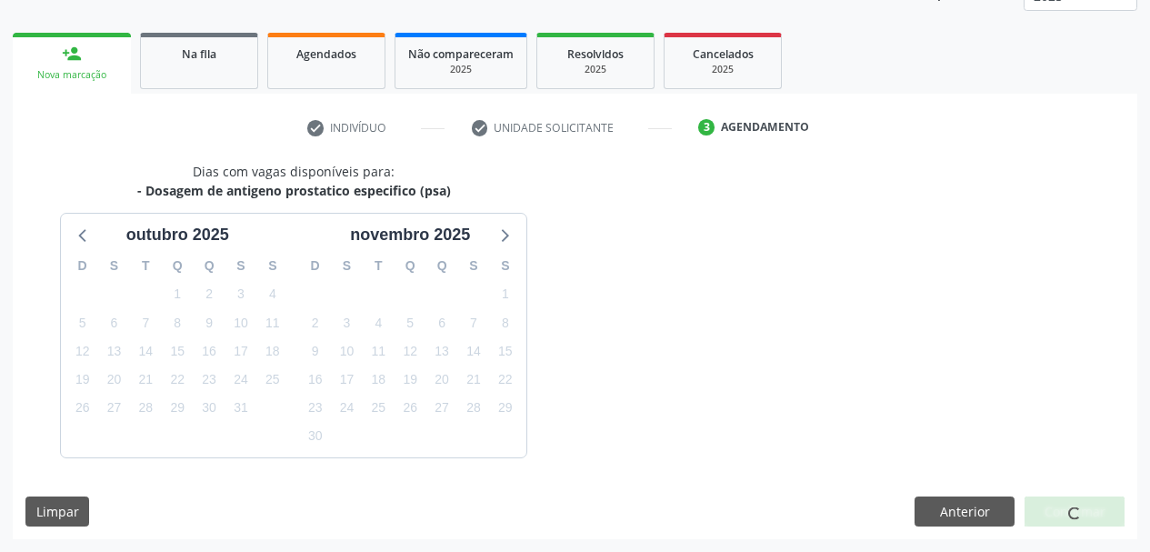
scroll to position [293, 0]
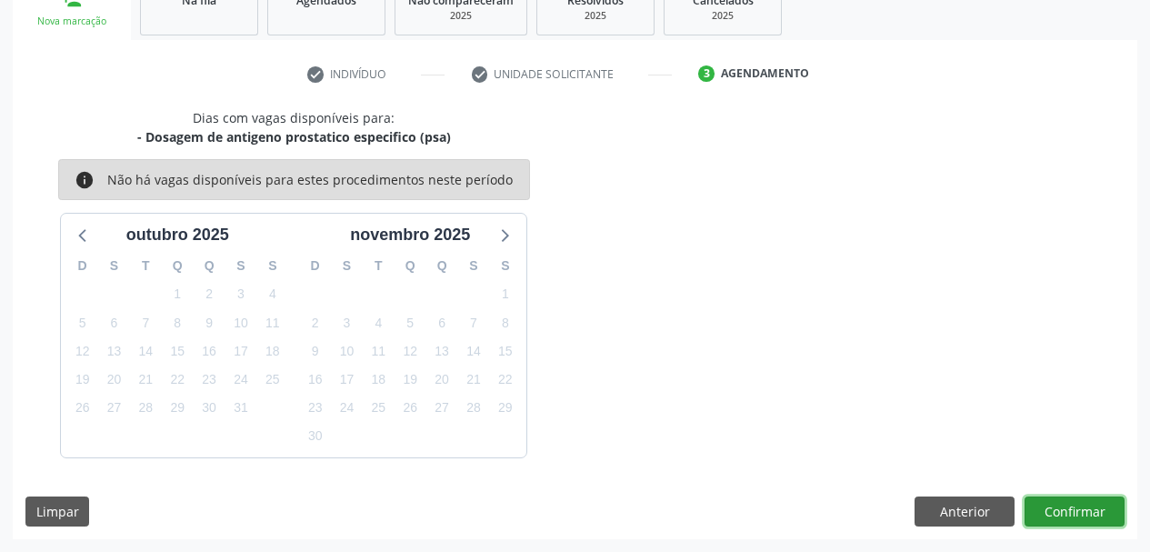
click at [1063, 518] on button "Confirmar" at bounding box center [1074, 511] width 100 height 31
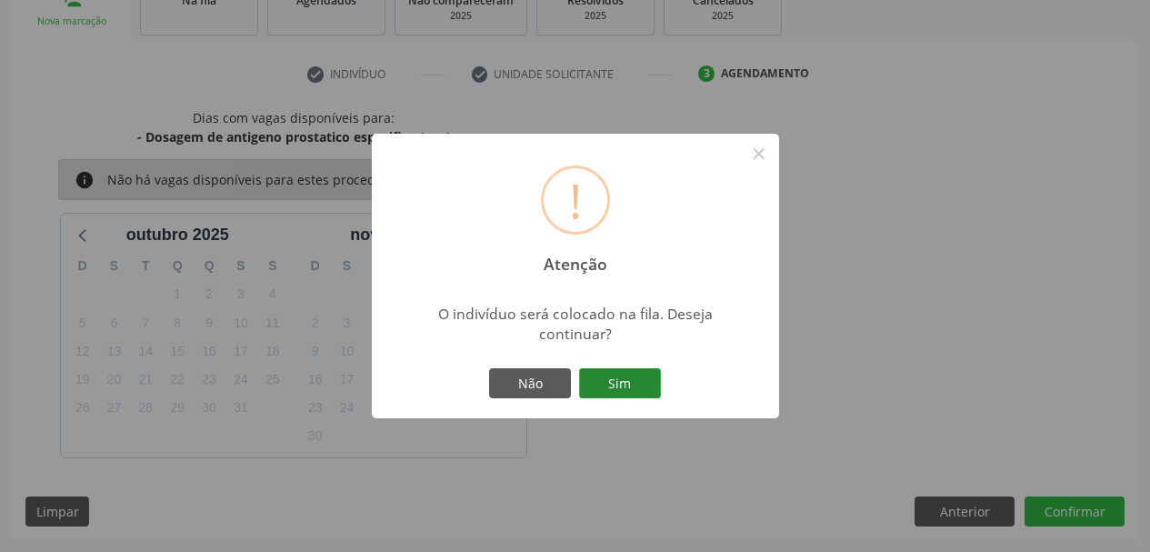
click at [621, 374] on button "Sim" at bounding box center [620, 383] width 82 height 31
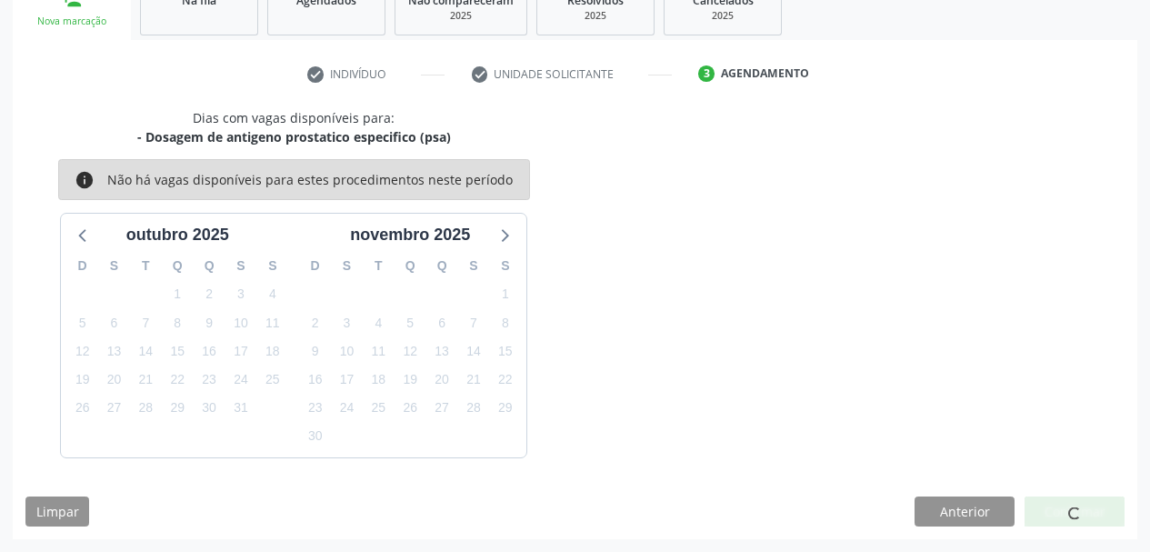
scroll to position [48, 0]
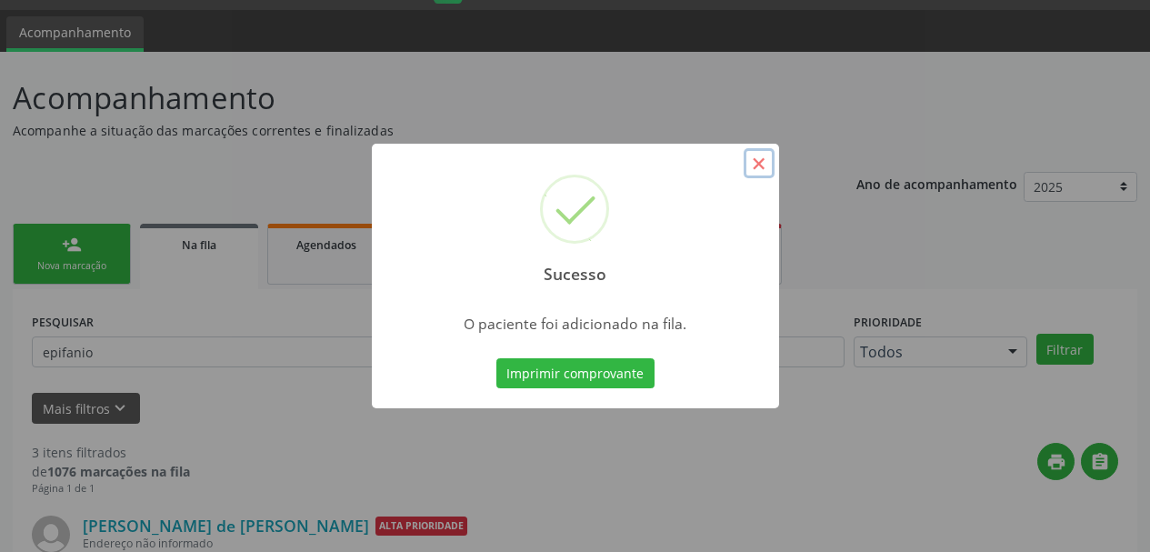
click at [753, 166] on button "×" at bounding box center [759, 163] width 31 height 31
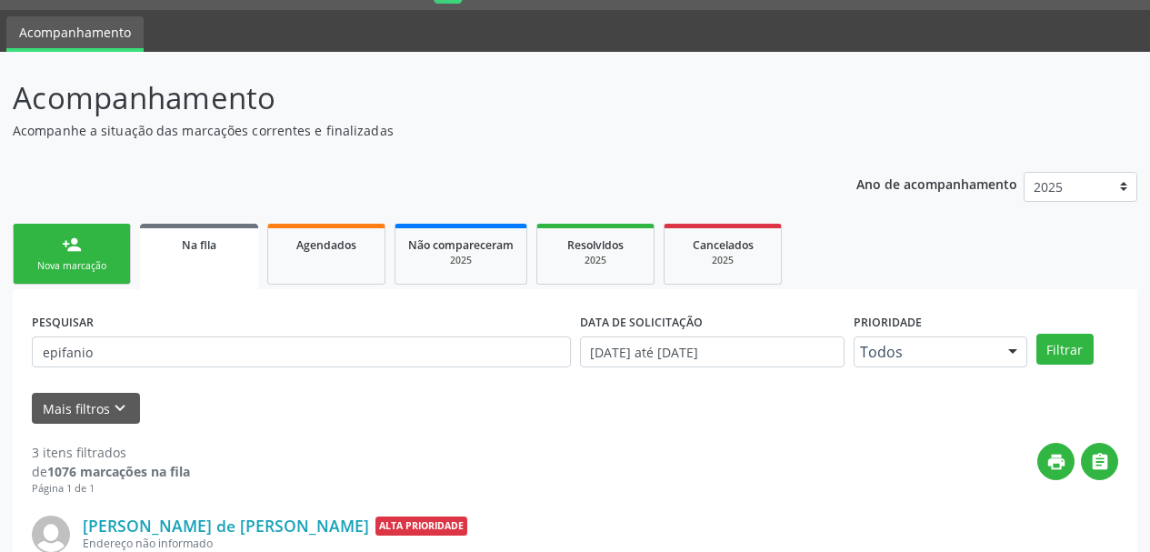
click at [46, 268] on div "Nova marcação" at bounding box center [71, 266] width 91 height 14
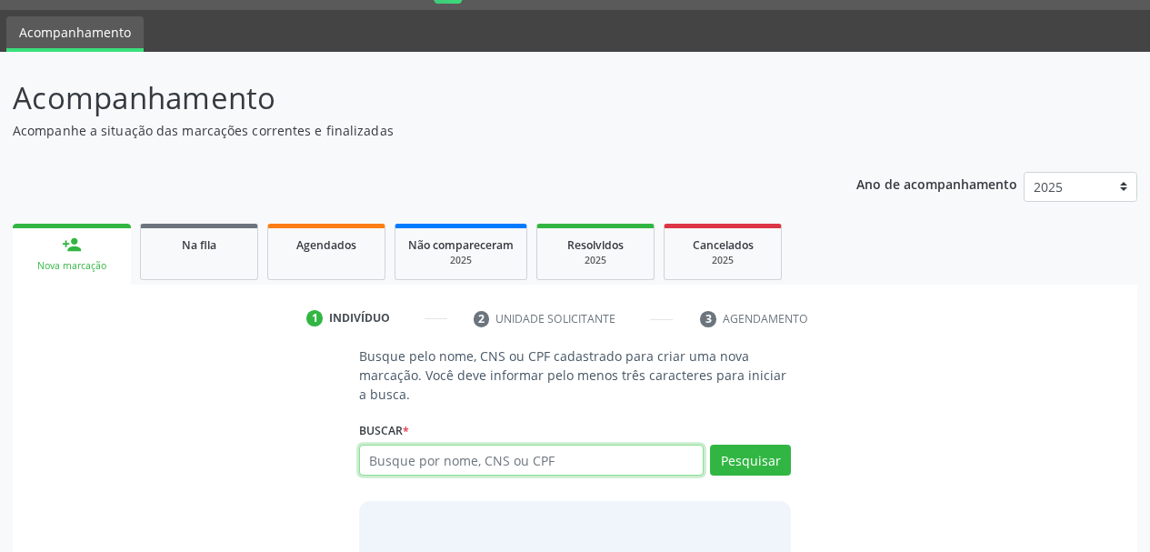
click at [394, 474] on input "text" at bounding box center [531, 459] width 345 height 31
type input "[PERSON_NAME] de [PERSON_NAME]"
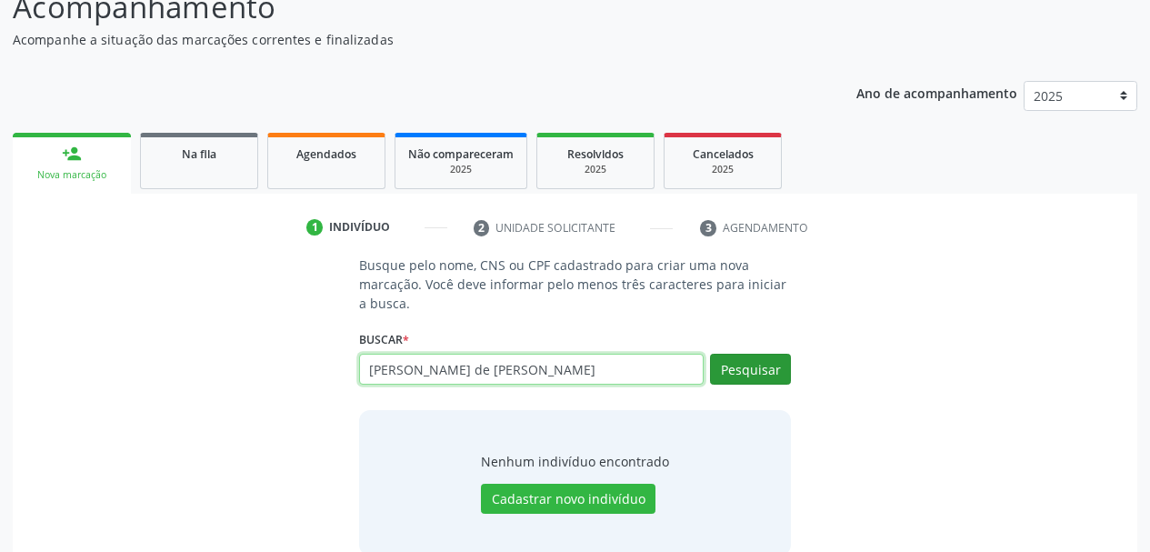
scroll to position [168, 0]
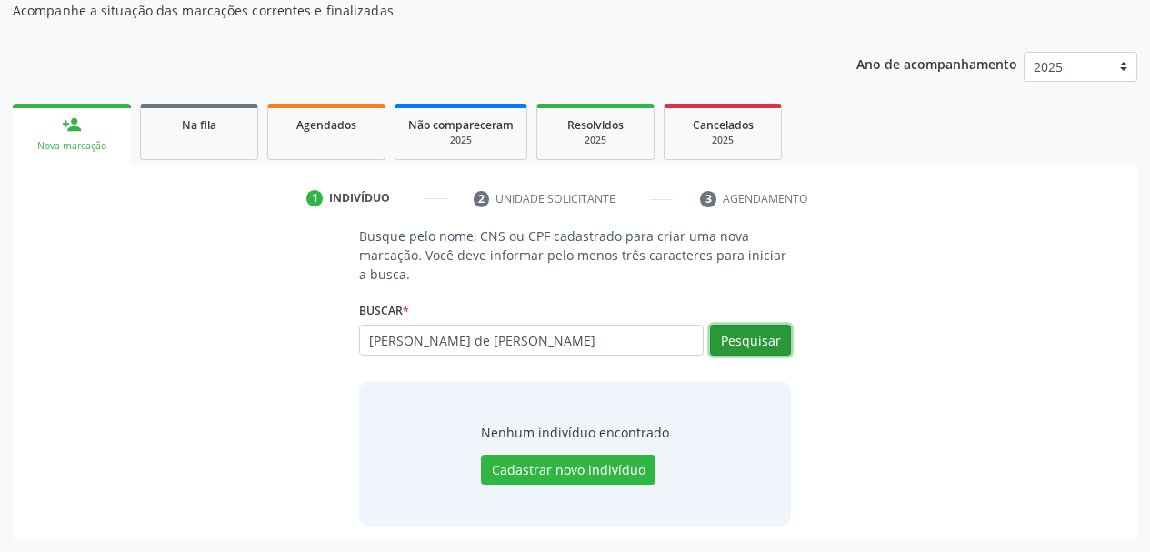
click at [758, 345] on button "Pesquisar" at bounding box center [750, 340] width 81 height 31
click at [734, 354] on button "Pesquisar" at bounding box center [750, 340] width 81 height 31
click at [734, 331] on button "Pesquisar" at bounding box center [750, 340] width 81 height 31
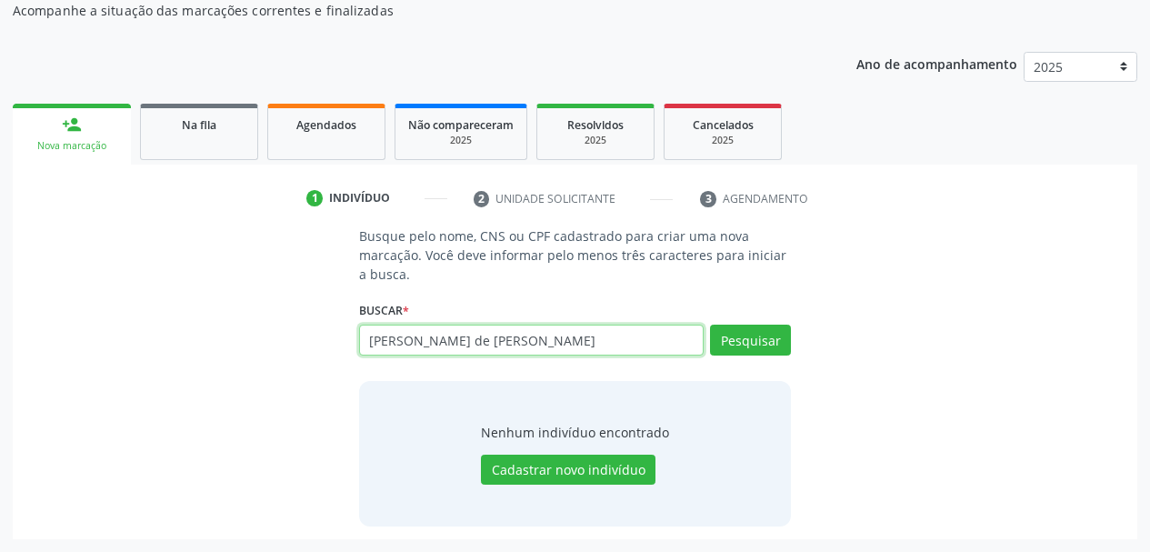
click at [563, 342] on input "[PERSON_NAME] de [PERSON_NAME]" at bounding box center [531, 340] width 345 height 31
click at [291, 335] on div "Busque pelo nome, CNS ou CPF cadastrado para criar uma nova marcação. Você deve…" at bounding box center [574, 375] width 1099 height 299
click at [565, 345] on input "[PERSON_NAME] de [PERSON_NAME]" at bounding box center [531, 340] width 345 height 31
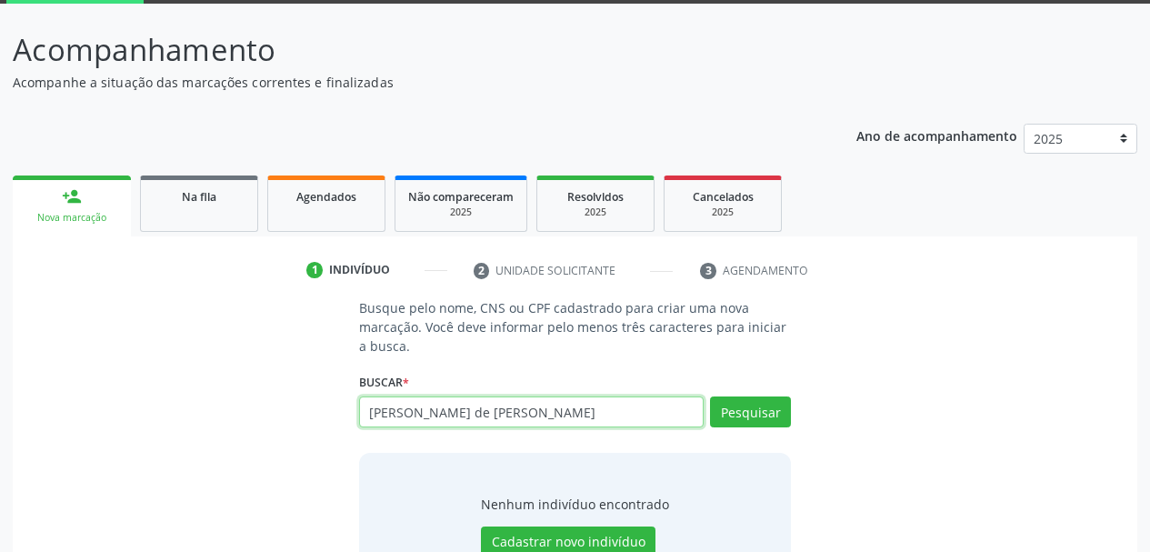
scroll to position [0, 0]
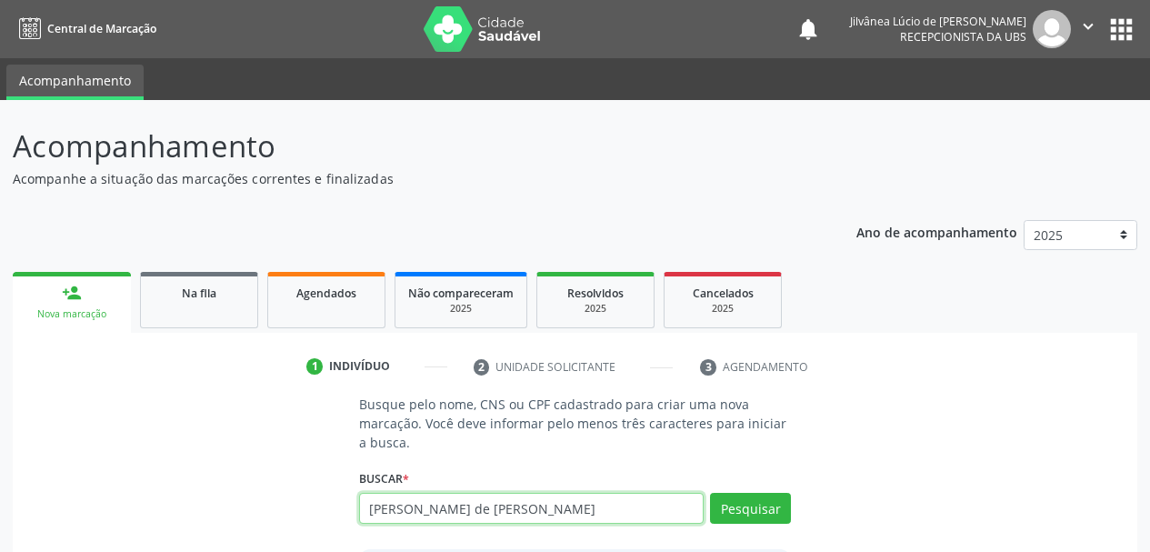
click at [1084, 26] on icon "" at bounding box center [1088, 26] width 20 height 20
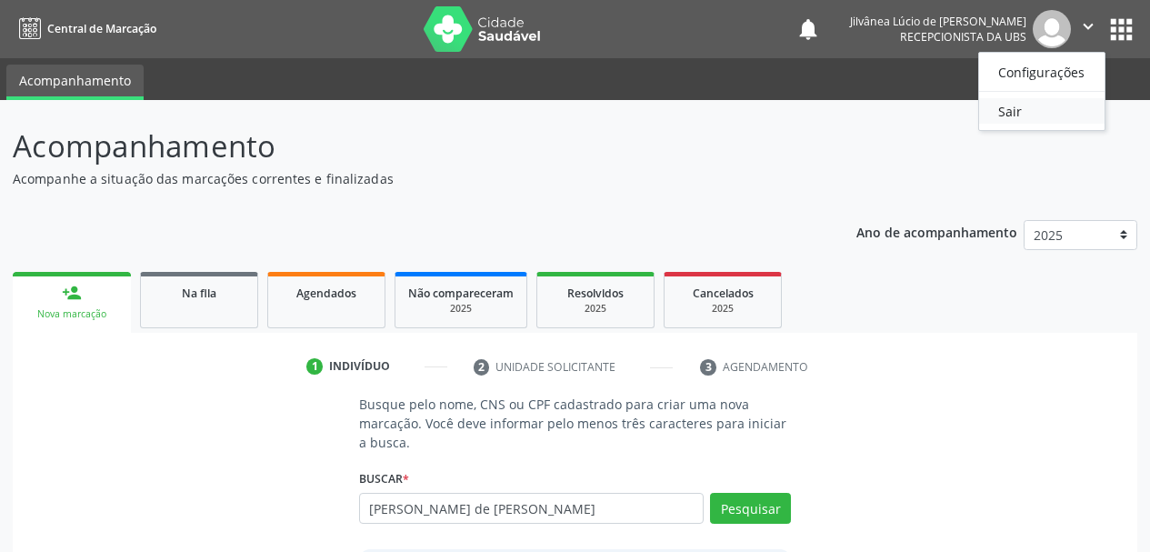
click at [994, 114] on link "Sair" at bounding box center [1041, 110] width 125 height 25
type input "[PERSON_NAME] de [PERSON_NAME]"
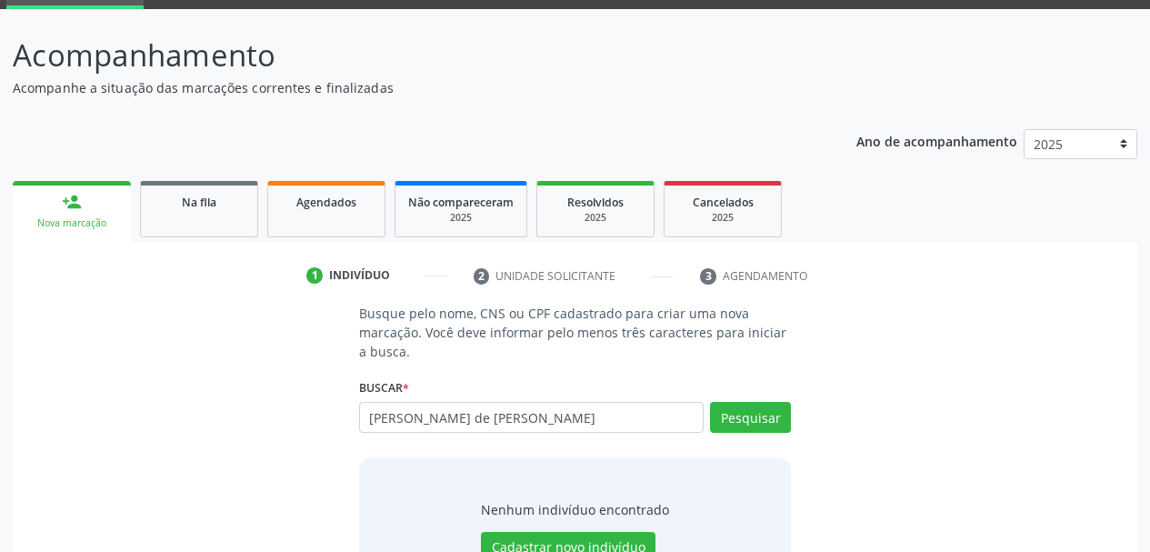
scroll to position [168, 0]
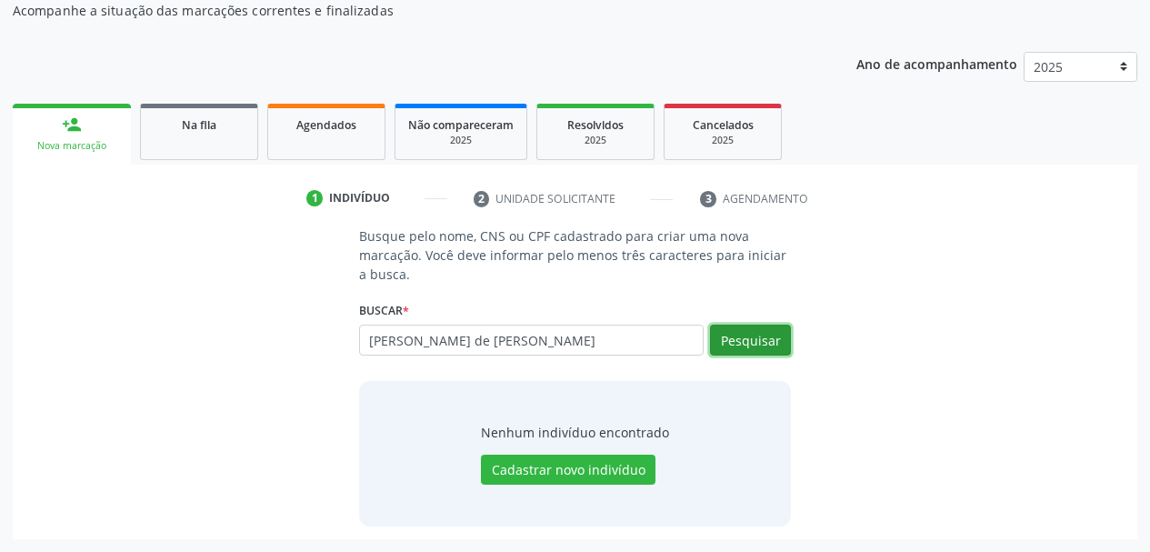
click at [754, 338] on button "Pesquisar" at bounding box center [750, 340] width 81 height 31
click at [775, 346] on button "Pesquisar" at bounding box center [750, 340] width 81 height 31
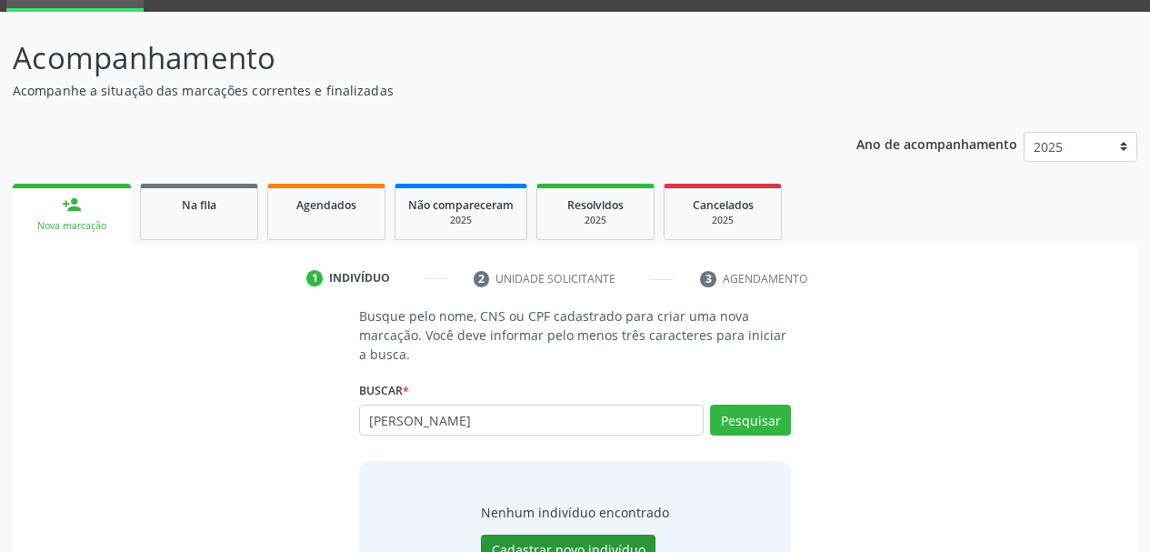
scroll to position [168, 0]
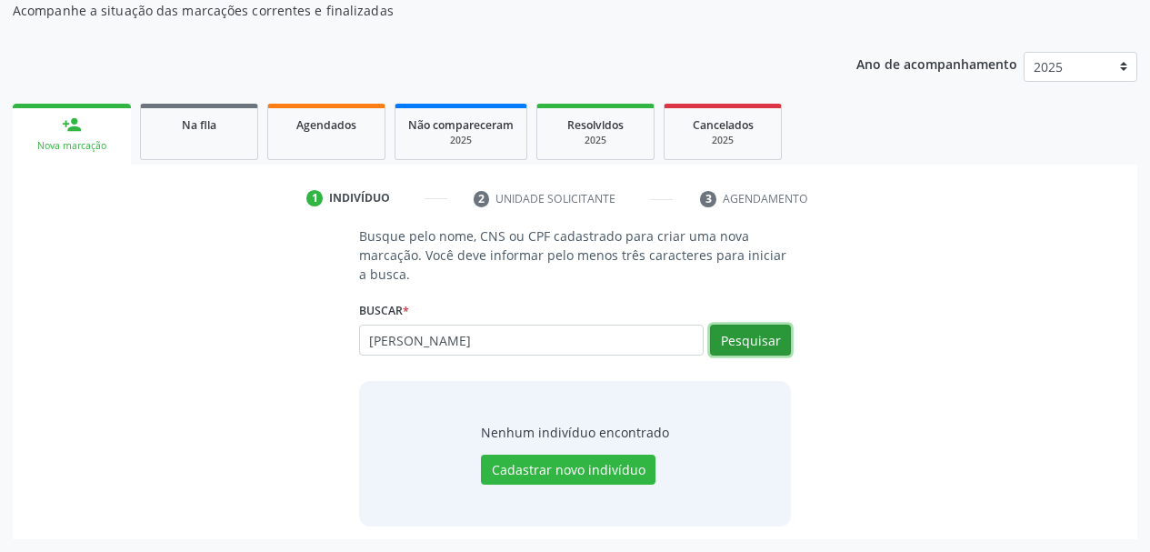
click at [760, 344] on button "Pesquisar" at bounding box center [750, 340] width 81 height 31
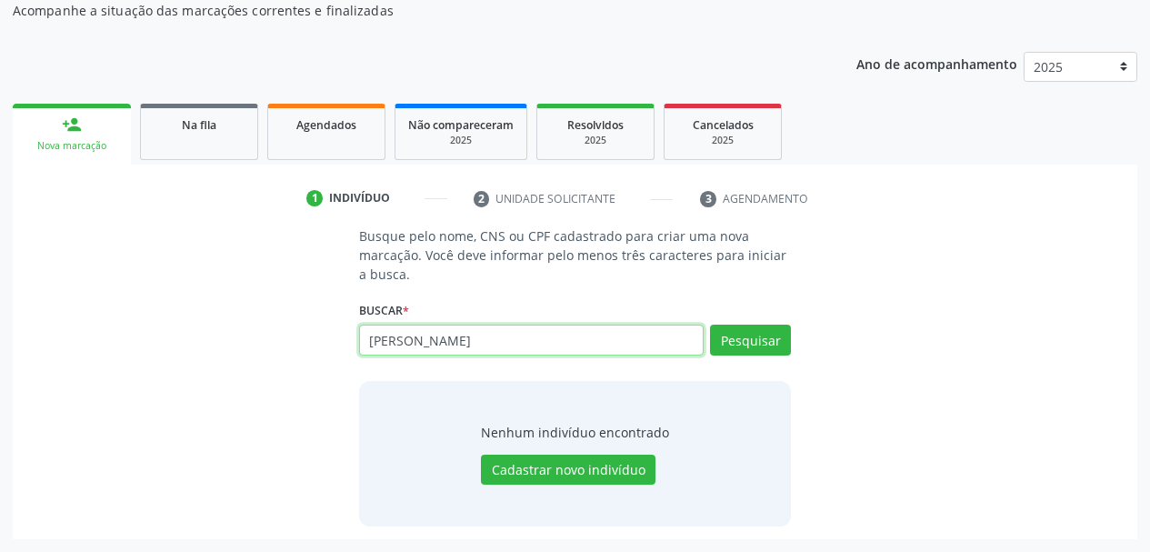
click at [572, 348] on input "[PERSON_NAME]" at bounding box center [531, 340] width 345 height 31
drag, startPoint x: 520, startPoint y: 341, endPoint x: 254, endPoint y: 361, distance: 267.1
click at [254, 361] on div "Busque pelo nome, CNS ou CPF cadastrado para criar uma nova marcação. Você deve…" at bounding box center [574, 375] width 1099 height 299
type input "700701951917977"
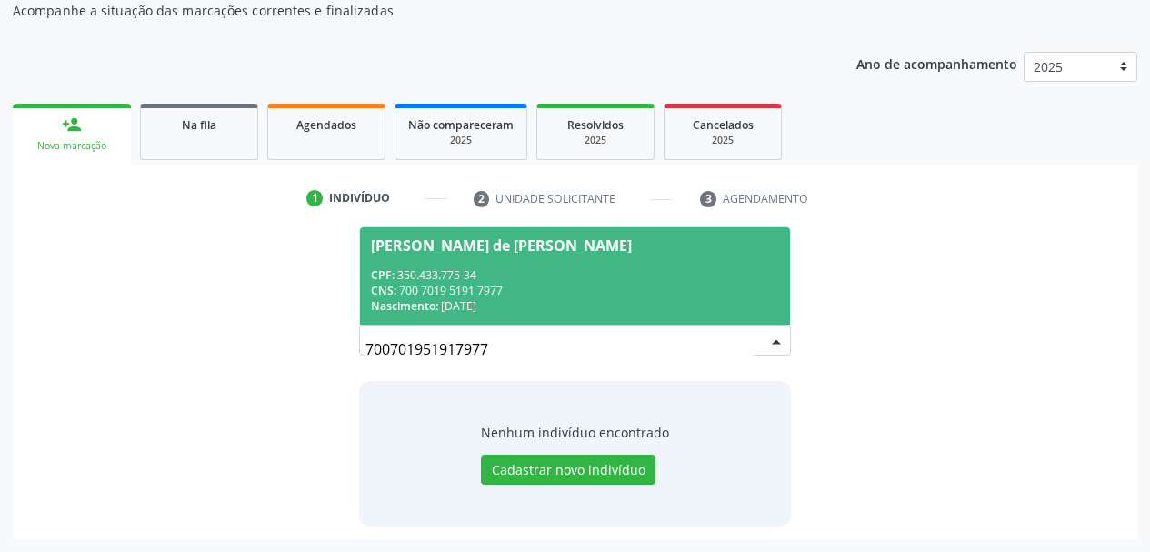
click at [455, 298] on div "Nascimento: 06/10/1953" at bounding box center [575, 305] width 409 height 15
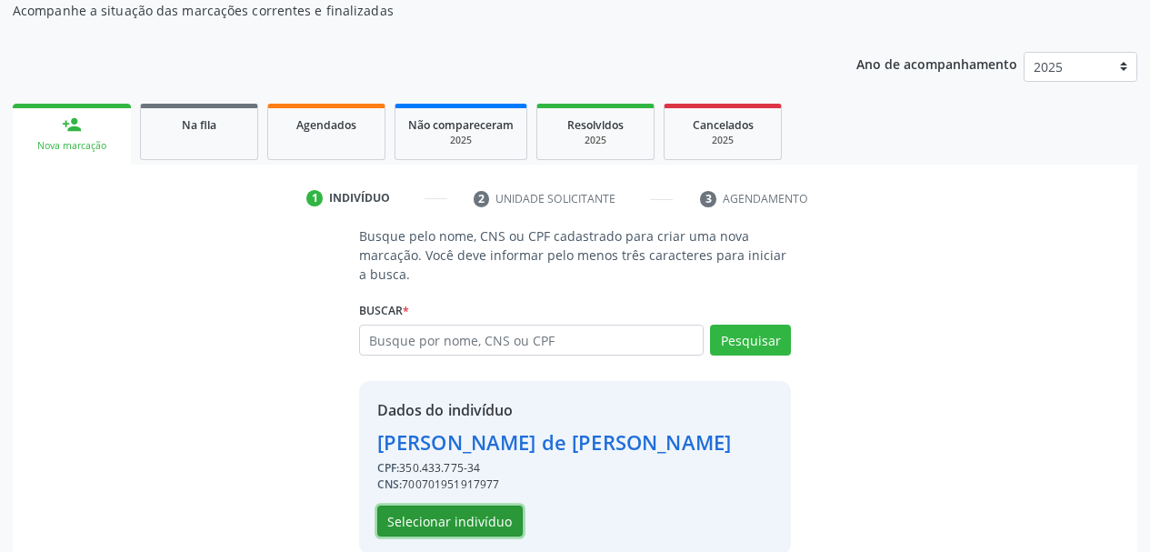
click at [479, 527] on button "Selecionar indivíduo" at bounding box center [449, 520] width 145 height 31
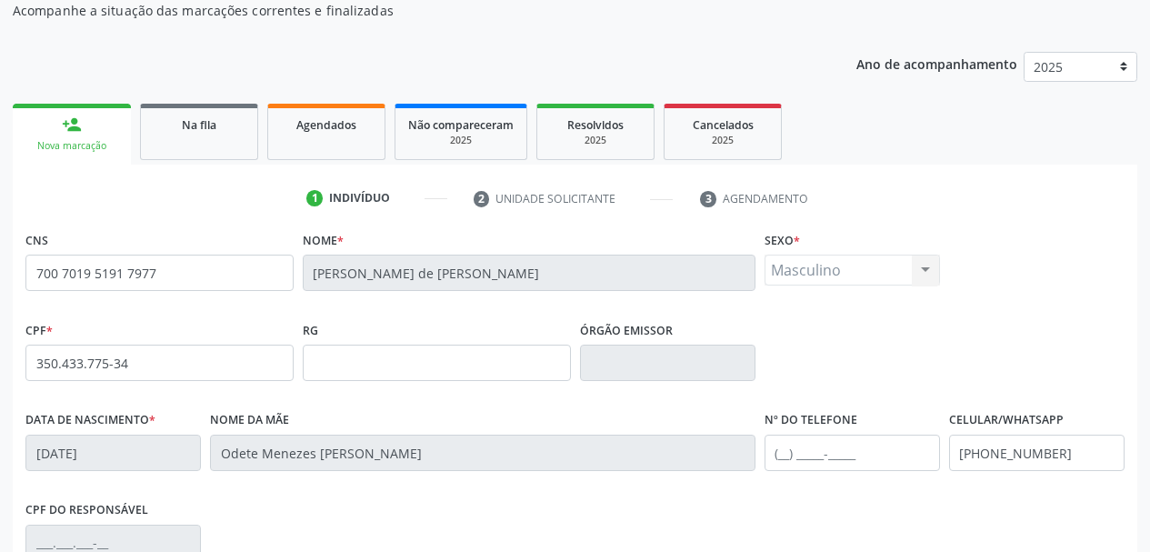
scroll to position [434, 0]
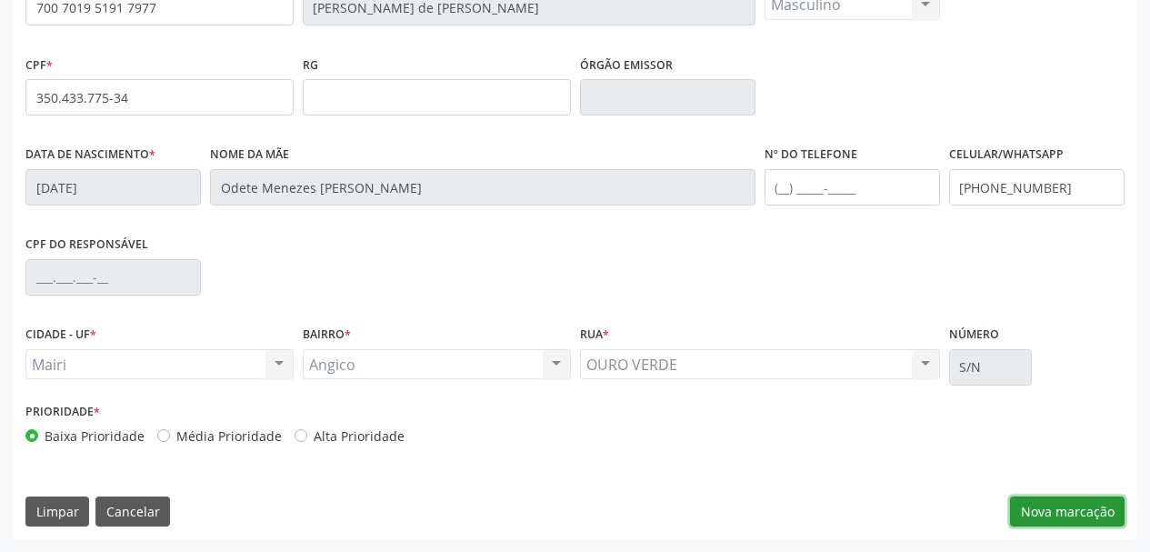
click at [1053, 515] on button "Nova marcação" at bounding box center [1067, 511] width 115 height 31
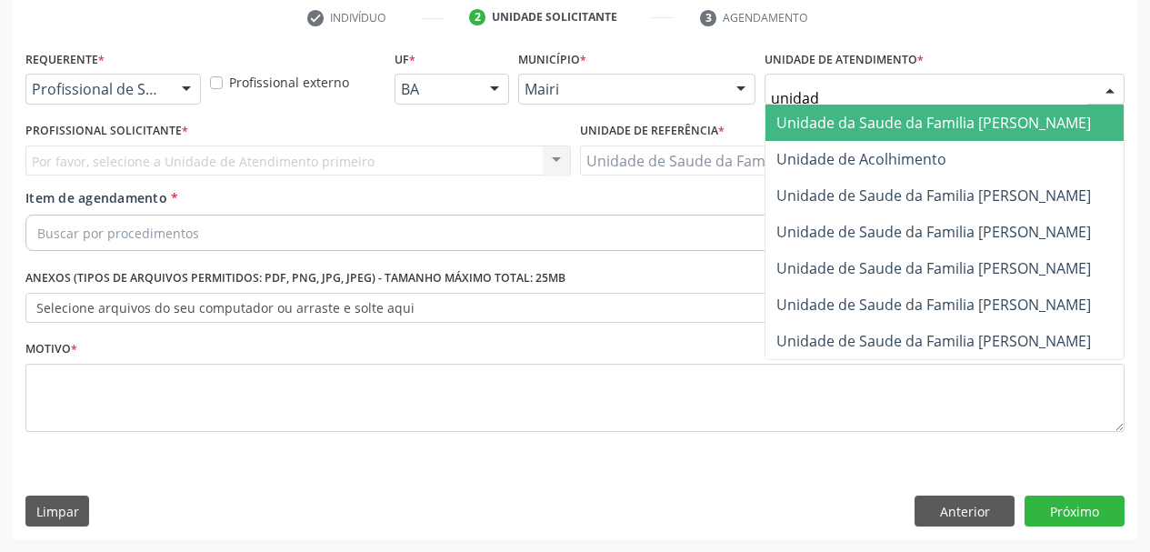
type input "unidade"
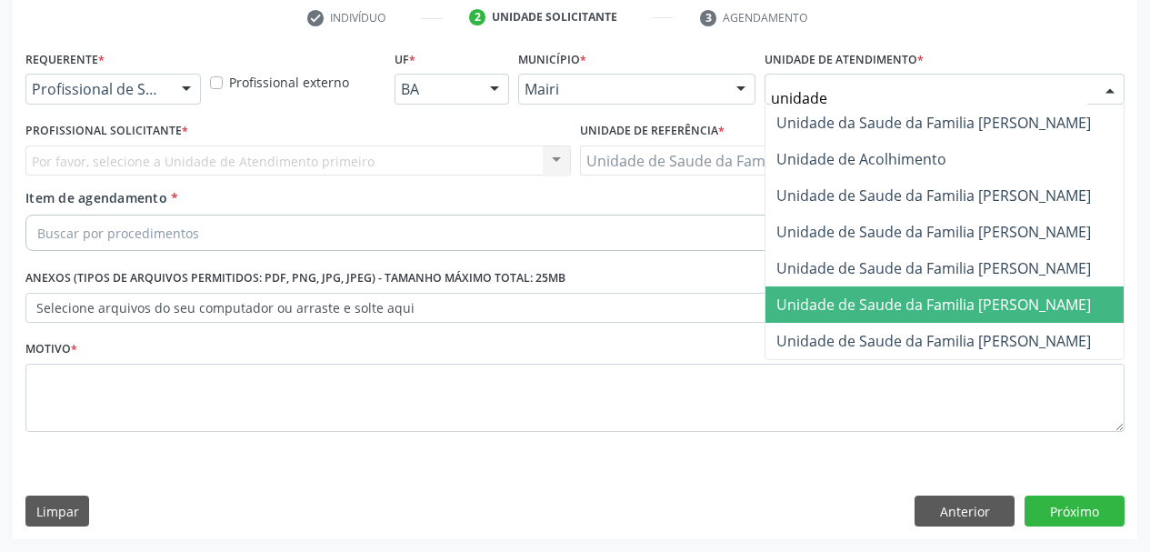
click at [954, 312] on span "Unidade de Saude da Familia [PERSON_NAME]" at bounding box center [933, 305] width 315 height 20
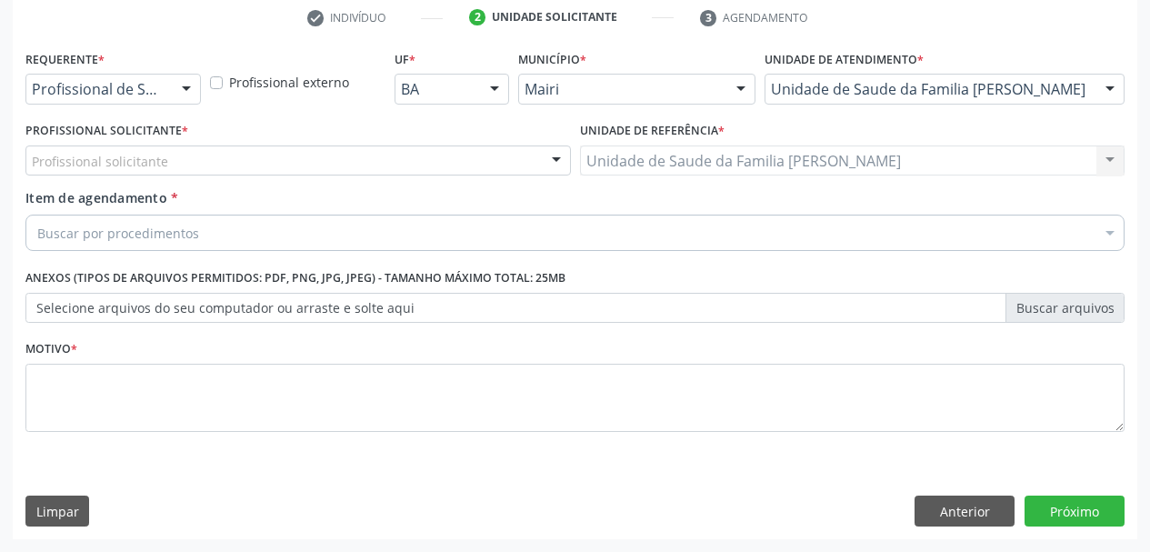
click at [171, 164] on div "Profissional solicitante" at bounding box center [297, 160] width 545 height 31
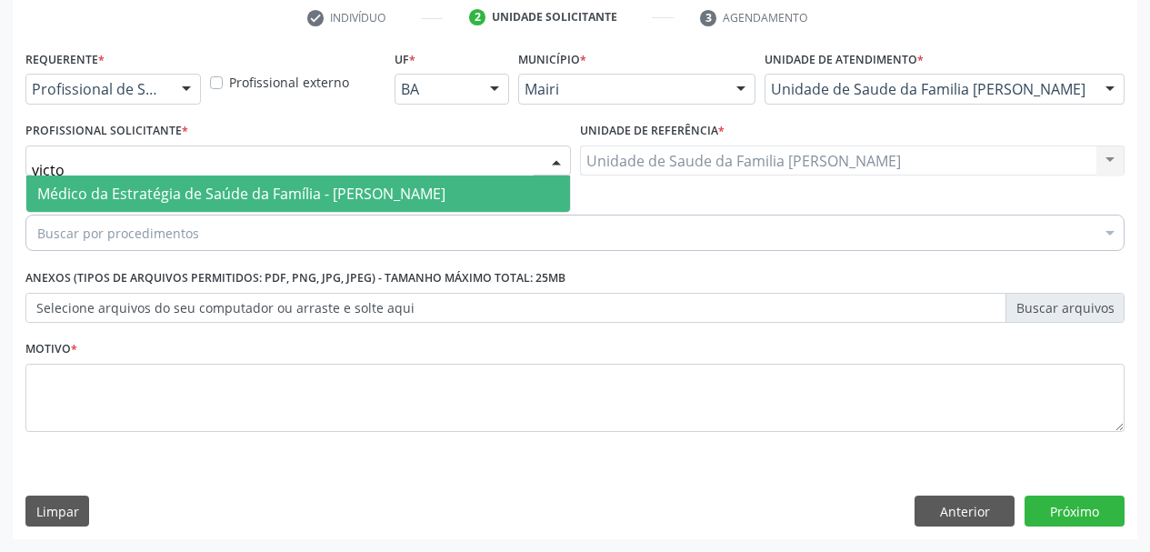
type input "victor"
click at [246, 189] on span "Médico da Estratégia de Saúde da Família - Victor Oliveira Carneiro" at bounding box center [241, 194] width 408 height 20
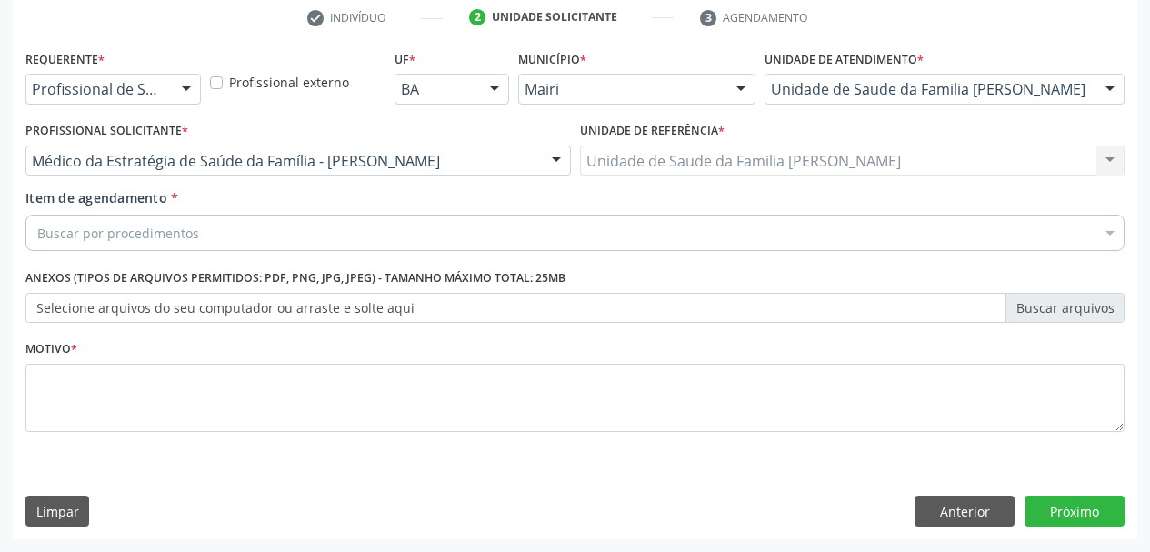
click at [271, 232] on div "Buscar por procedimentos" at bounding box center [574, 233] width 1099 height 36
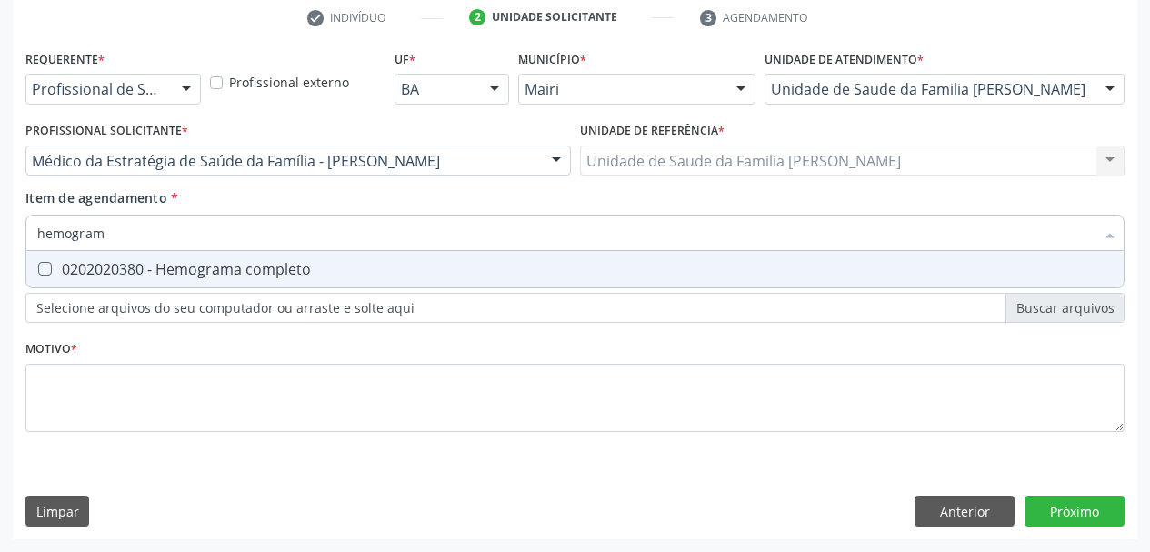
type input "hemograma"
click at [279, 274] on div "0202020380 - Hemograma completo" at bounding box center [574, 269] width 1075 height 15
checkbox completo "true"
drag, startPoint x: 194, startPoint y: 235, endPoint x: 39, endPoint y: 209, distance: 156.8
click at [63, 209] on div "Item de agendamento * hemograma Desfazer seleção 0202020380 - Hemograma complet…" at bounding box center [574, 216] width 1099 height 57
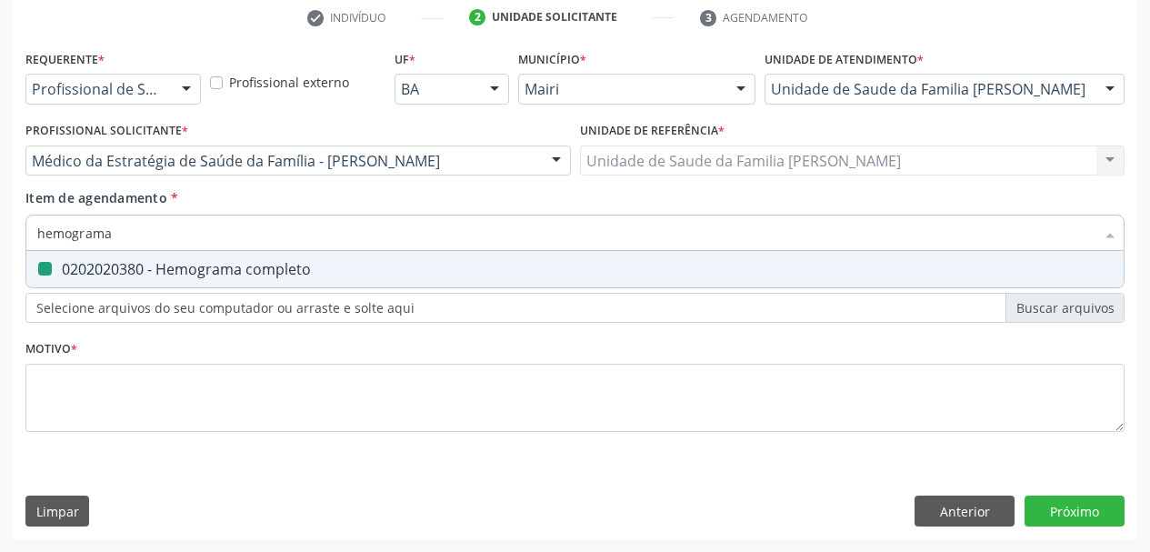
type input "hem"
checkbox completo "false"
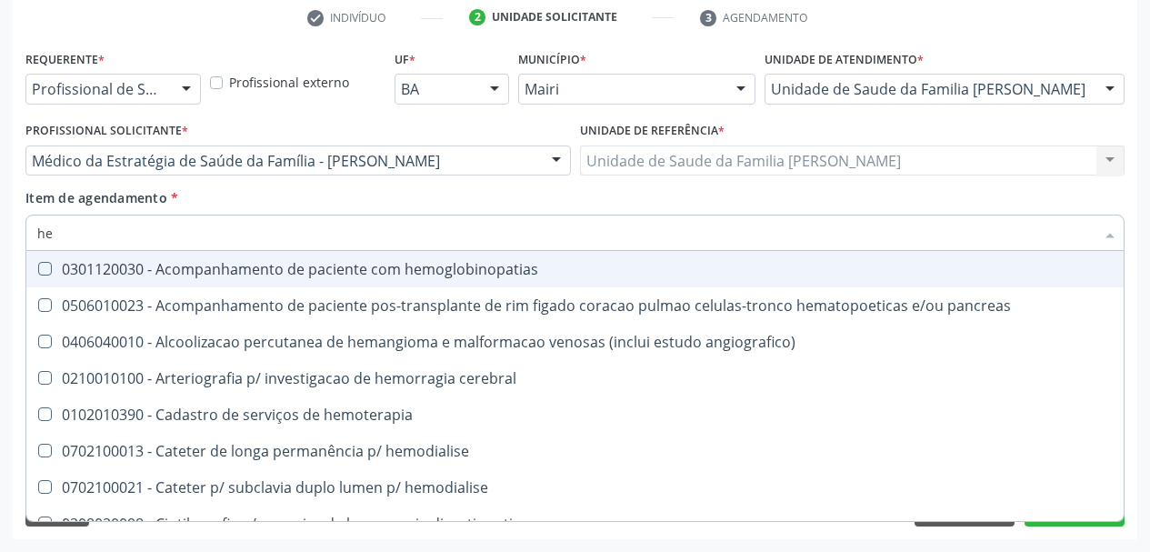
type input "h"
checkbox completo "false"
checkbox hemodialise "false"
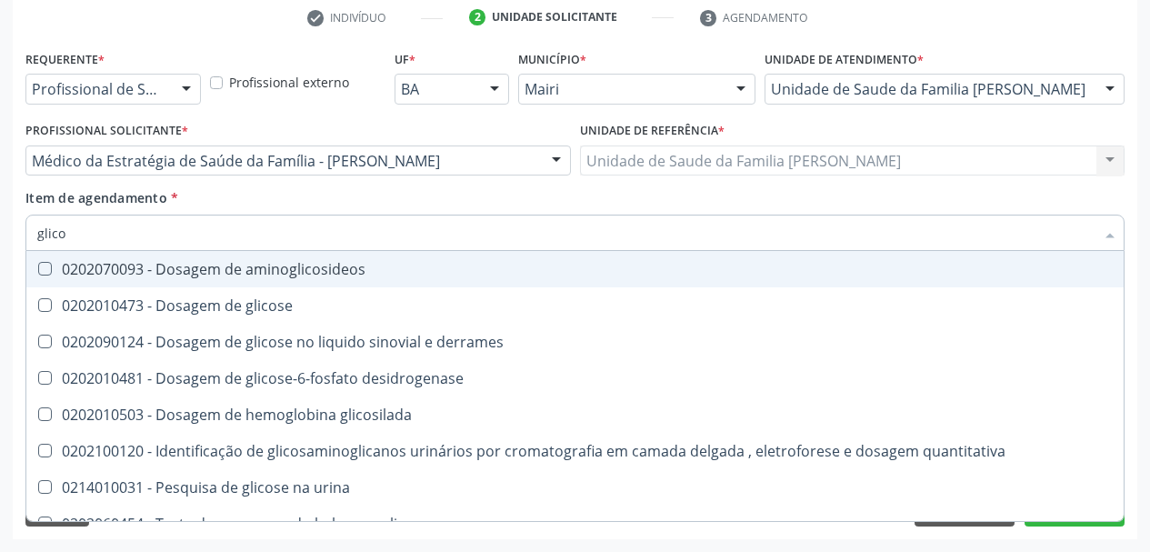
type input "glicos"
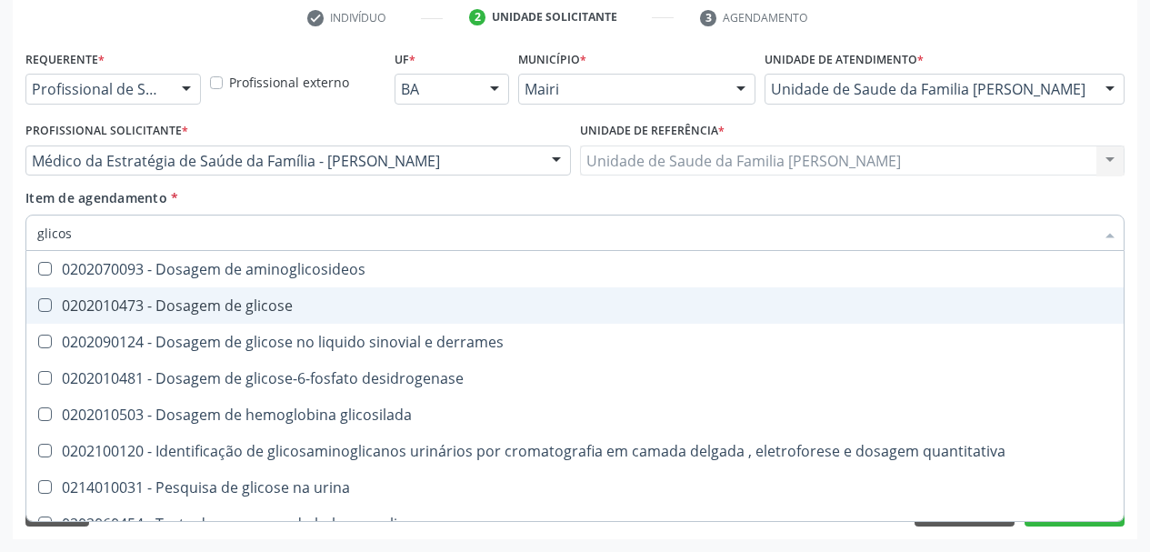
click at [126, 305] on div "0202010473 - Dosagem de glicose" at bounding box center [574, 305] width 1075 height 15
checkbox glicose "true"
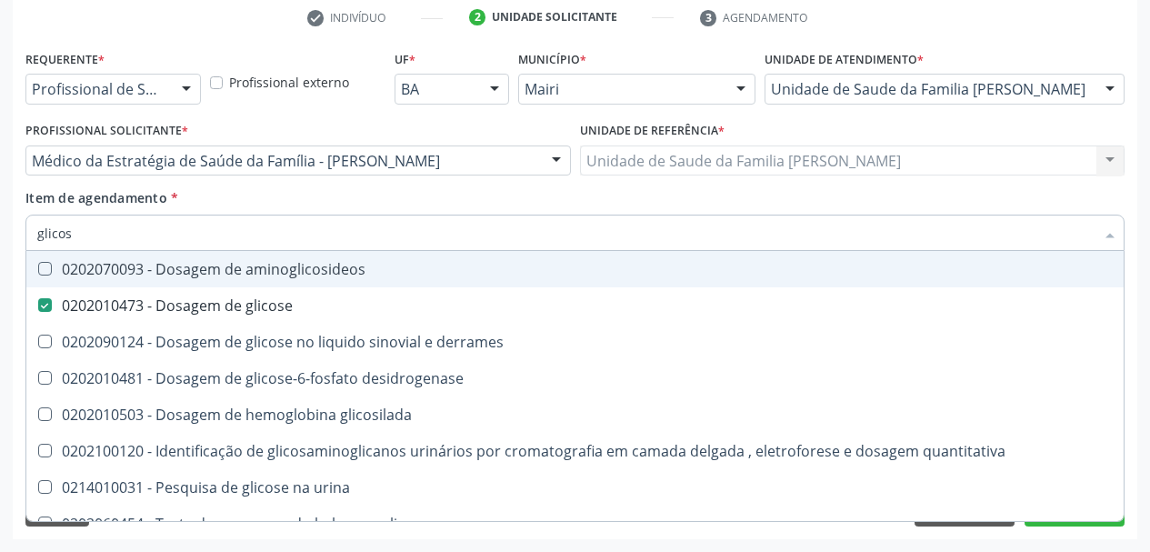
drag, startPoint x: 78, startPoint y: 239, endPoint x: 0, endPoint y: 228, distance: 78.9
click at [0, 235] on div "Acompanhamento Acompanhe a situação das marcações correntes e finalizadas Relat…" at bounding box center [575, 151] width 1150 height 801
type input "co"
checkbox glicose "false"
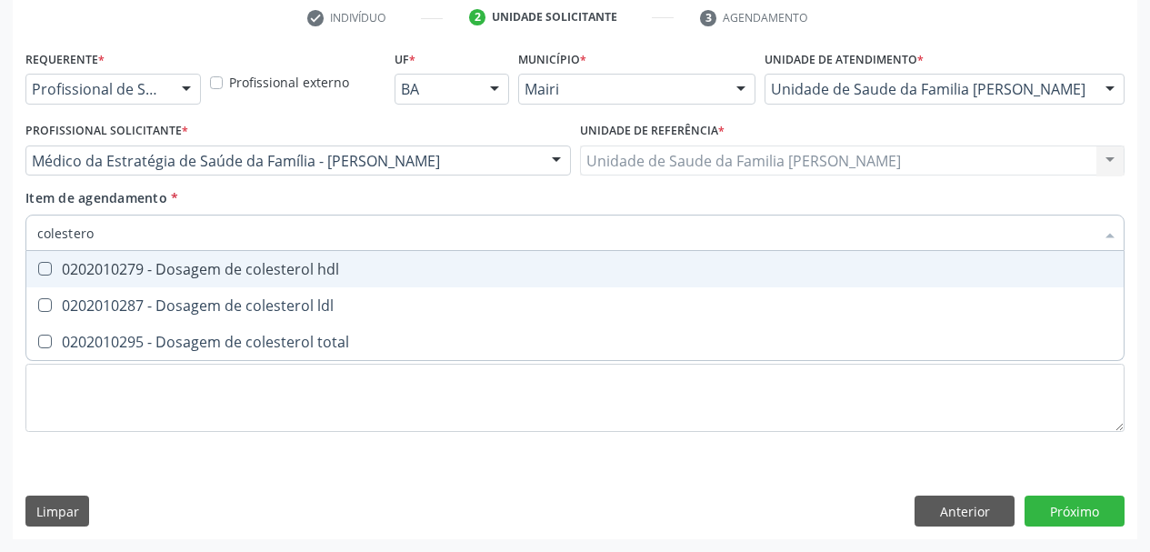
type input "colesterol"
click at [62, 262] on div "0202010279 - Dosagem de colesterol hdl" at bounding box center [574, 269] width 1075 height 15
checkbox hdl "true"
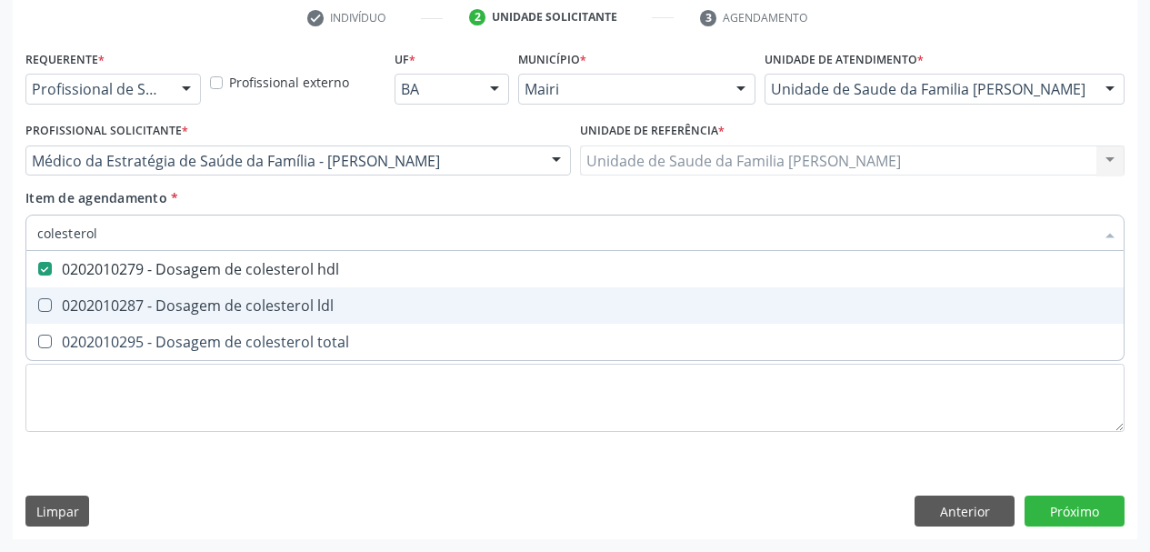
click at [117, 299] on div "0202010287 - Dosagem de colesterol ldl" at bounding box center [574, 305] width 1075 height 15
checkbox ldl "true"
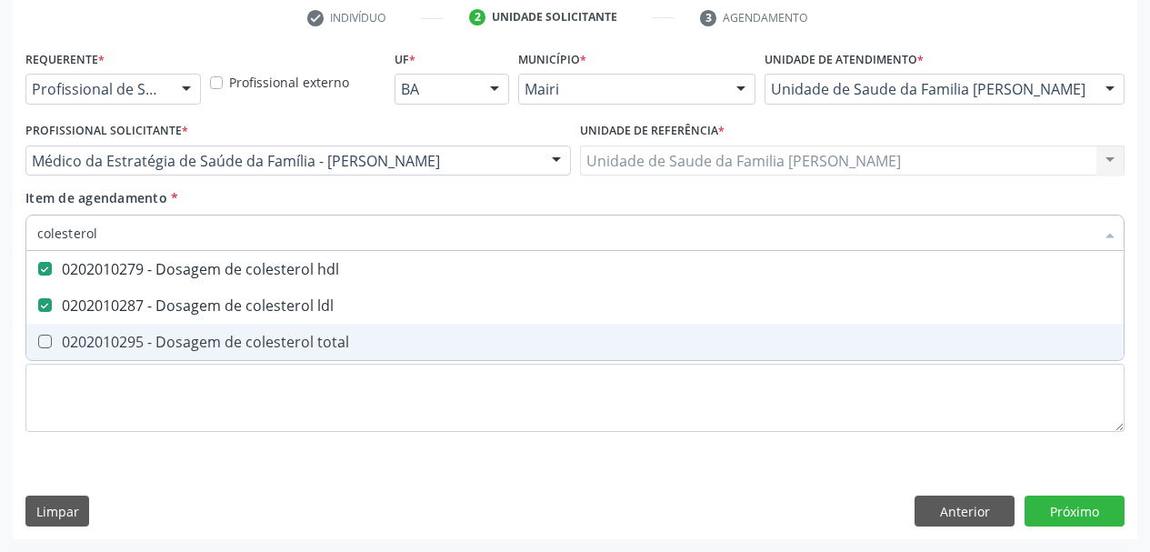
click at [159, 328] on span "0202010295 - Dosagem de colesterol total" at bounding box center [574, 342] width 1097 height 36
checkbox total "true"
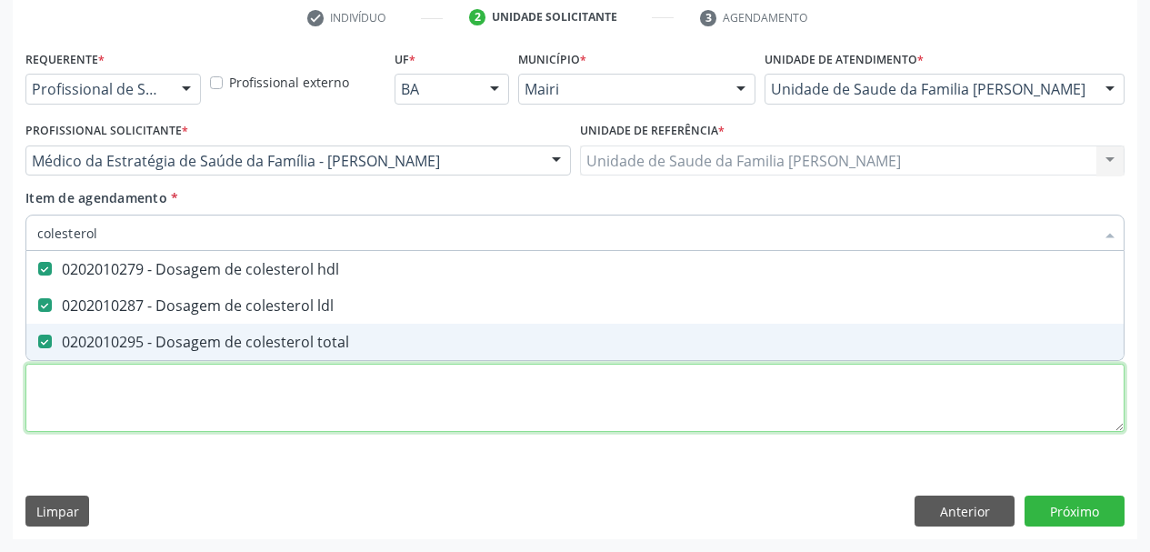
click at [131, 385] on div "Requerente * Profissional de Saúde Profissional de Saúde Paciente Nenhum result…" at bounding box center [574, 251] width 1099 height 412
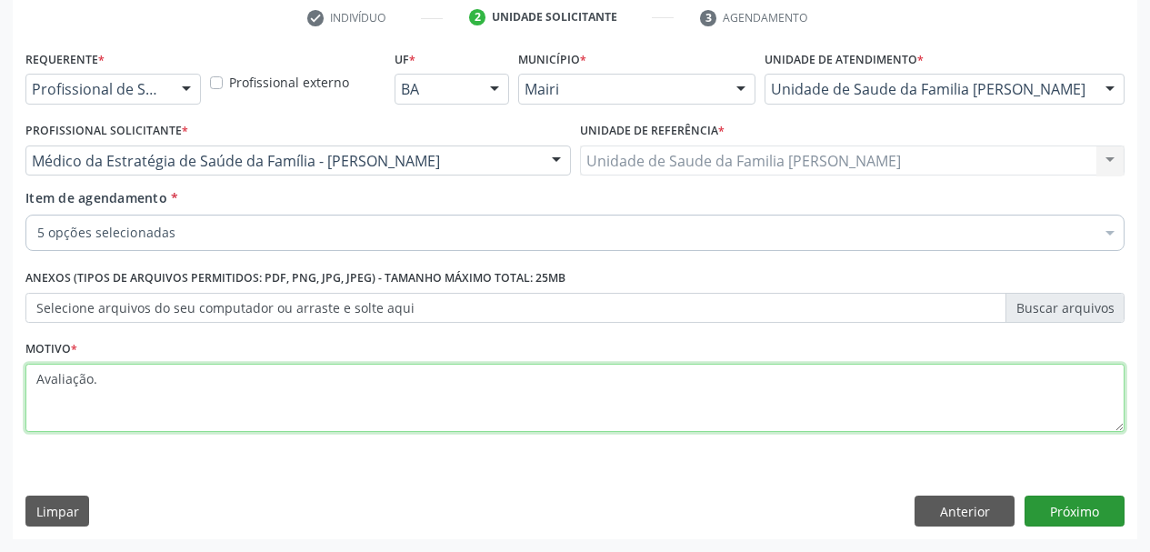
type textarea "Avaliação."
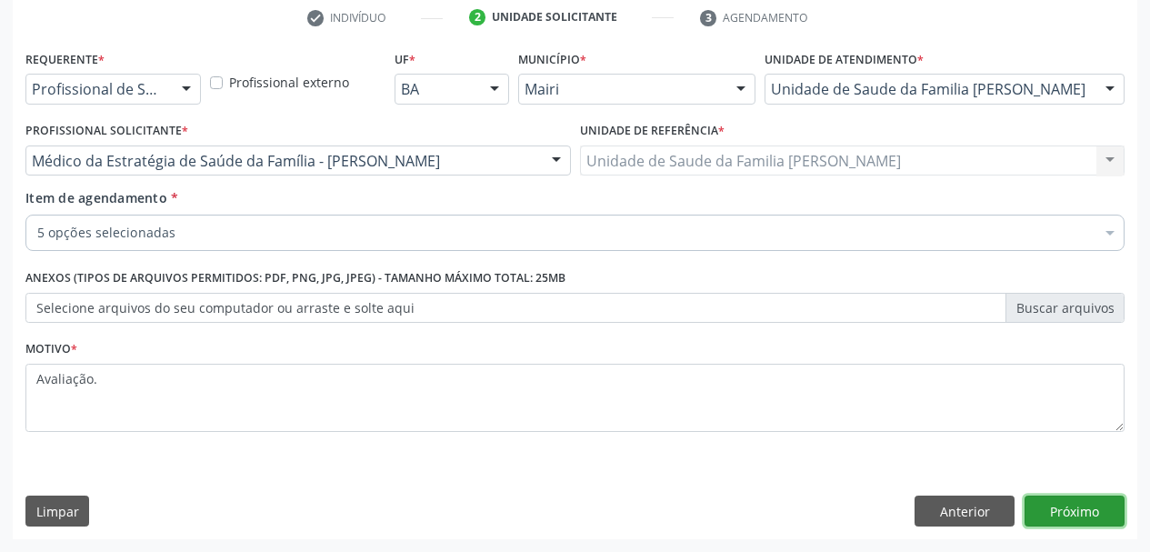
click at [1075, 511] on button "Próximo" at bounding box center [1074, 510] width 100 height 31
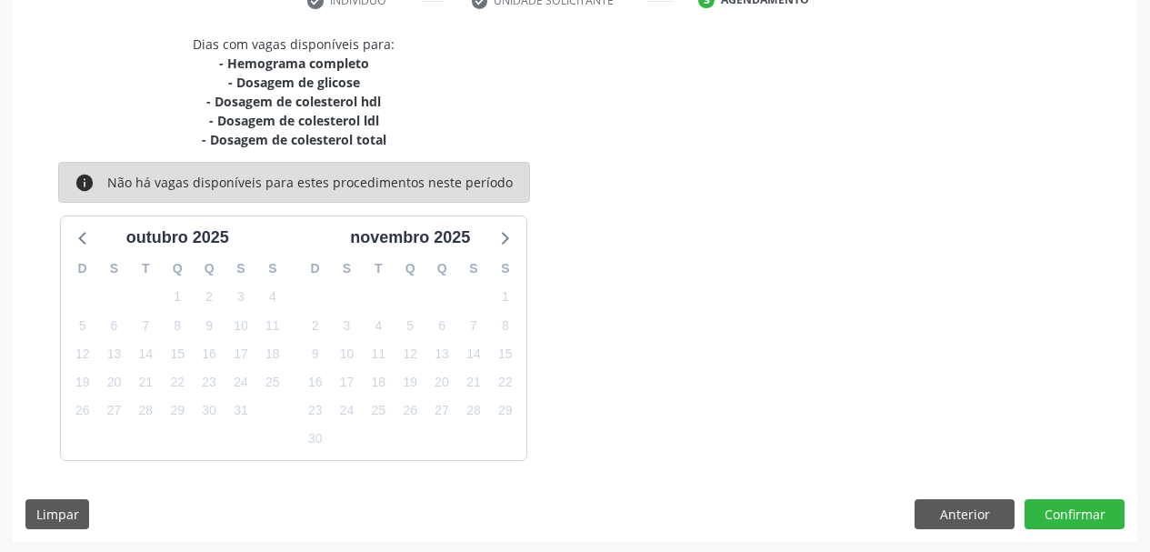
scroll to position [369, 0]
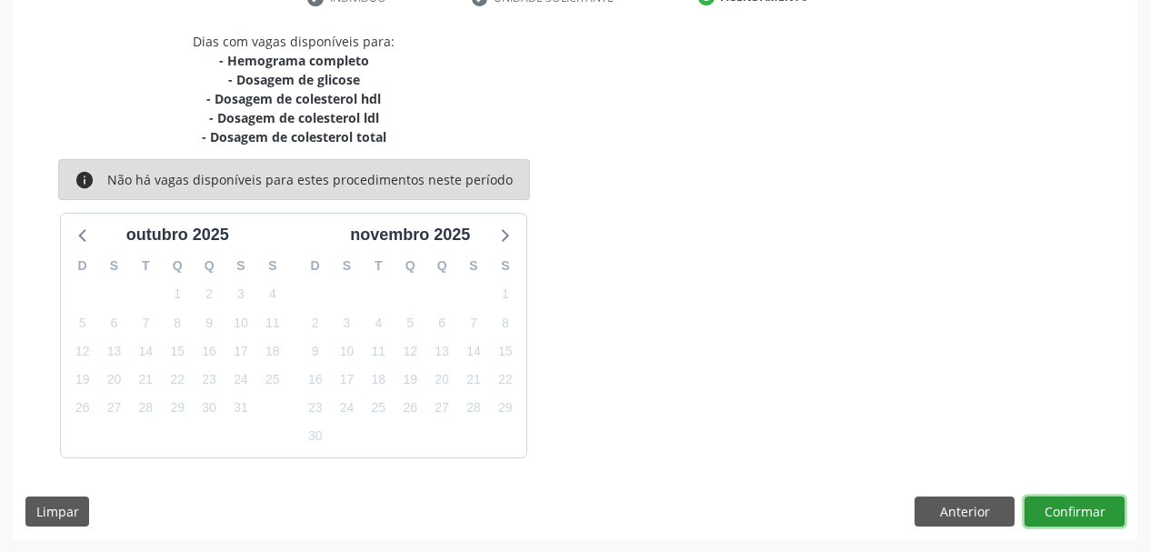
click at [1065, 505] on button "Confirmar" at bounding box center [1074, 511] width 100 height 31
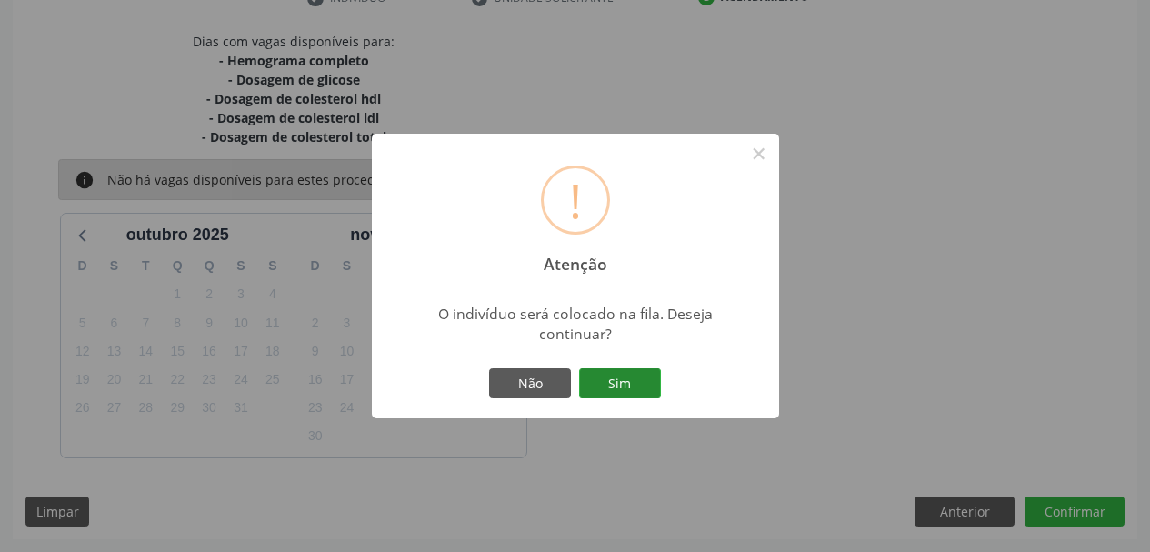
click at [641, 377] on button "Sim" at bounding box center [620, 383] width 82 height 31
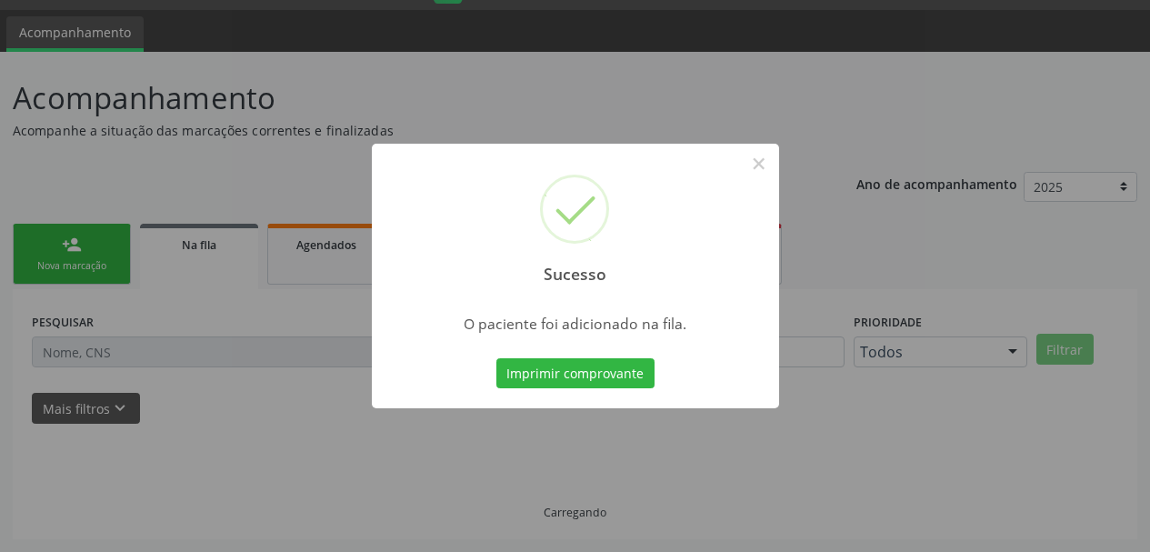
scroll to position [48, 0]
click at [764, 172] on button "×" at bounding box center [759, 163] width 31 height 31
